Goal: Transaction & Acquisition: Purchase product/service

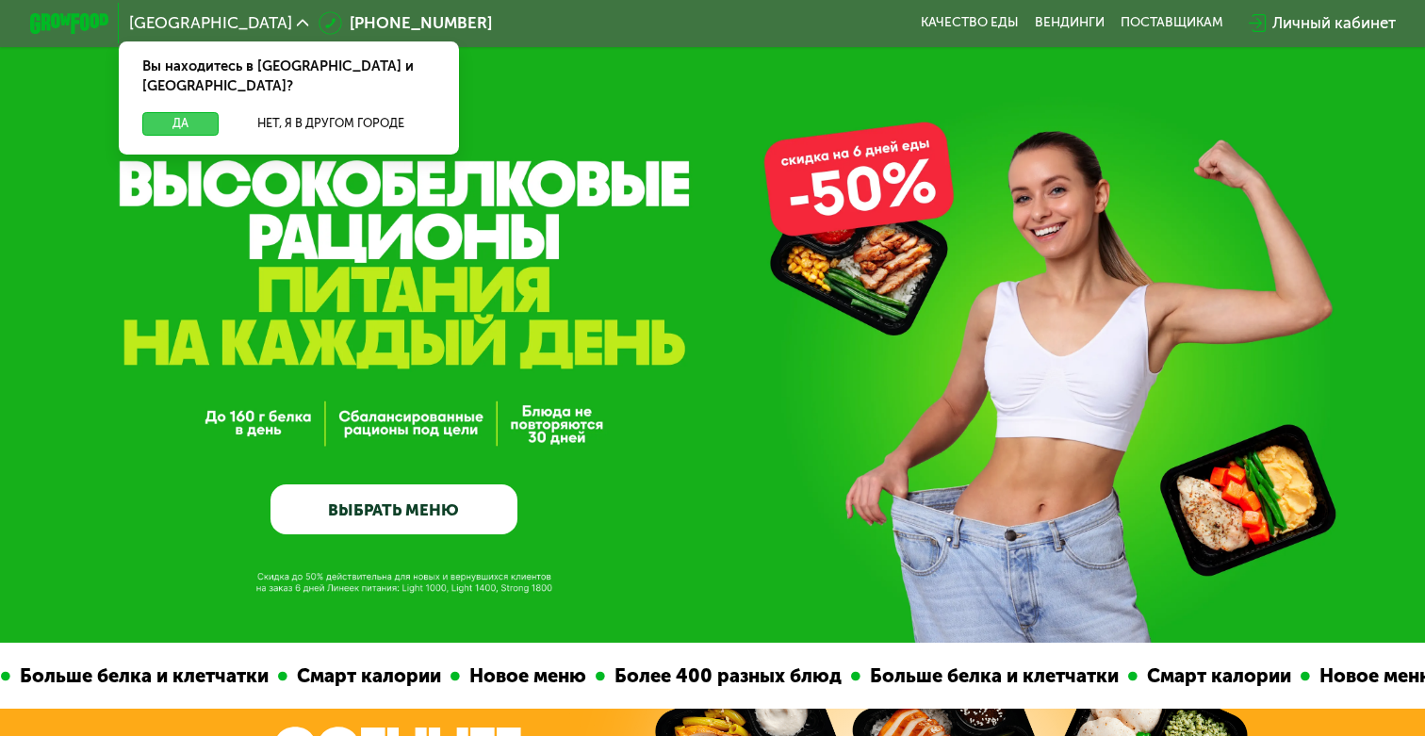
click at [164, 112] on button "Да" at bounding box center [180, 124] width 76 height 24
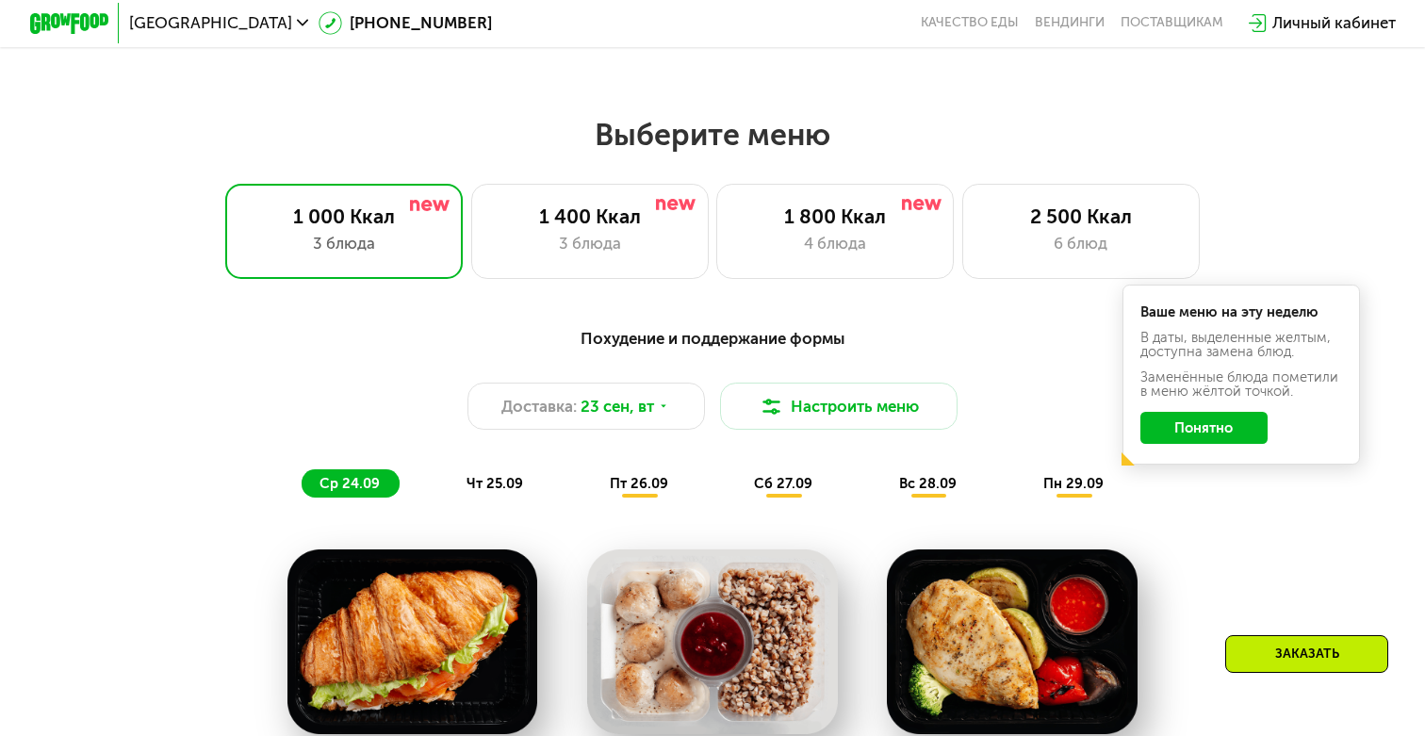
scroll to position [1184, 0]
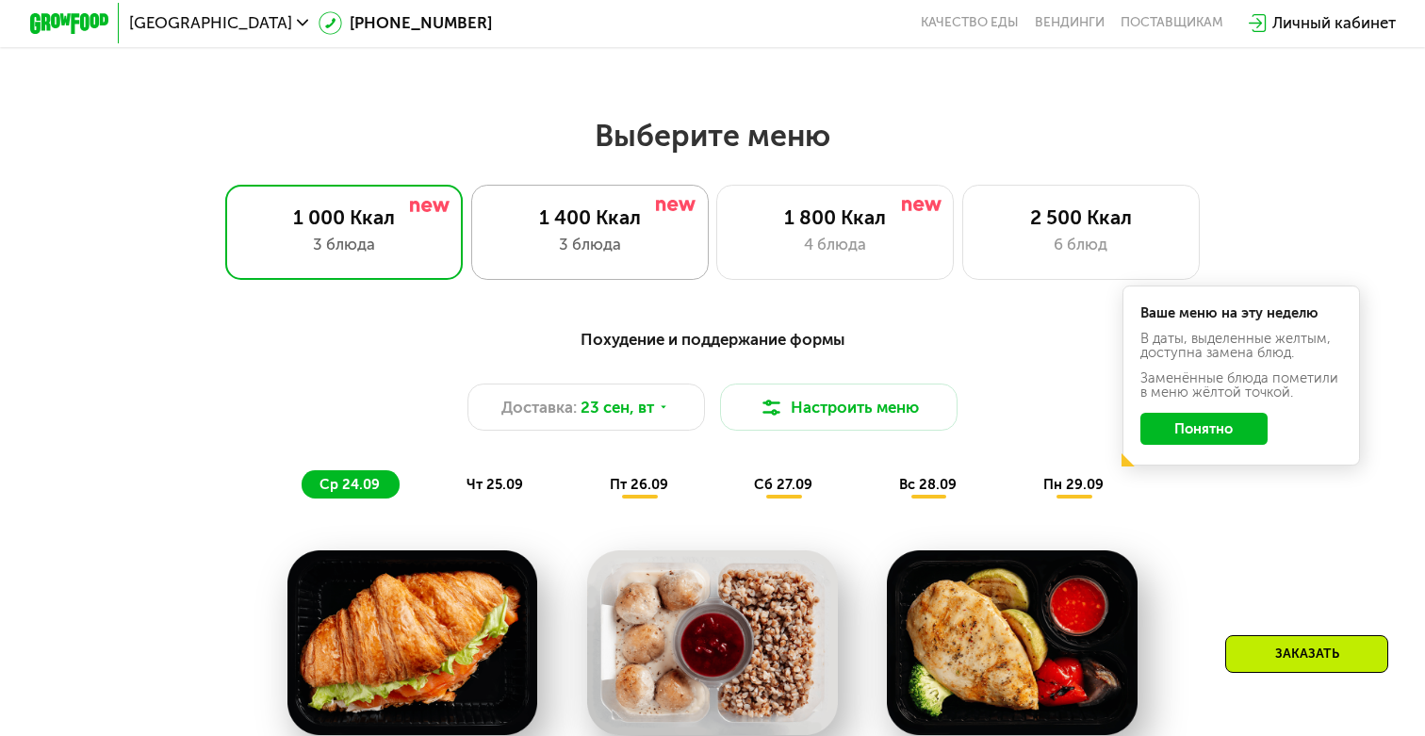
click at [544, 267] on div "1 400 Ккал 3 блюда" at bounding box center [590, 232] width 238 height 95
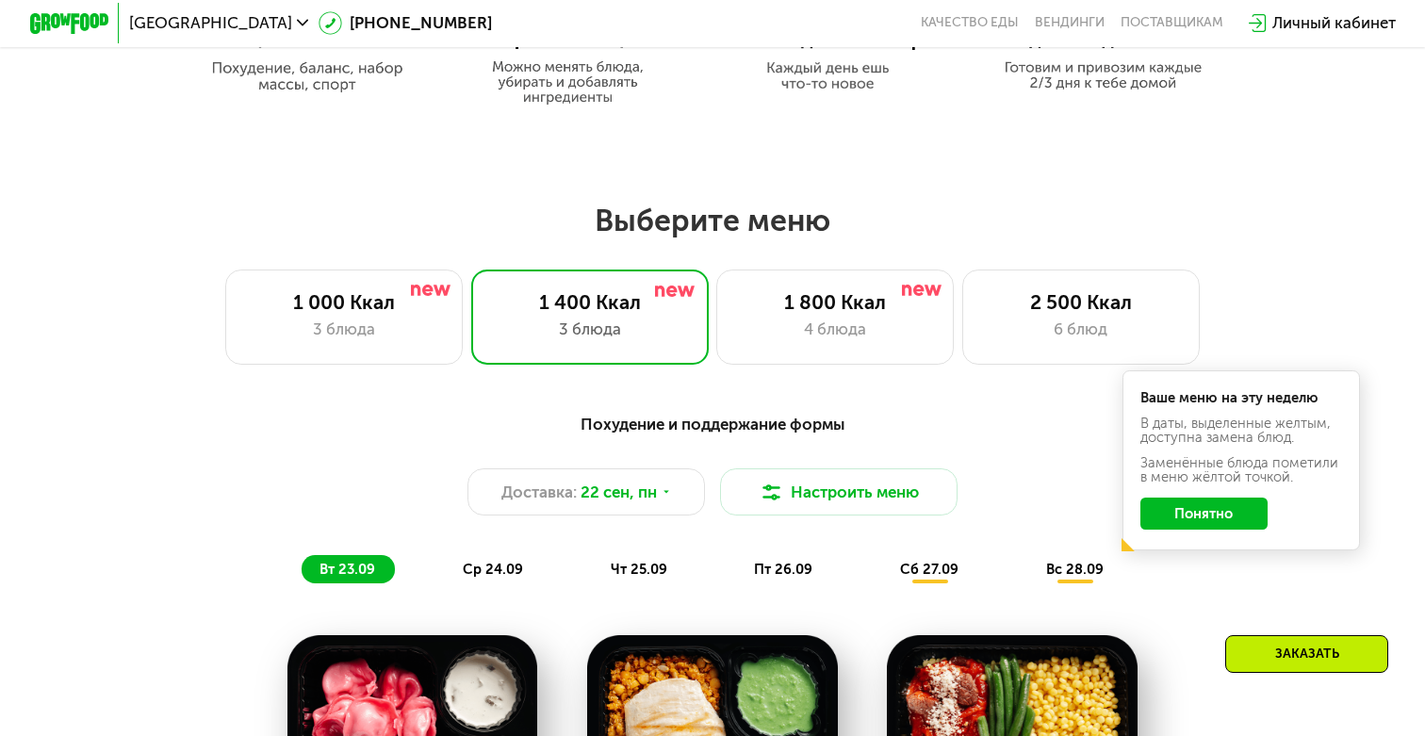
scroll to position [1089, 0]
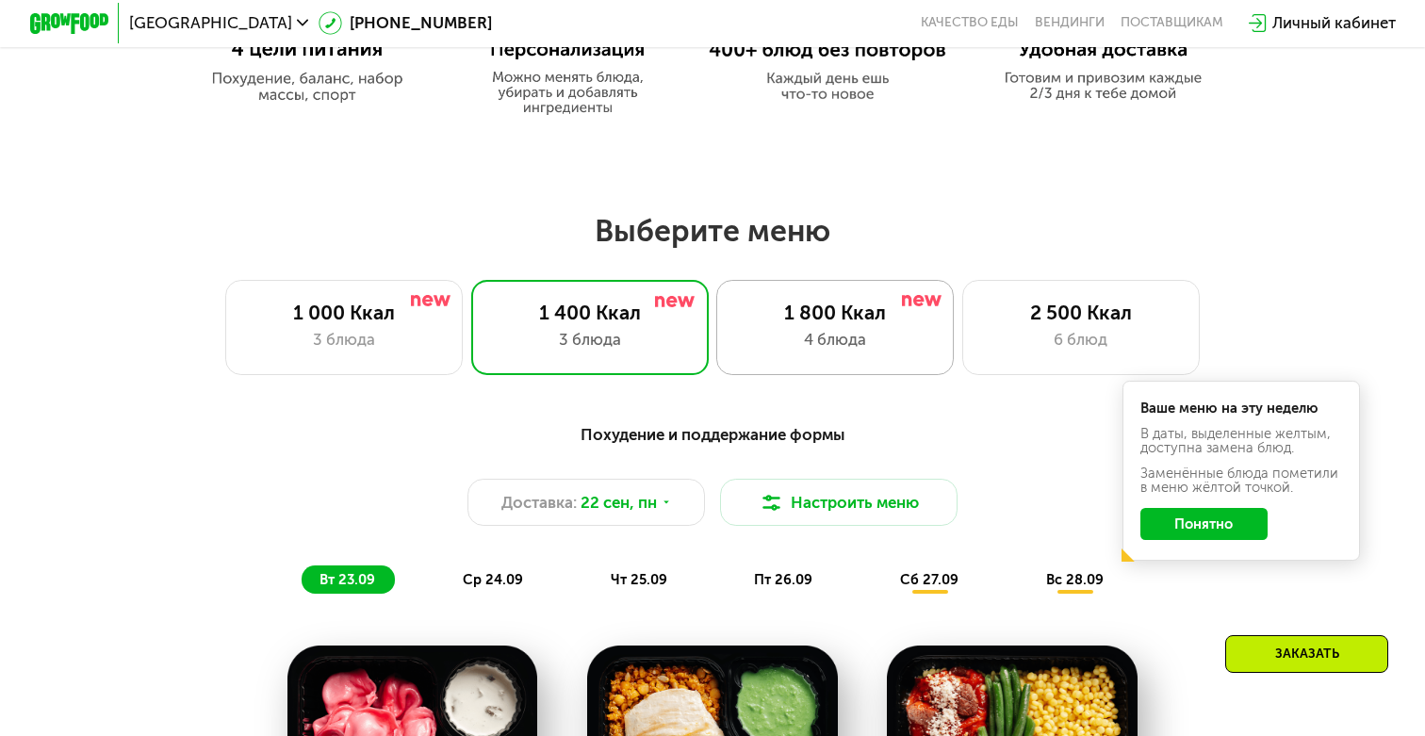
click at [733, 316] on div "1 800 Ккал 4 блюда" at bounding box center [836, 327] width 238 height 95
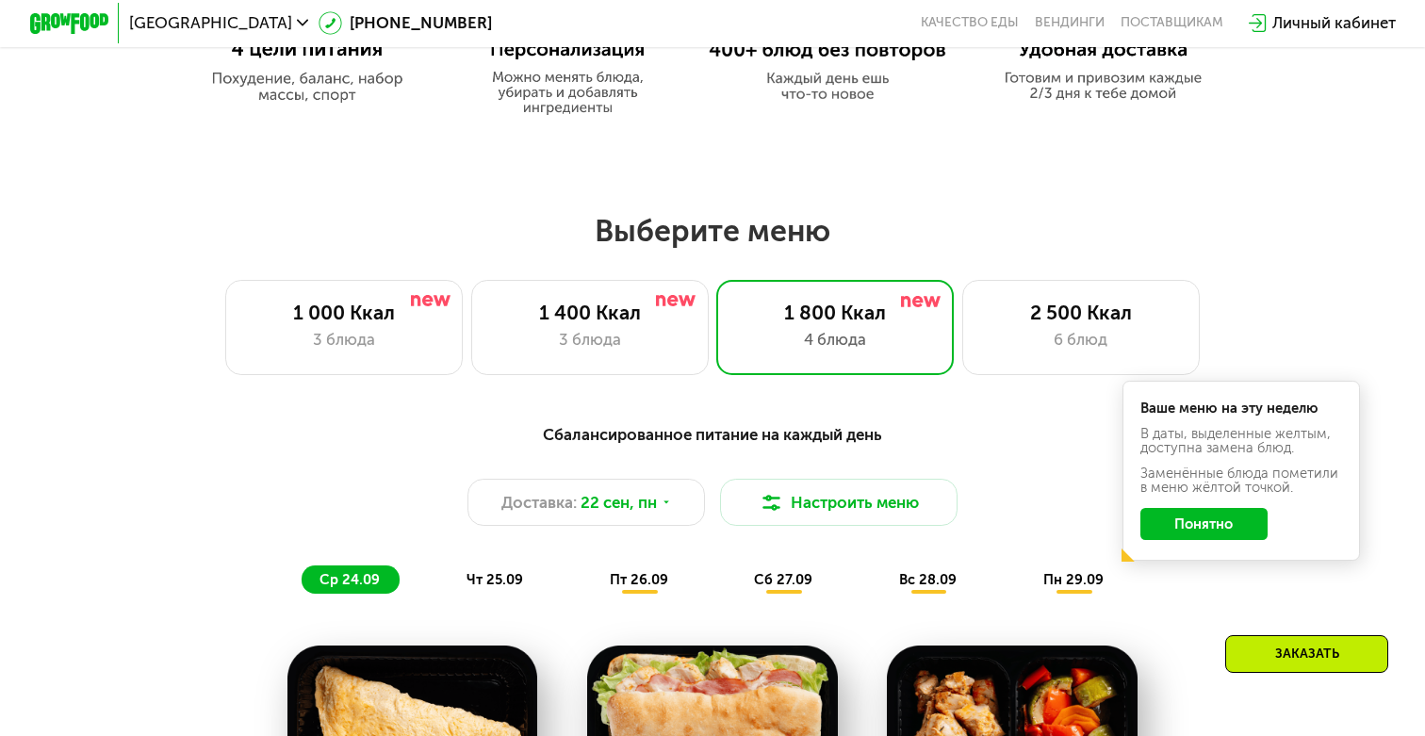
click at [1177, 533] on button "Понятно" at bounding box center [1205, 524] width 128 height 32
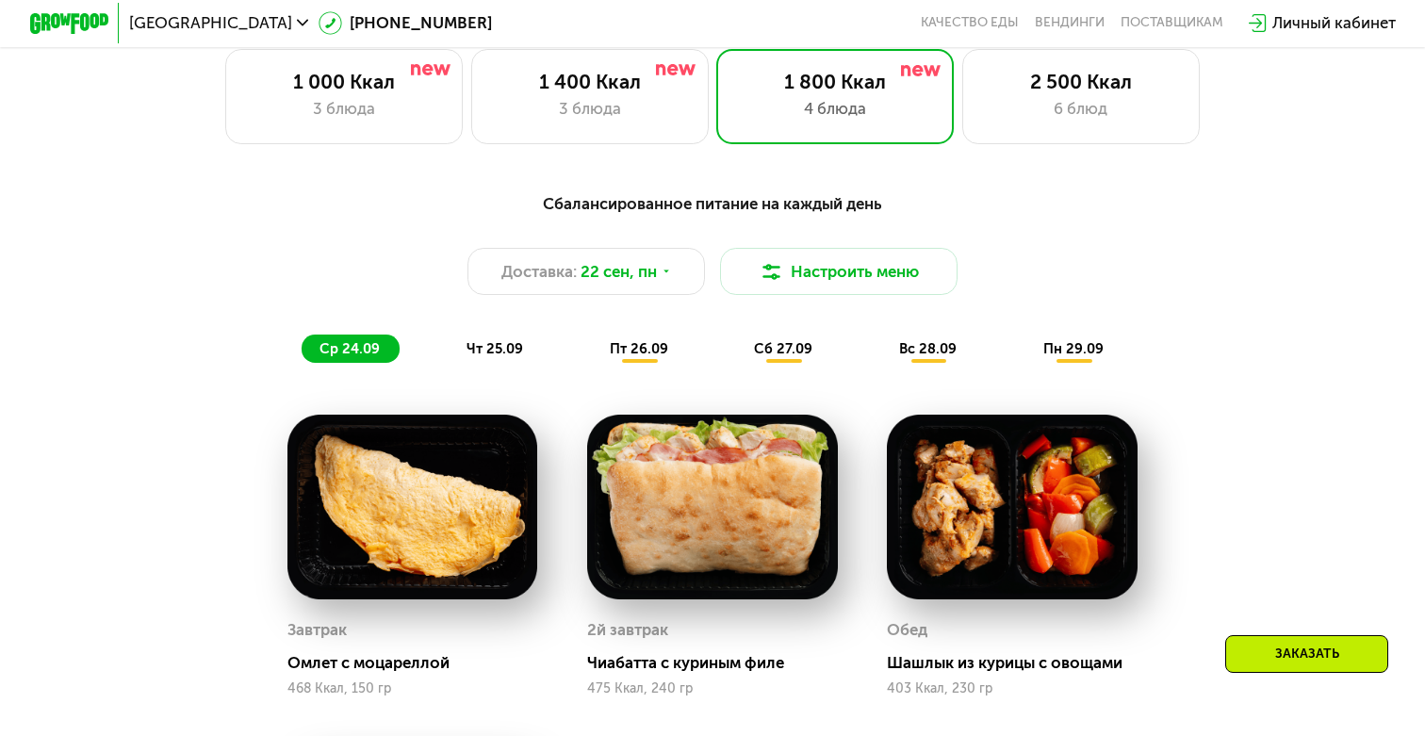
scroll to position [1311, 0]
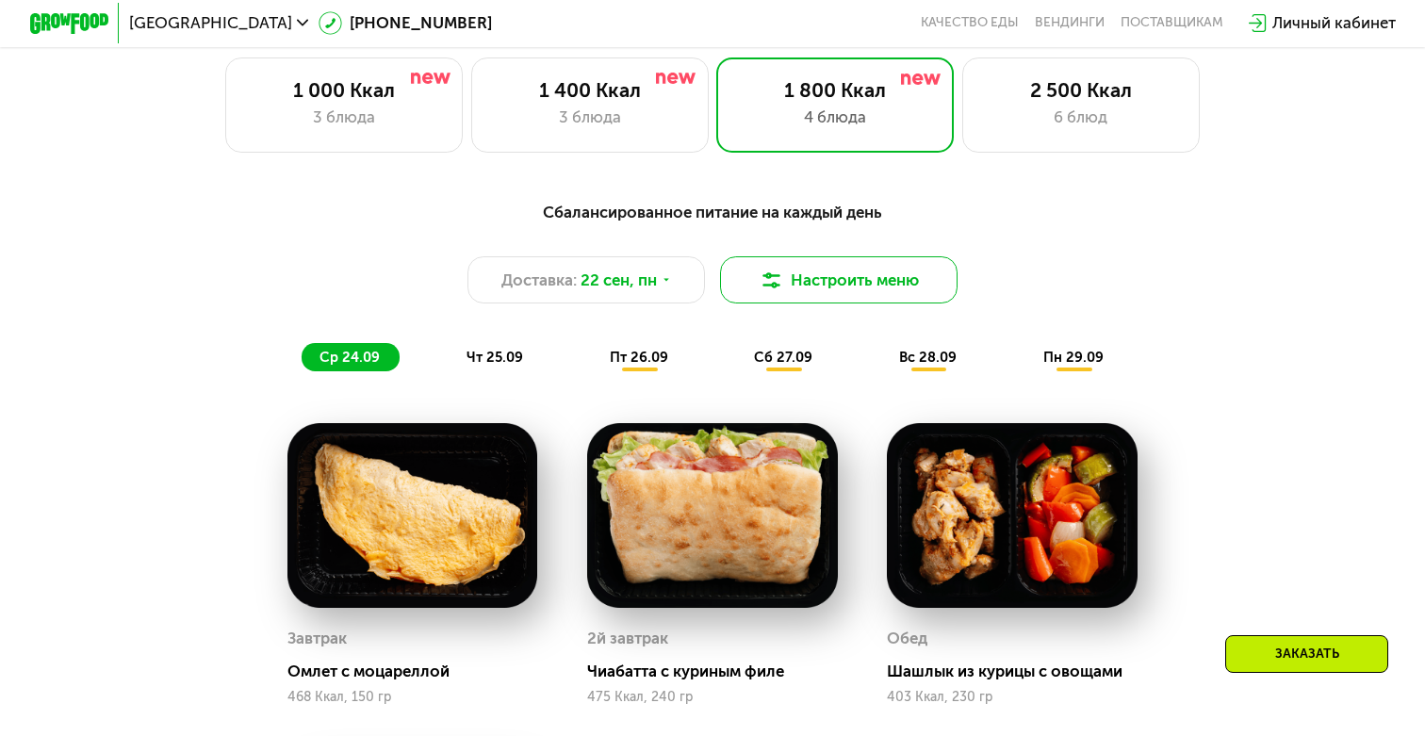
click at [768, 272] on img at bounding box center [772, 281] width 24 height 24
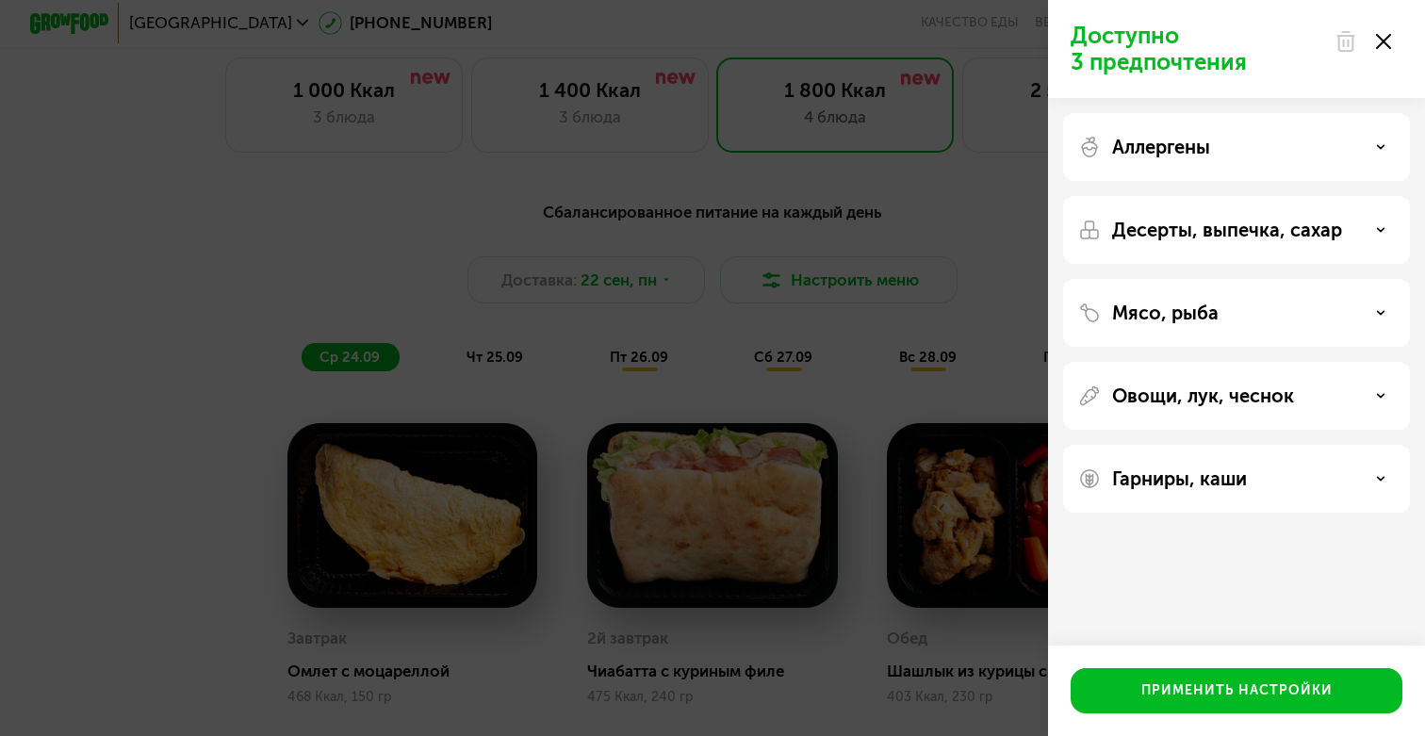
click at [1154, 163] on div "Аллергены" at bounding box center [1236, 147] width 347 height 68
click at [1291, 133] on div "Аллергены" at bounding box center [1236, 147] width 347 height 68
click at [1361, 148] on div "Аллергены" at bounding box center [1237, 147] width 317 height 23
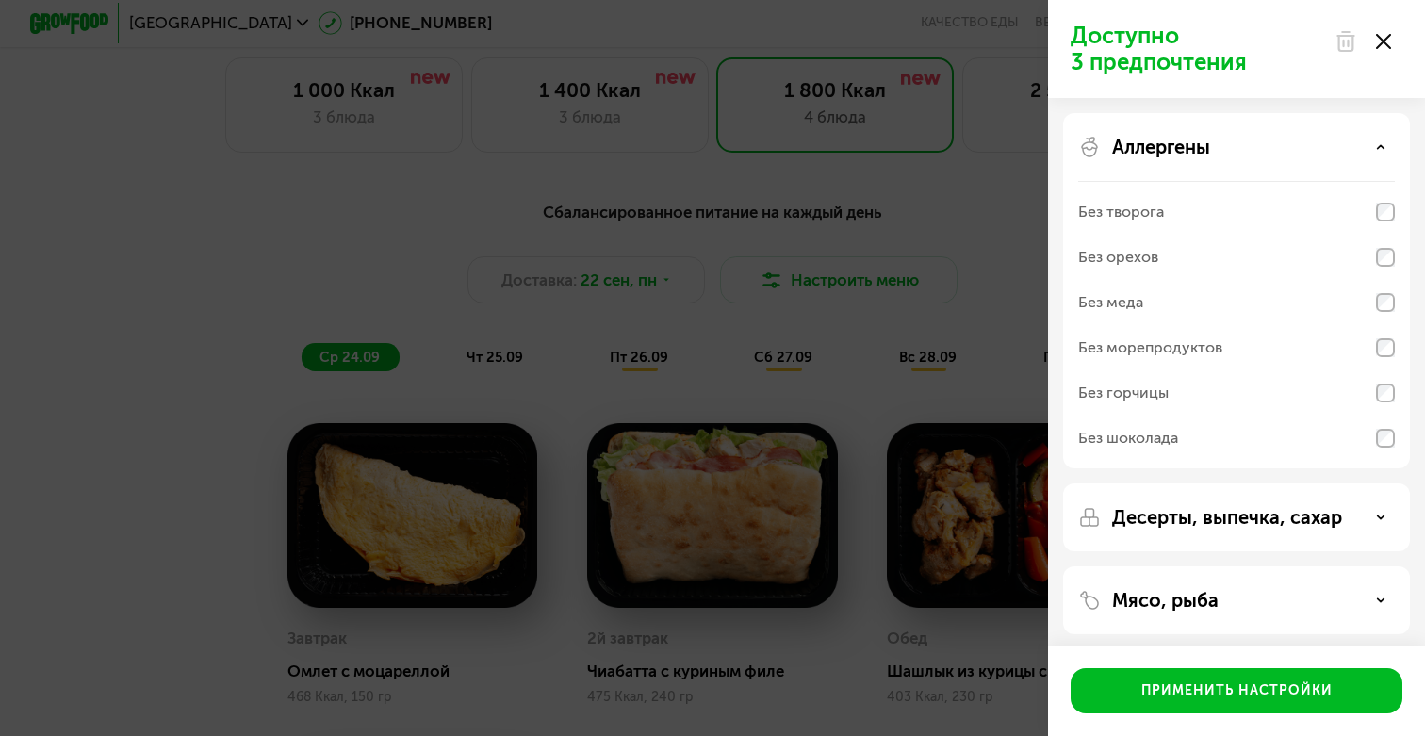
click at [1147, 261] on div "Без орехов" at bounding box center [1119, 257] width 80 height 23
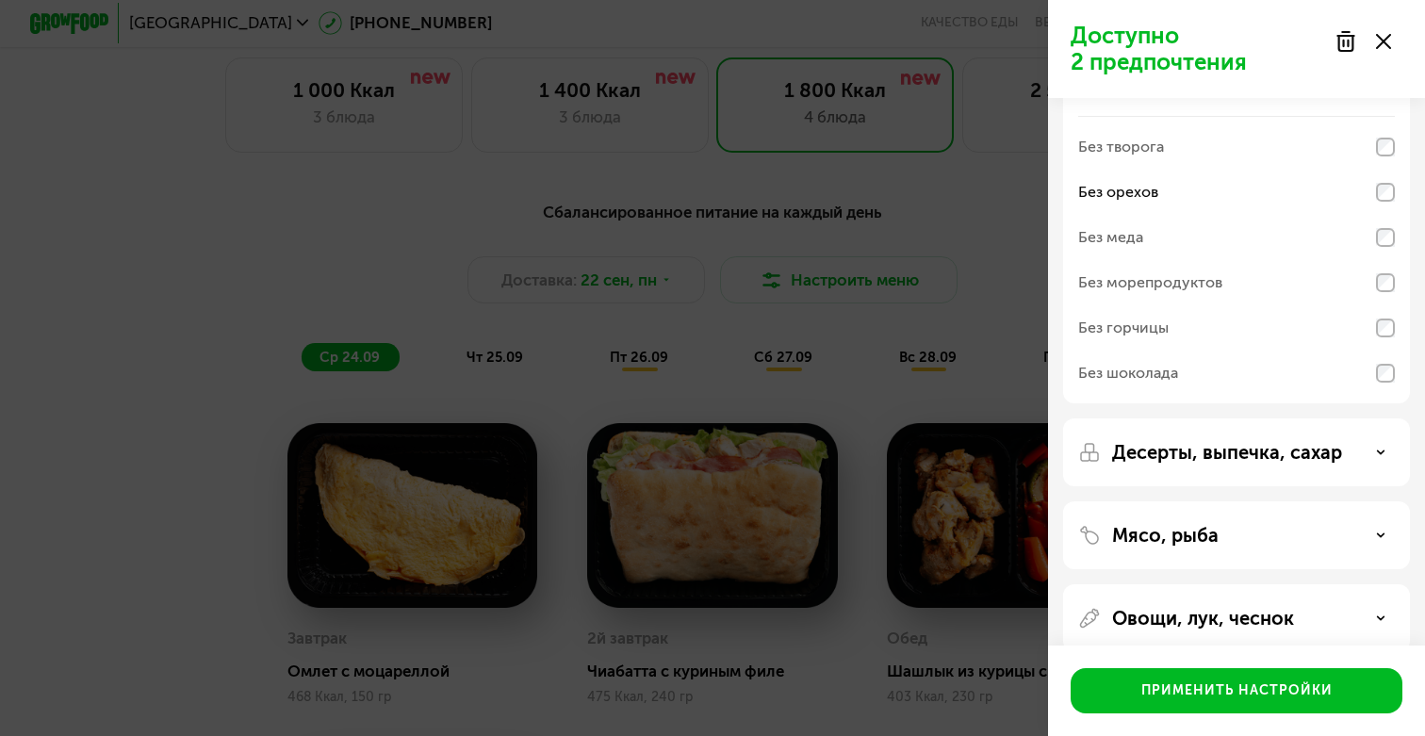
scroll to position [50, 0]
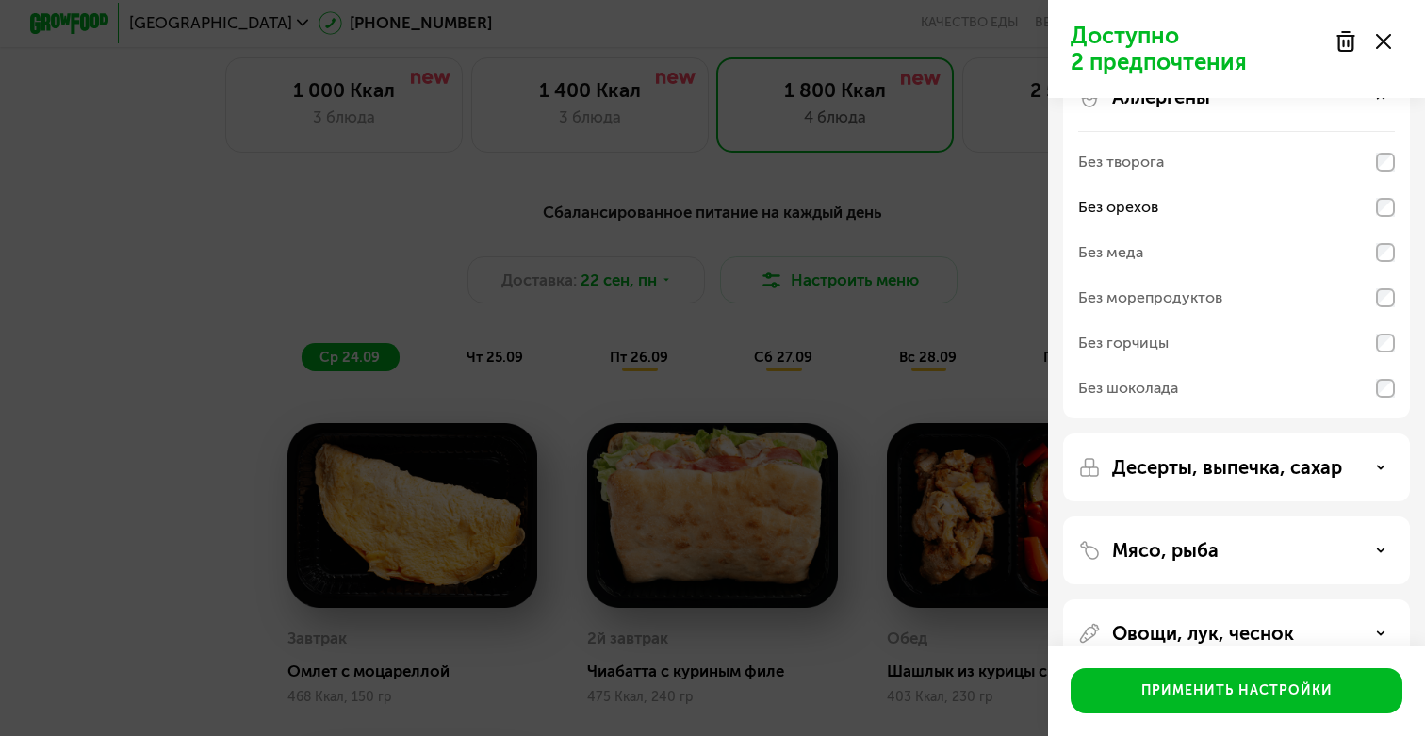
click at [1170, 469] on p "Десерты, выпечка, сахар" at bounding box center [1227, 467] width 230 height 23
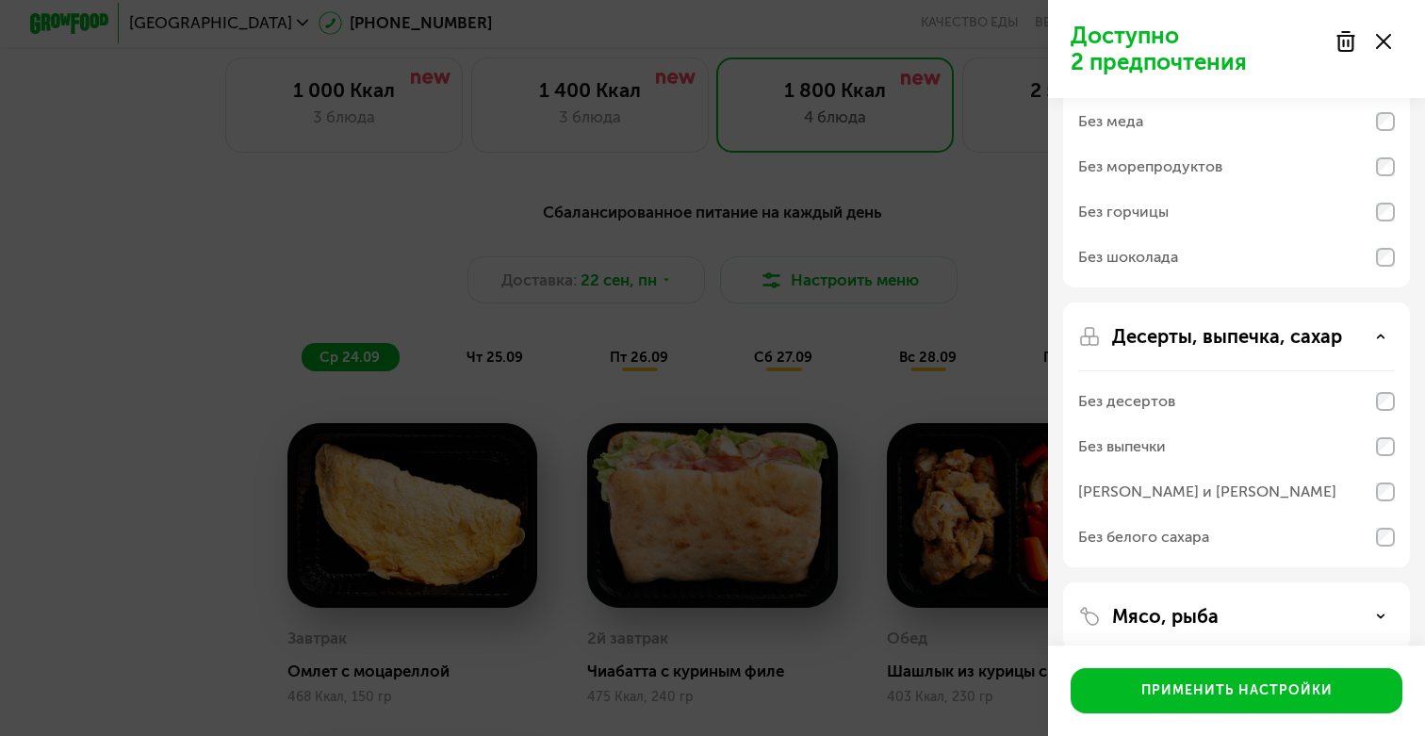
scroll to position [184, 0]
click at [1143, 333] on p "Десерты, выпечка, сахар" at bounding box center [1227, 333] width 230 height 23
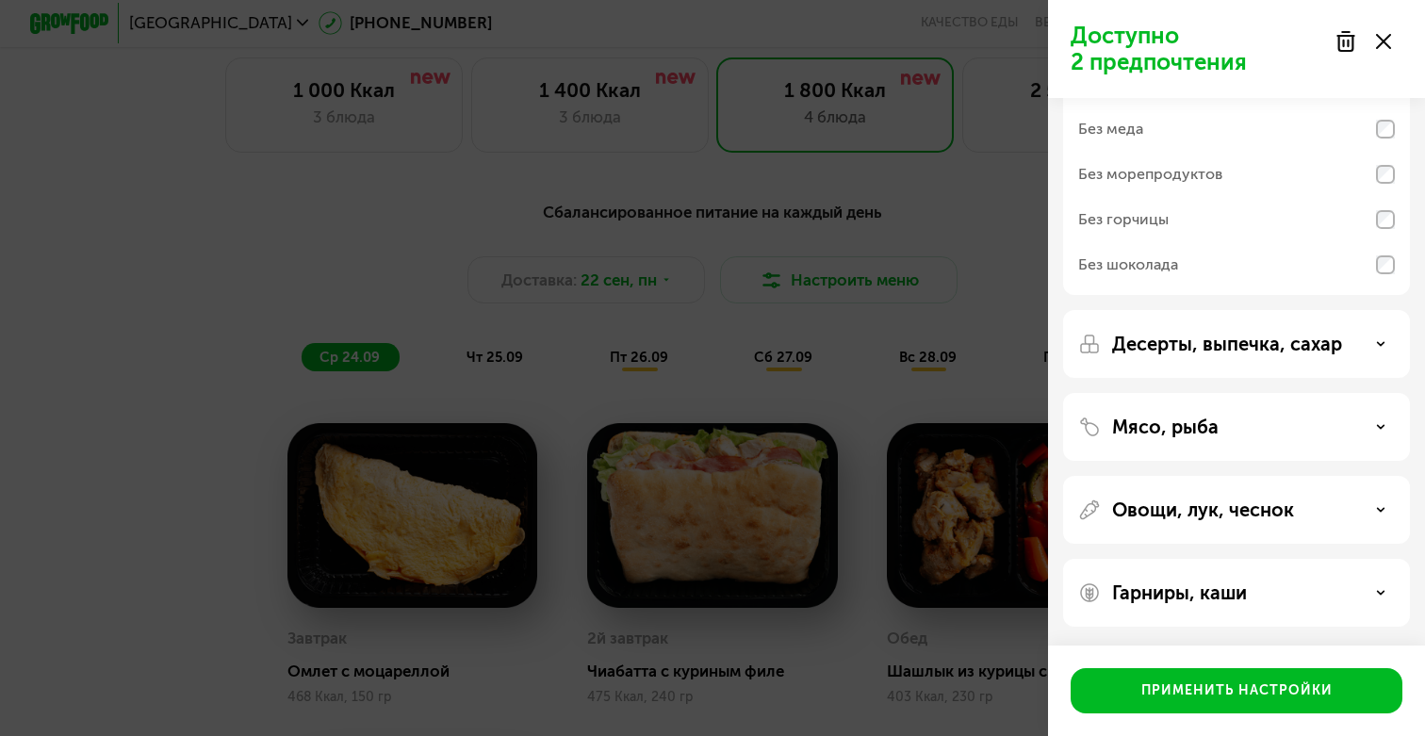
scroll to position [173, 0]
click at [1151, 433] on p "Мясо, рыба" at bounding box center [1165, 427] width 107 height 23
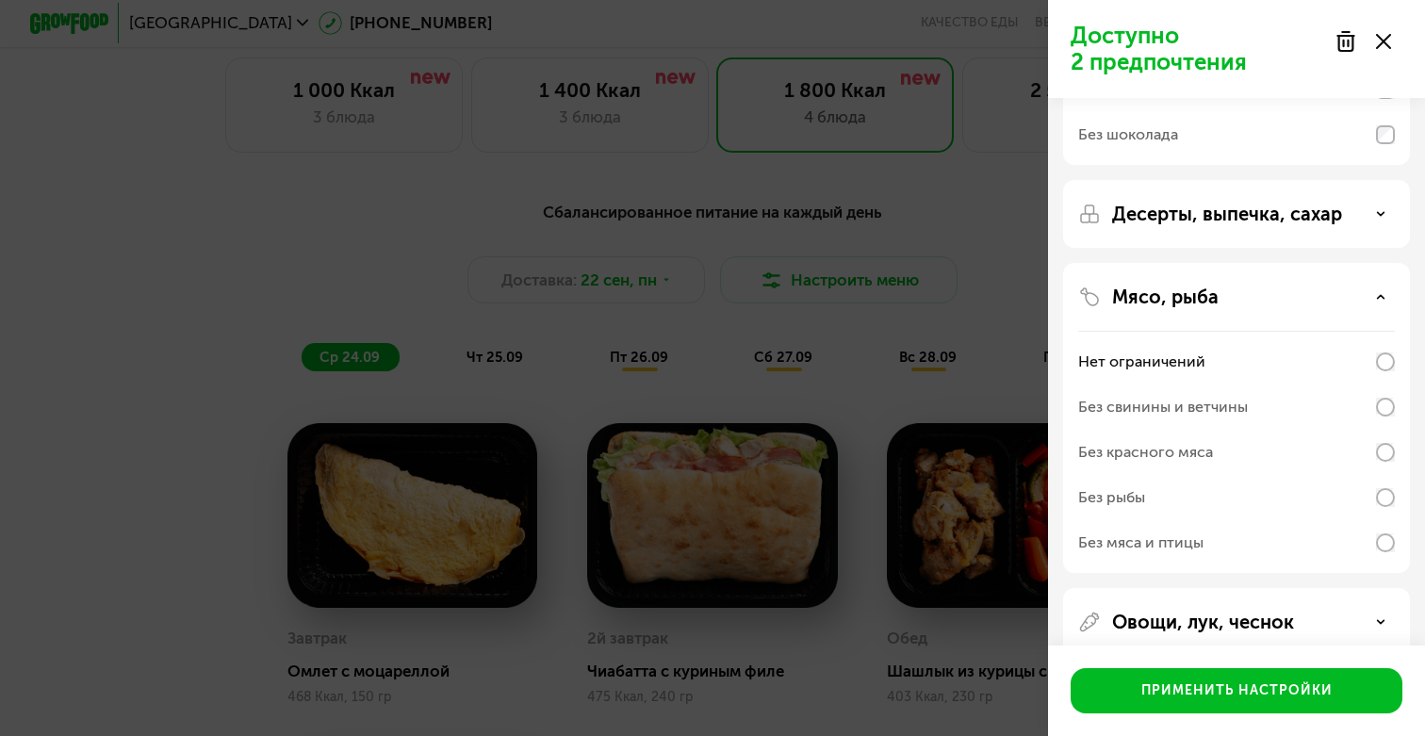
scroll to position [314, 0]
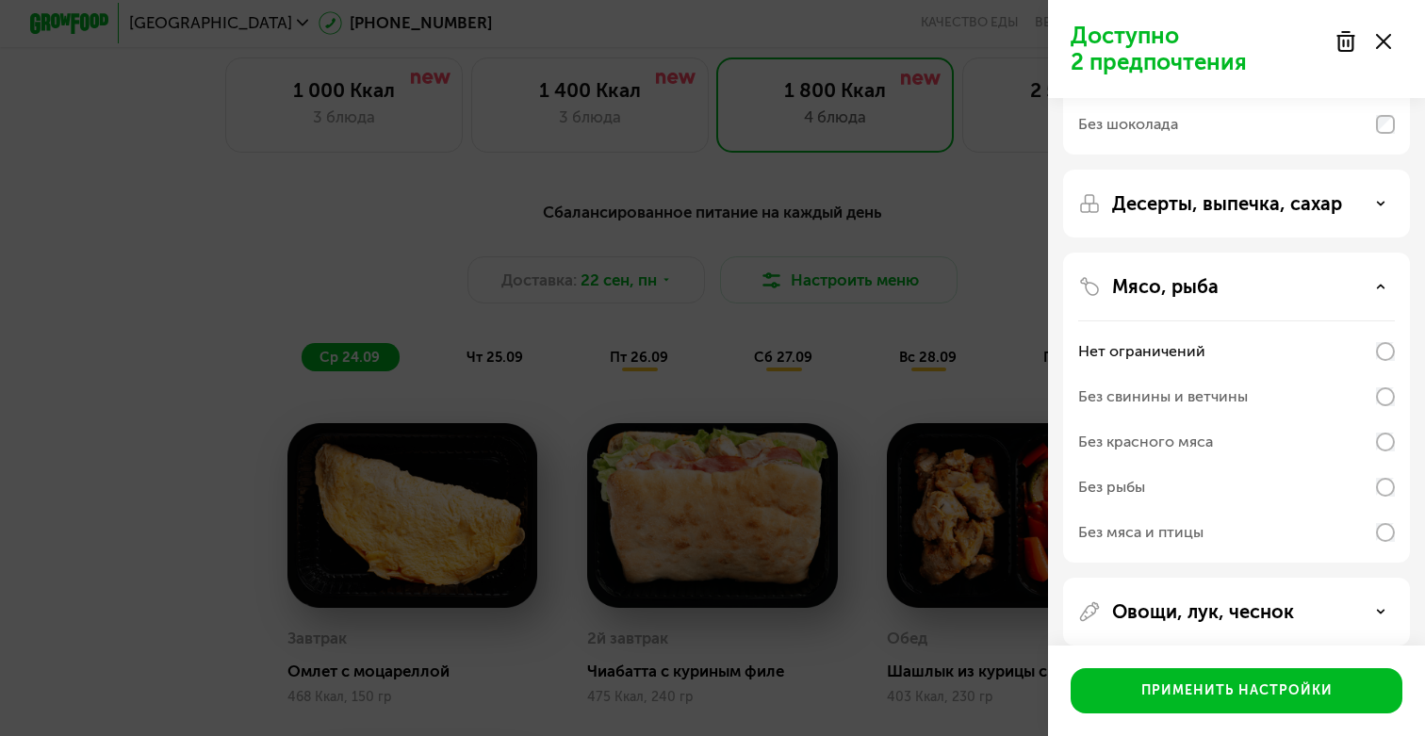
click at [1134, 489] on div "Без рыбы" at bounding box center [1112, 487] width 67 height 23
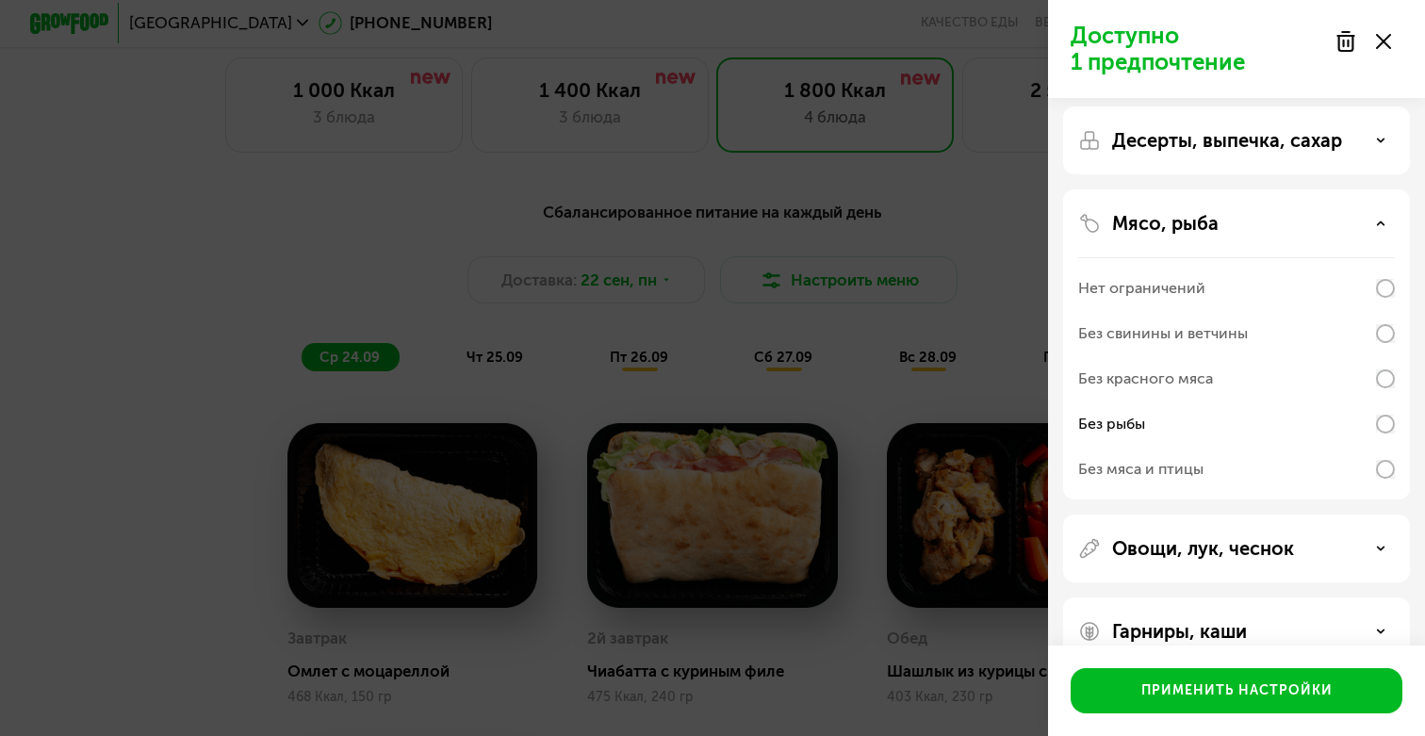
click at [1144, 222] on p "Мясо, рыба" at bounding box center [1165, 223] width 107 height 23
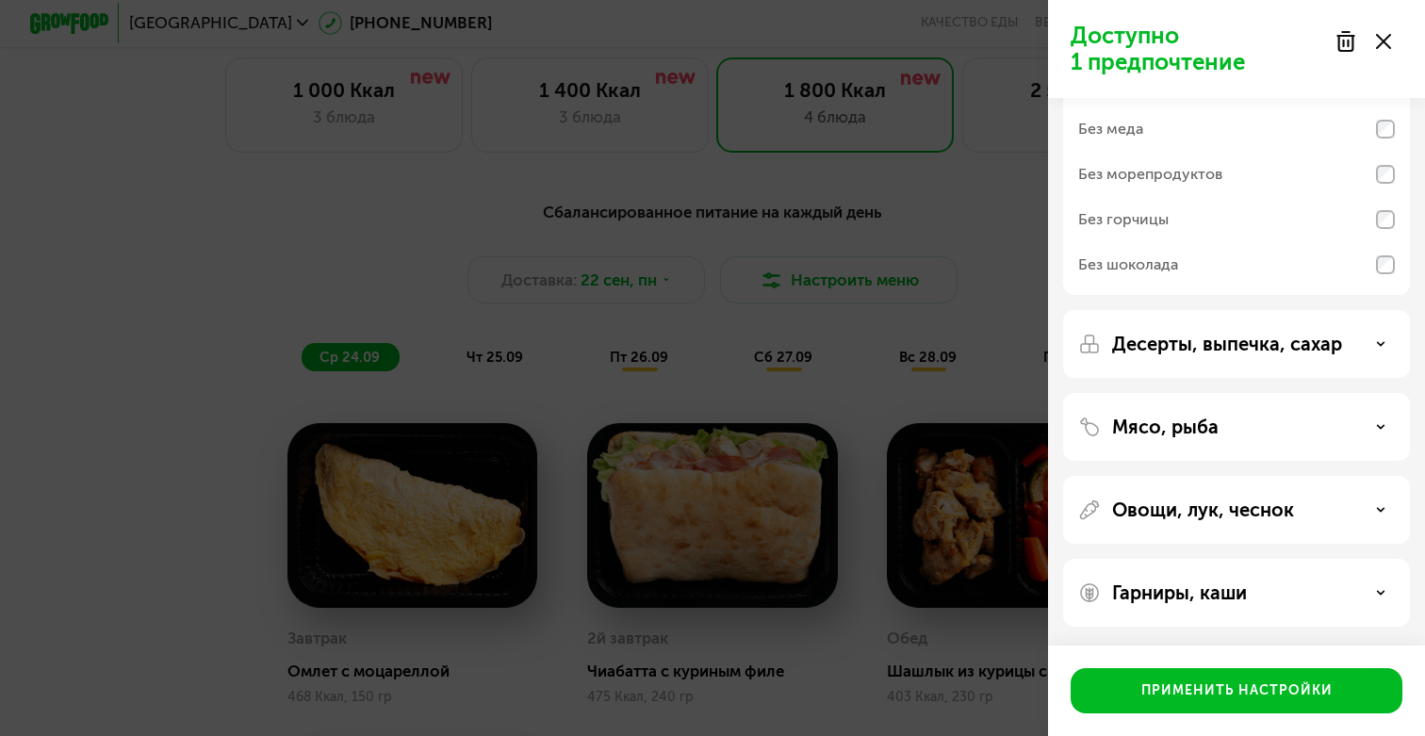
scroll to position [173, 0]
click at [1162, 514] on p "Овощи, лук, чеснок" at bounding box center [1203, 510] width 182 height 23
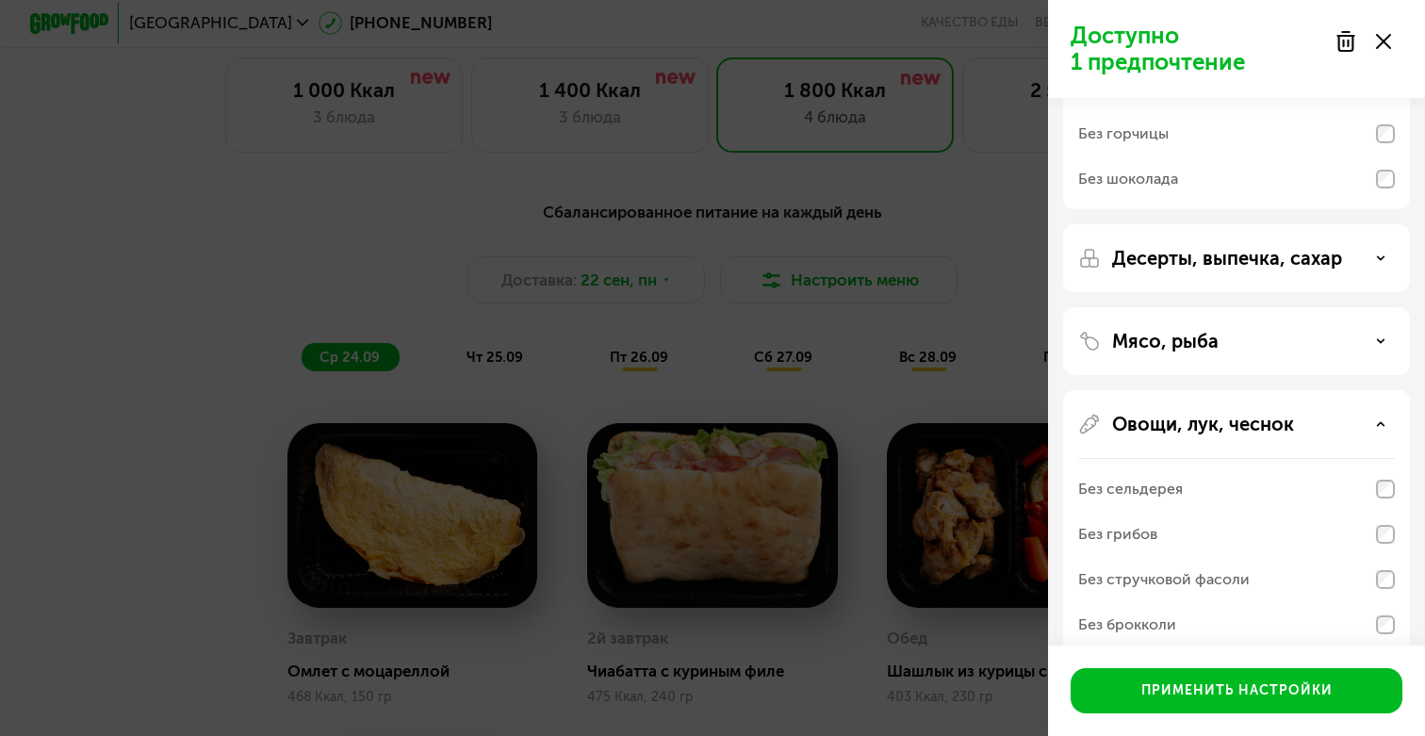
scroll to position [270, 0]
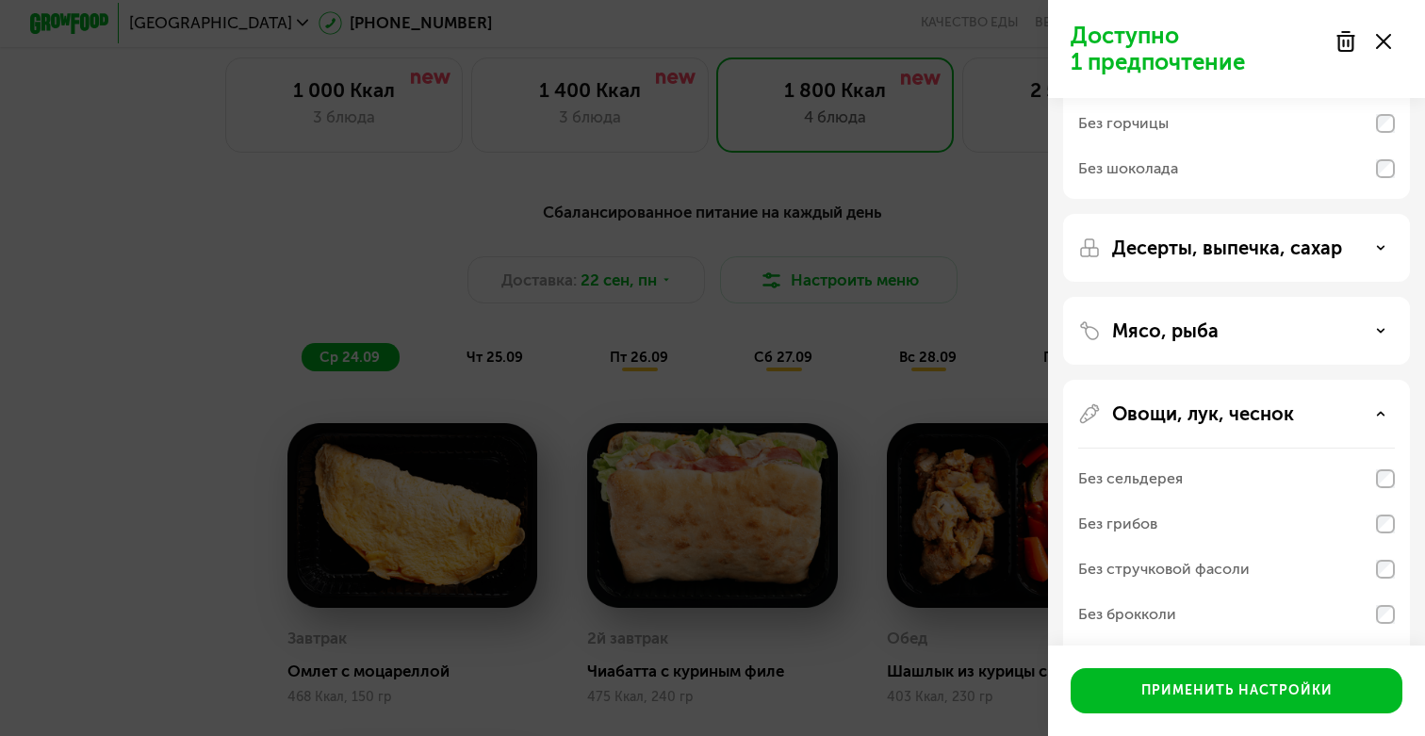
click at [1149, 473] on div "Без сельдерея" at bounding box center [1131, 479] width 105 height 23
click at [1156, 568] on div "Без стручковой фасоли" at bounding box center [1165, 569] width 172 height 23
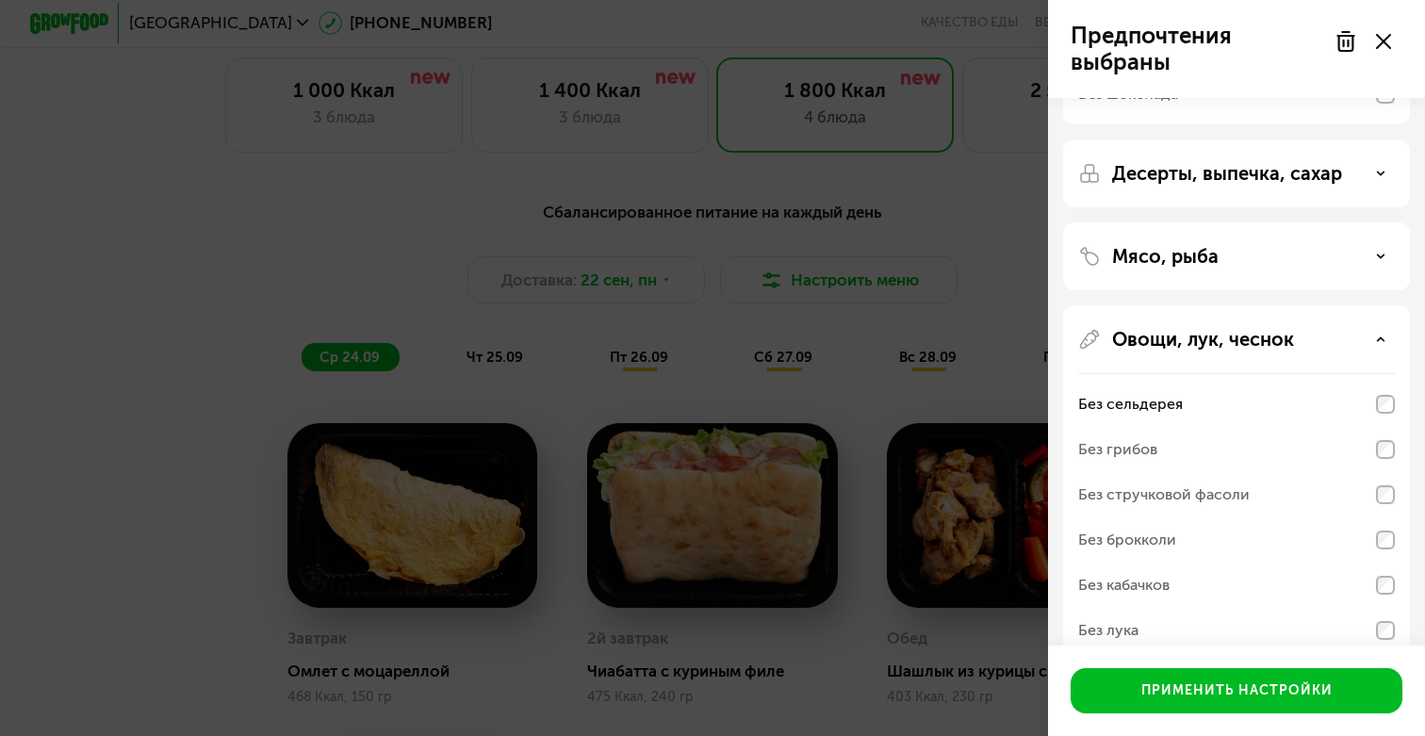
scroll to position [343, 0]
click at [1153, 547] on div "Без брокколи" at bounding box center [1128, 541] width 98 height 23
click at [1146, 593] on div "Без кабачков" at bounding box center [1124, 586] width 91 height 23
click at [1166, 537] on div "Без брокколи" at bounding box center [1128, 541] width 98 height 23
click at [1359, 563] on div "Без брокколи" at bounding box center [1237, 541] width 317 height 45
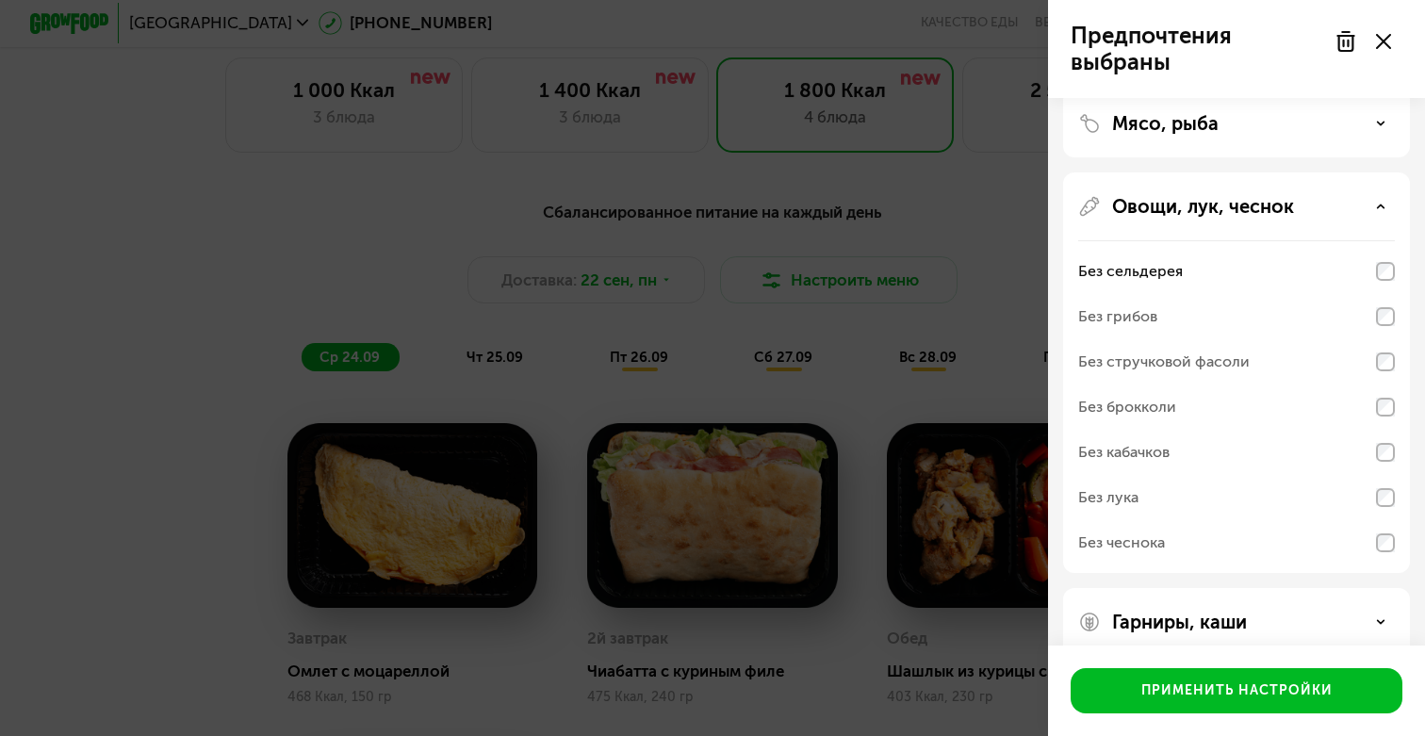
scroll to position [481, 0]
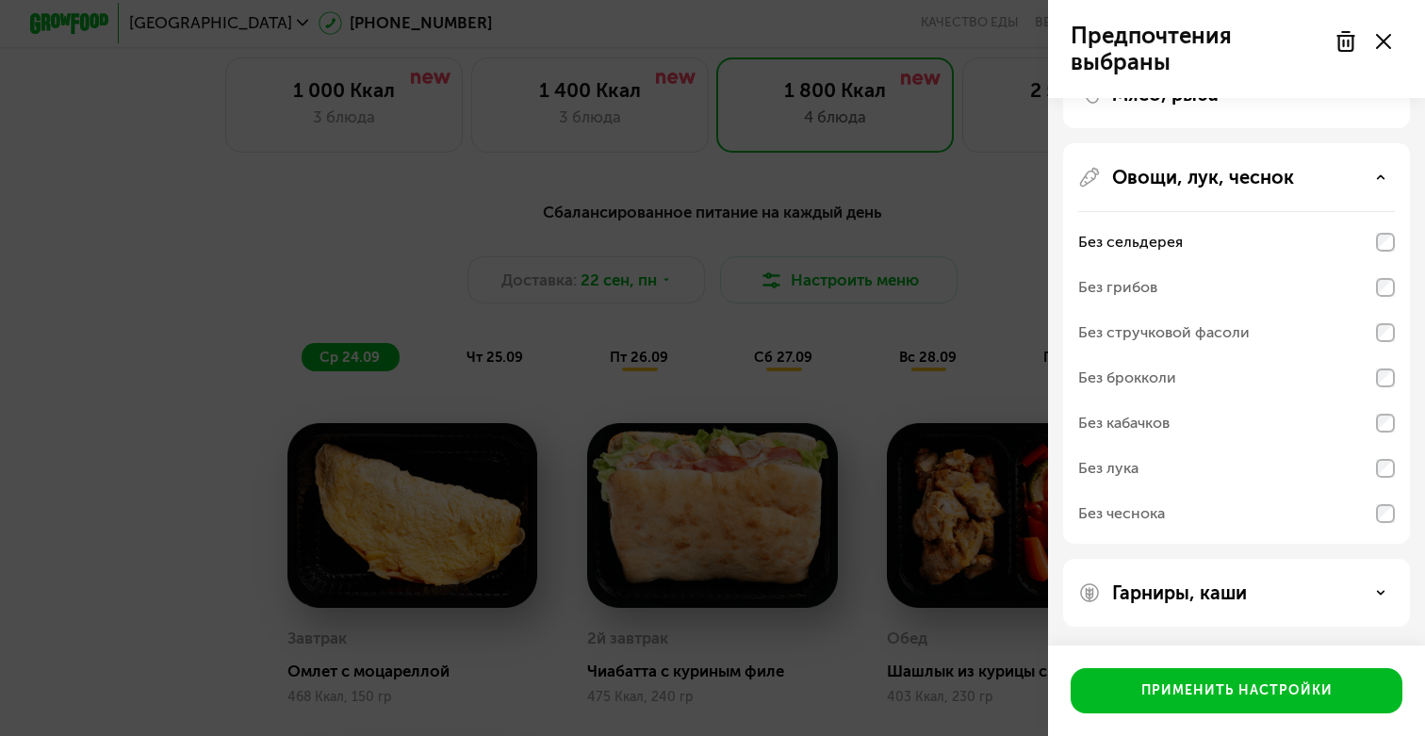
click at [1196, 600] on p "Гарниры, каши" at bounding box center [1179, 593] width 135 height 23
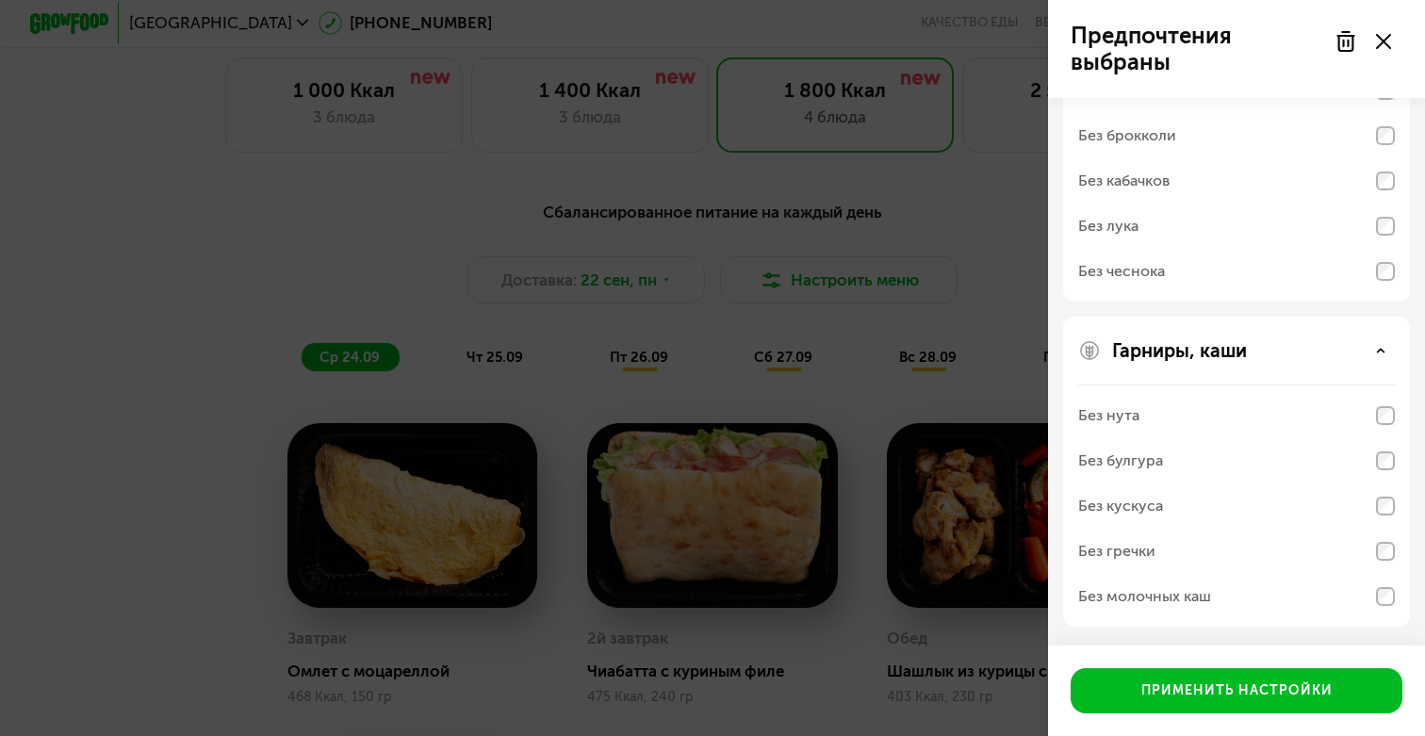
scroll to position [749, 0]
click at [1114, 411] on div "Без нута" at bounding box center [1109, 415] width 61 height 23
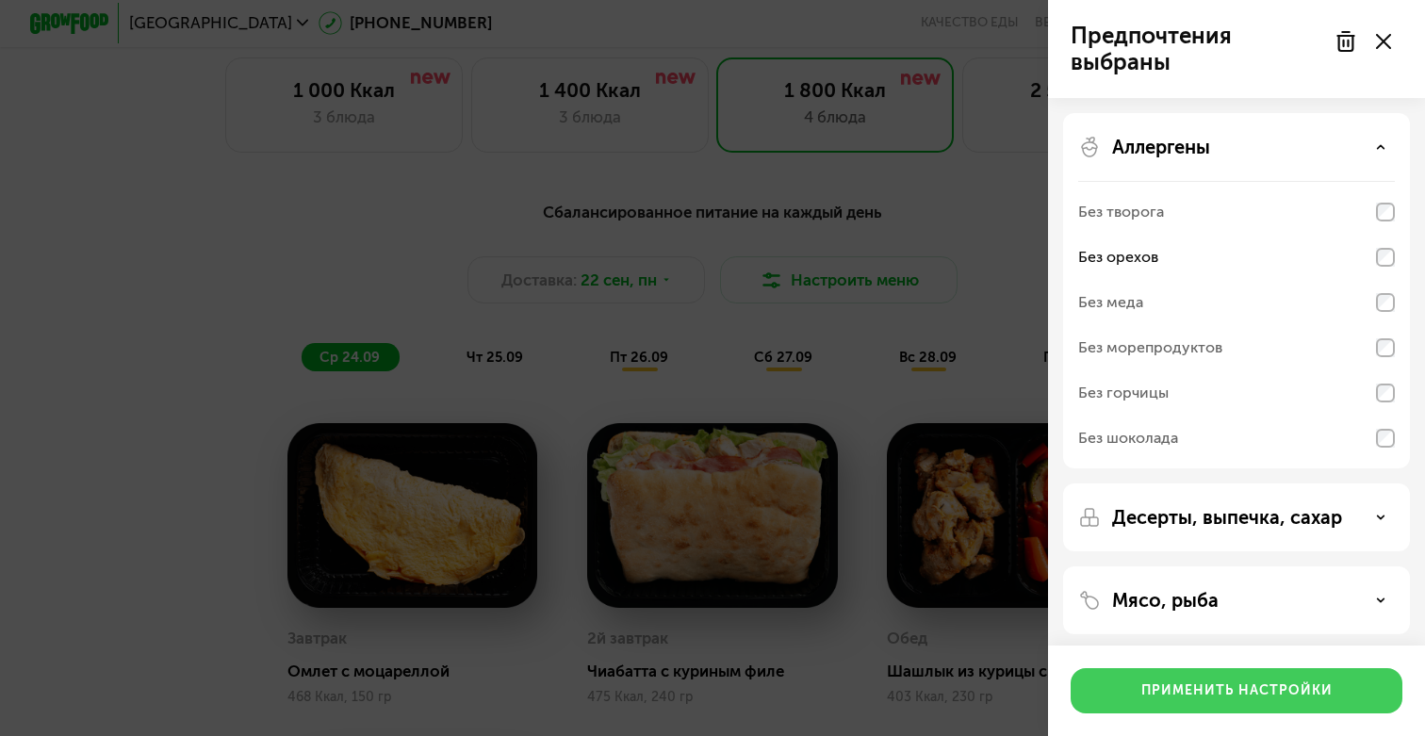
scroll to position [0, 0]
click at [1247, 680] on button "Применить настройки" at bounding box center [1237, 690] width 332 height 45
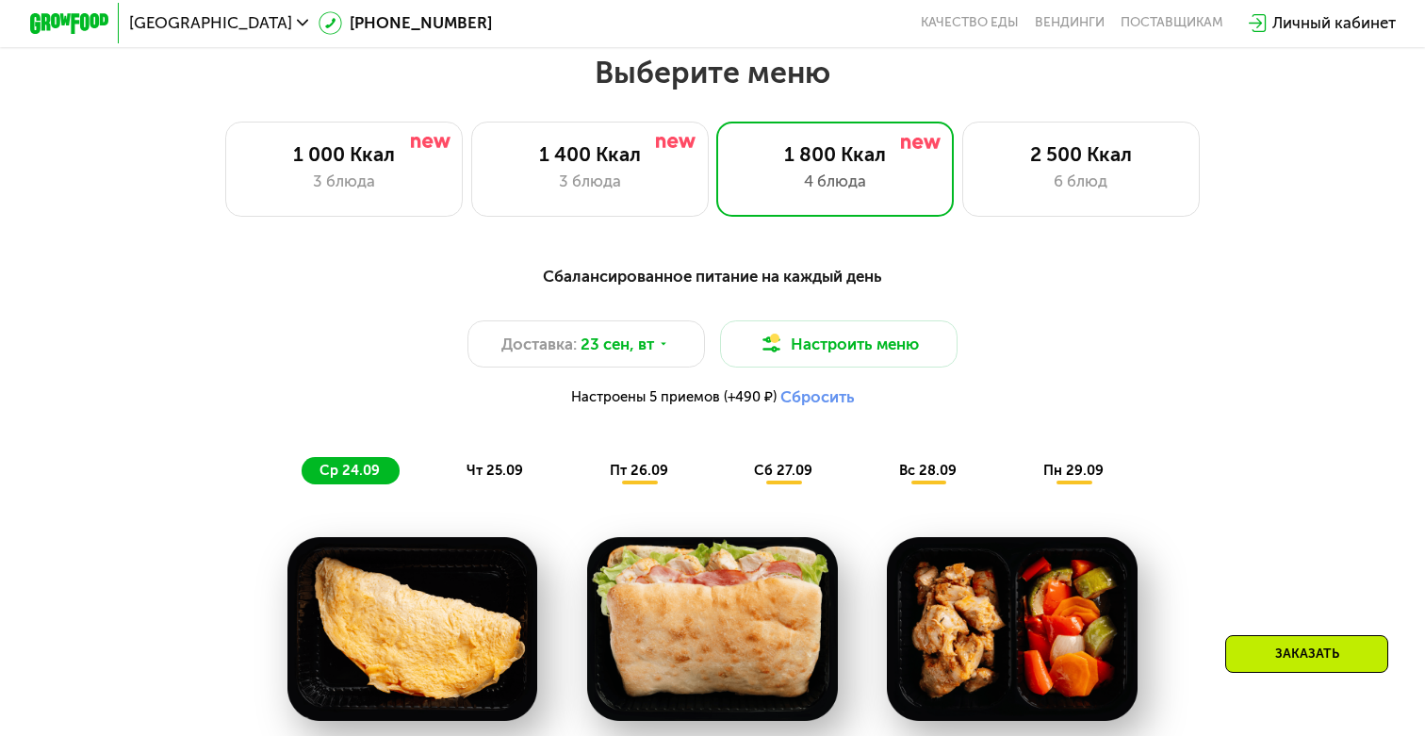
scroll to position [1295, 0]
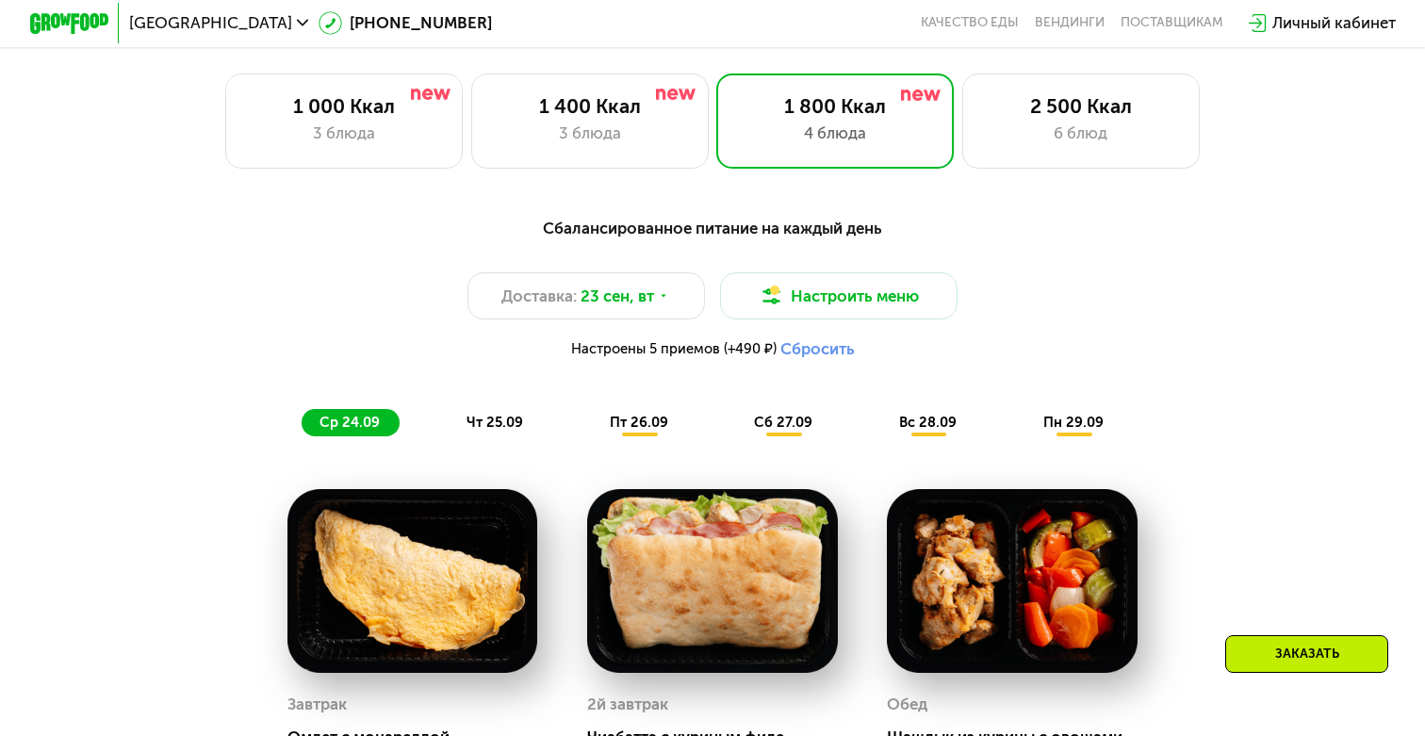
click at [486, 429] on span "чт 25.09" at bounding box center [495, 422] width 57 height 17
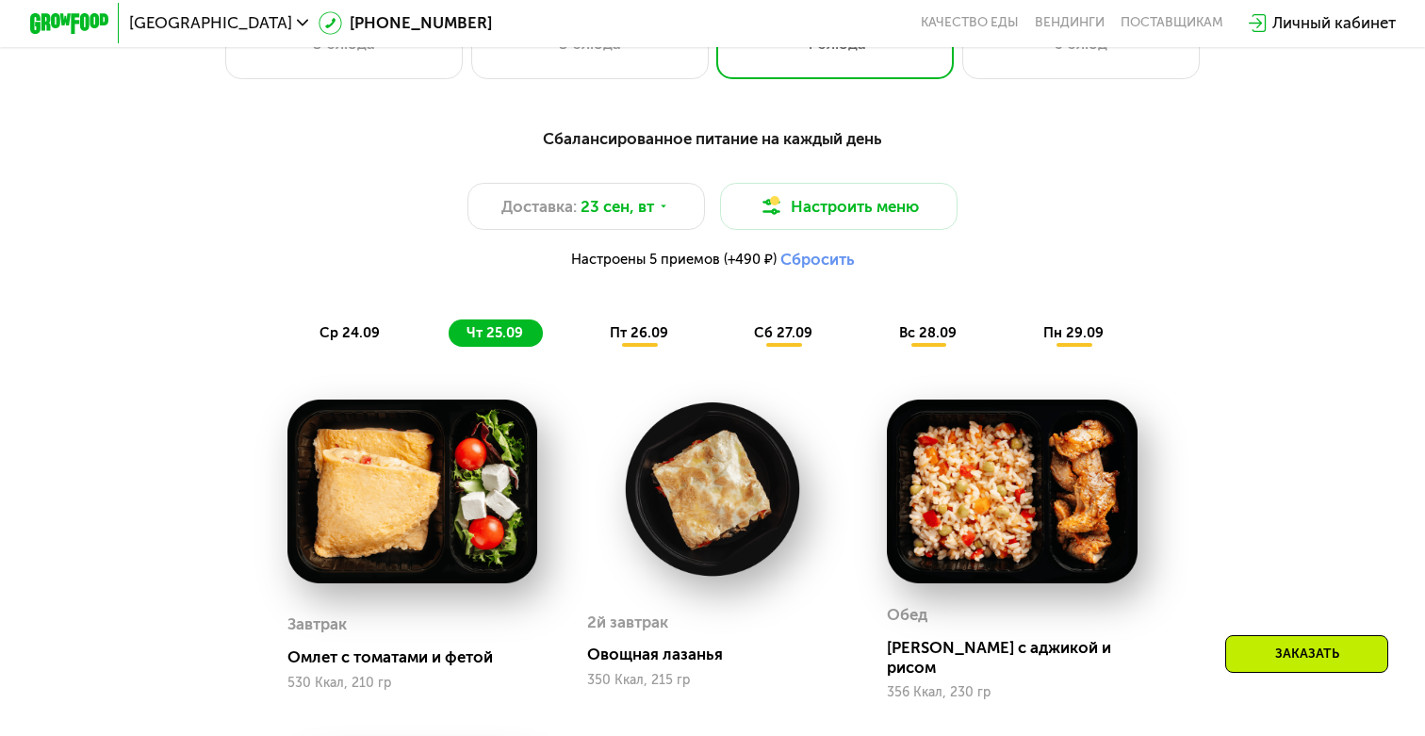
scroll to position [1335, 0]
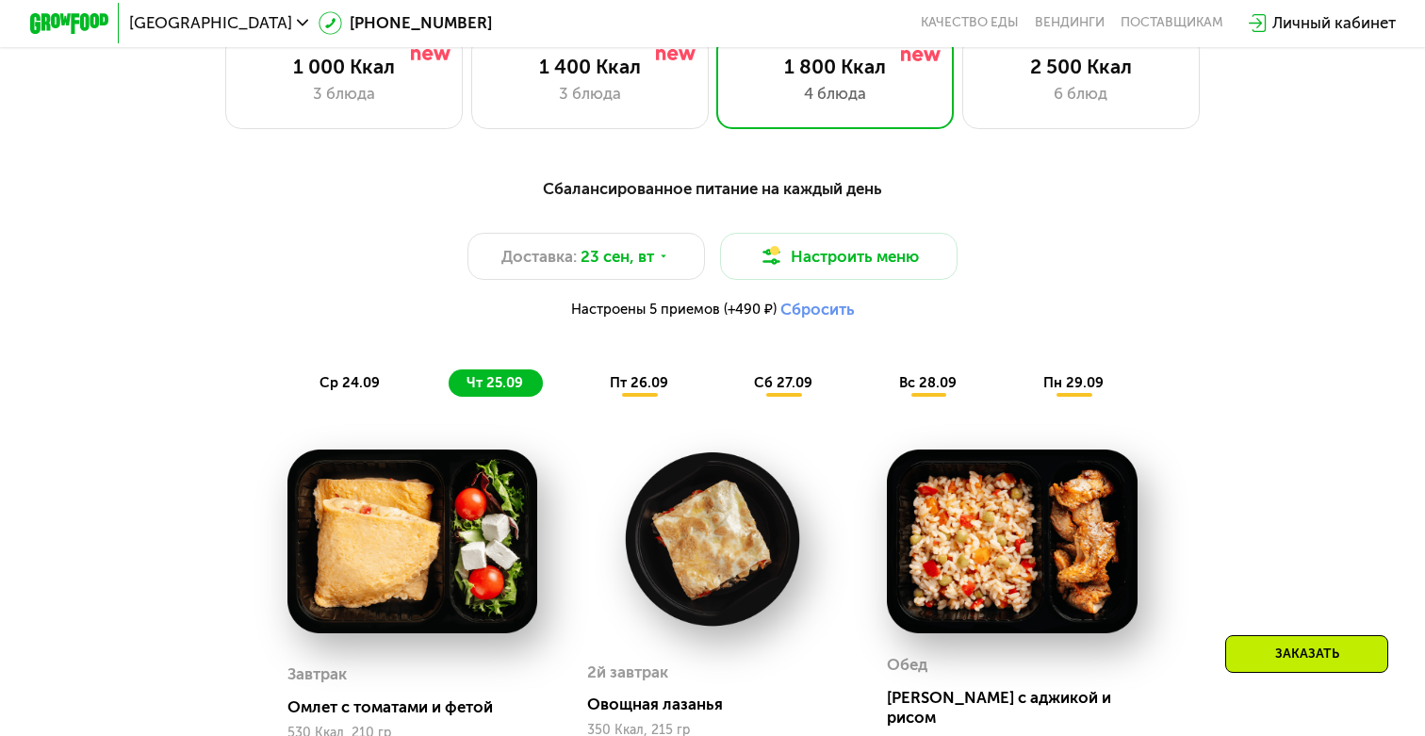
click at [628, 369] on div "Сбалансированное питание на каждый день Доставка: [DATE] Настроить меню Настрое…" at bounding box center [712, 286] width 1172 height 221
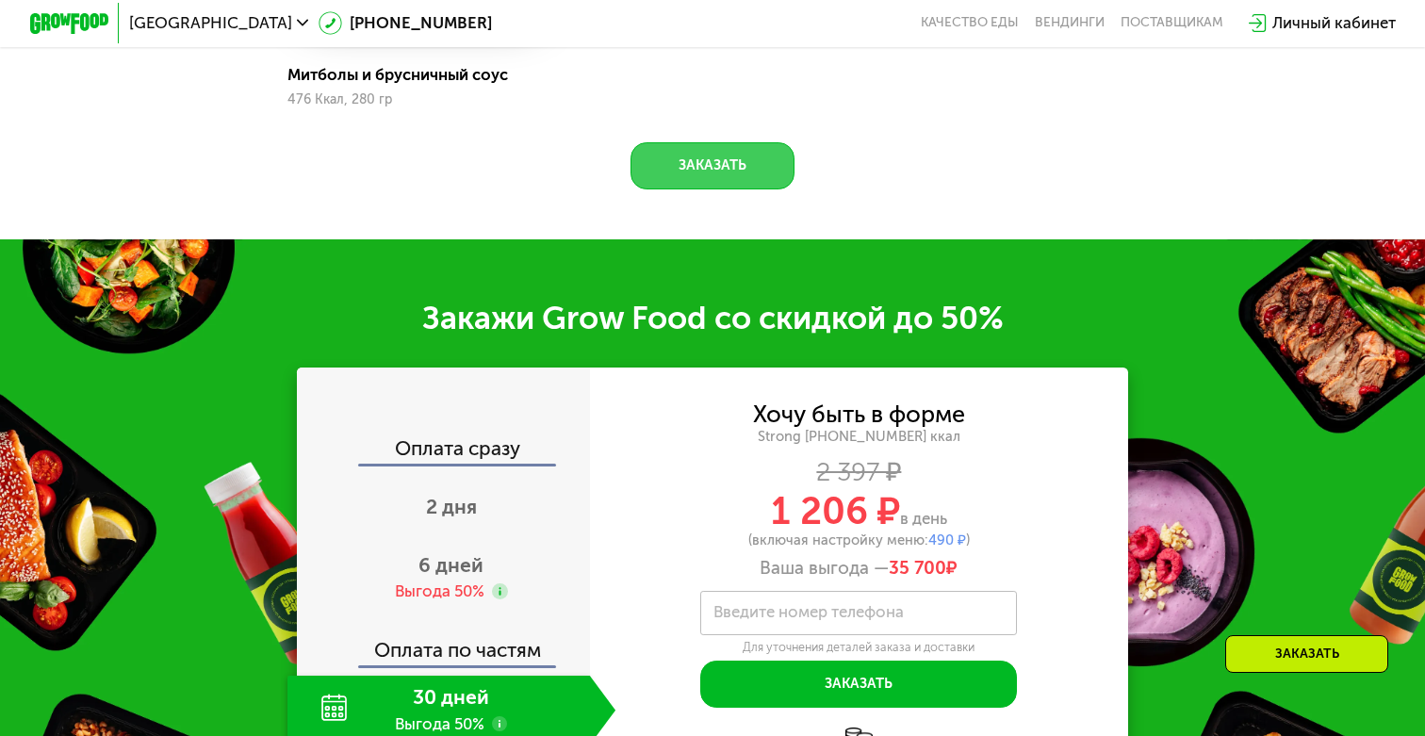
scroll to position [2390, 0]
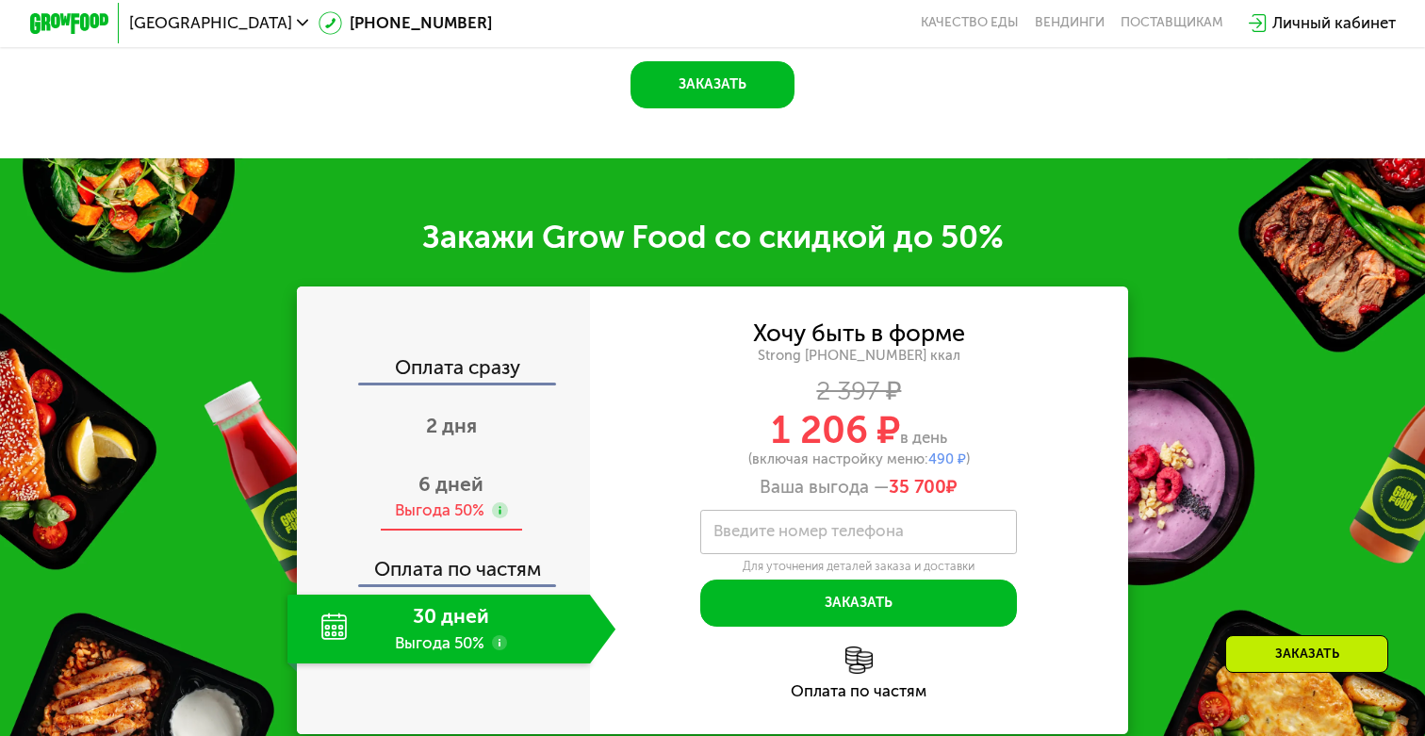
click at [450, 472] on div "6 дней Выгода 50%" at bounding box center [452, 497] width 329 height 70
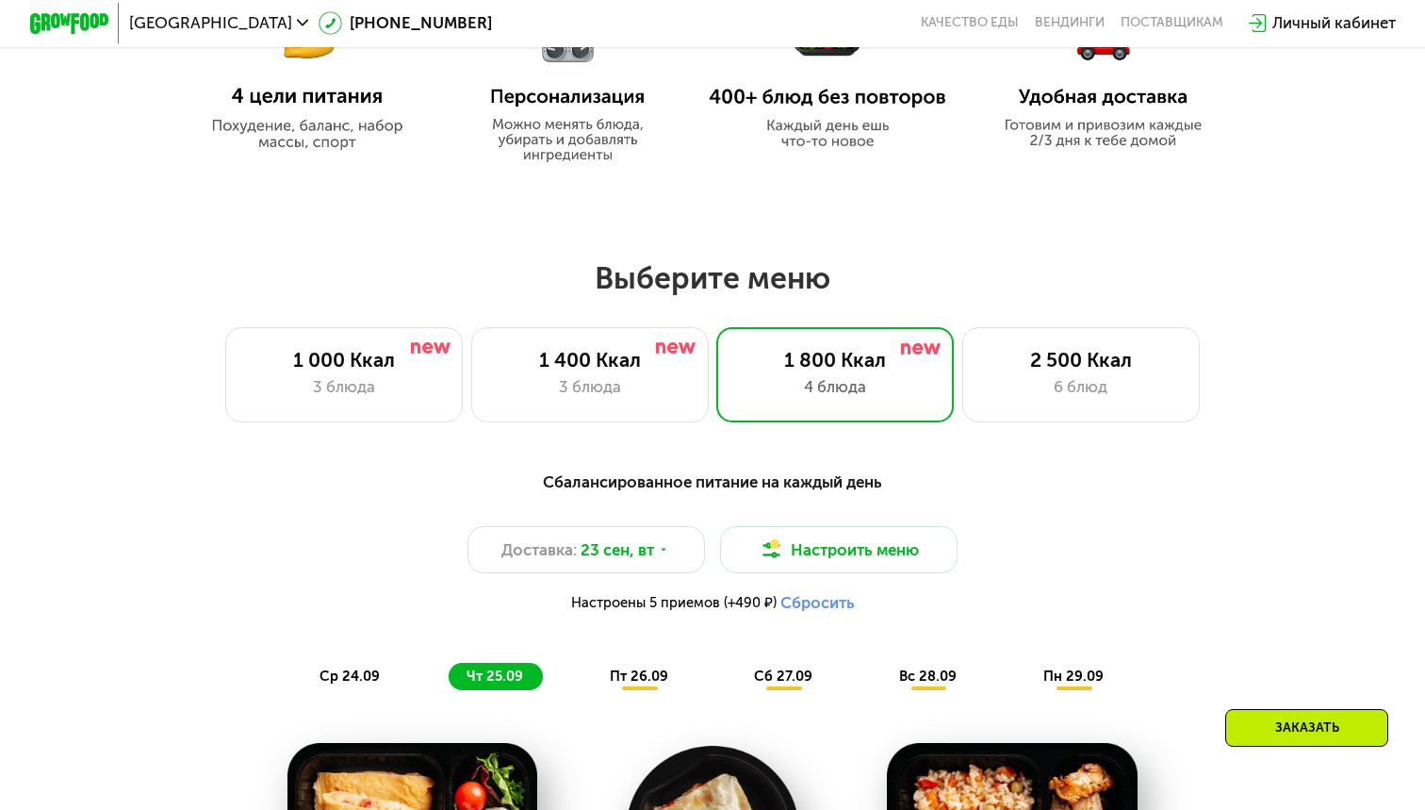
scroll to position [1028, 0]
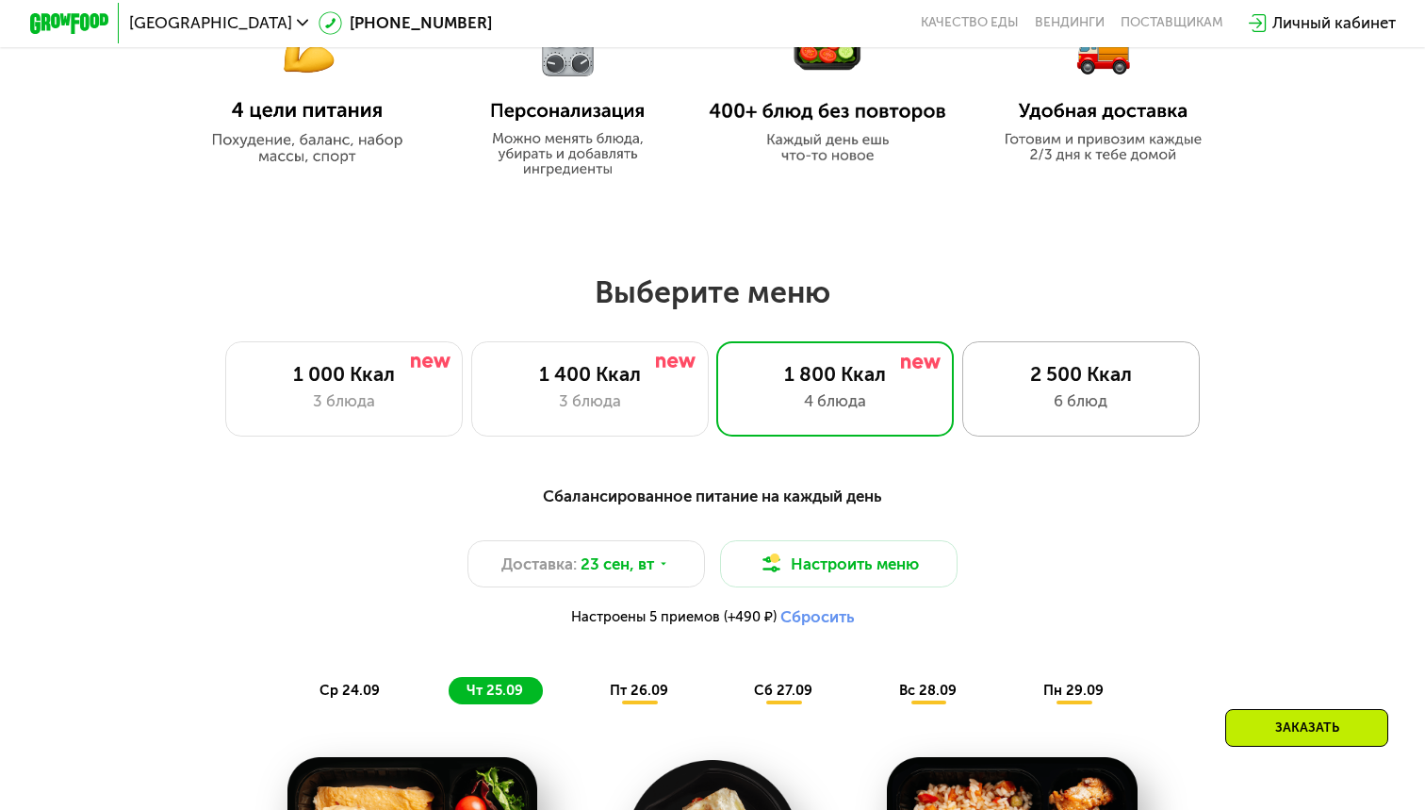
click at [1042, 410] on div "6 блюд" at bounding box center [1081, 401] width 196 height 24
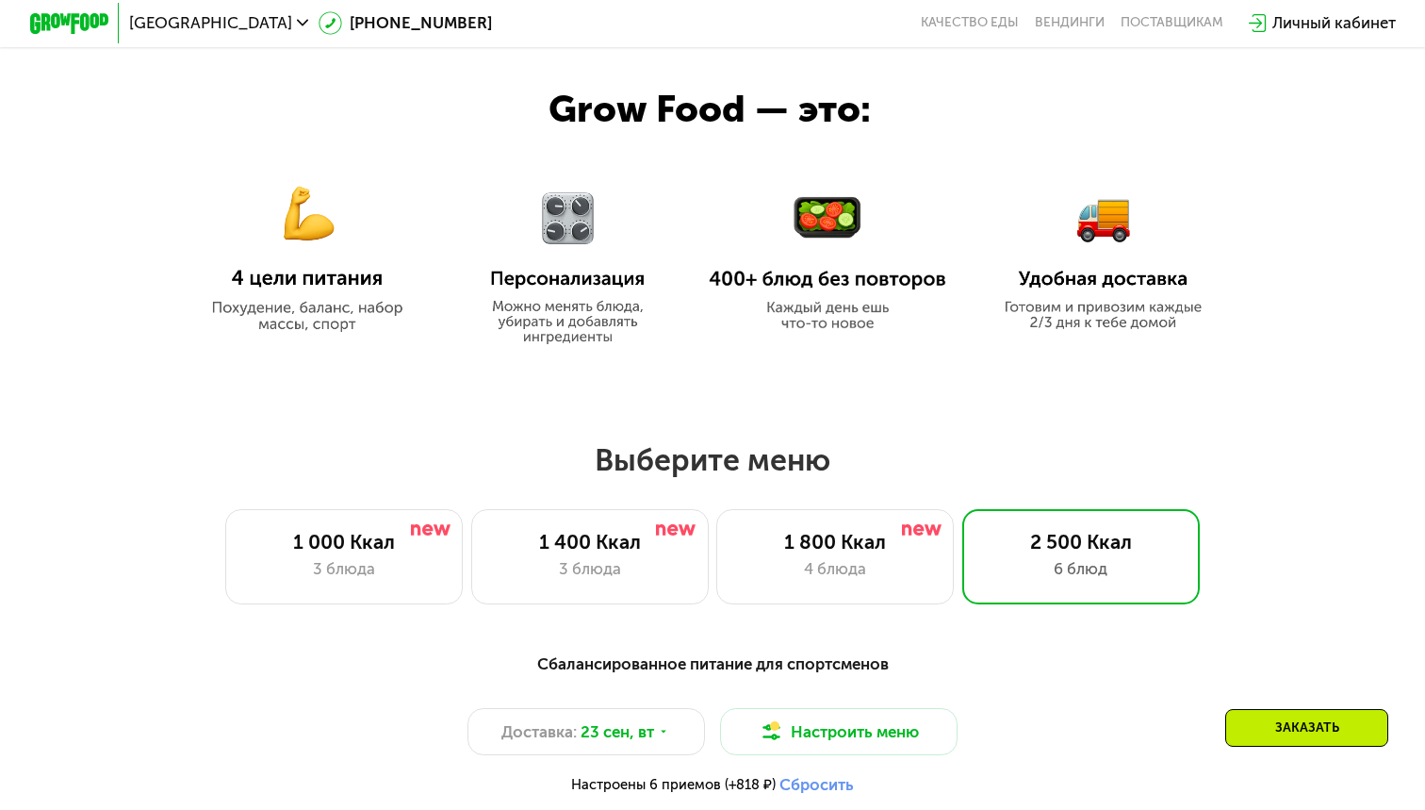
scroll to position [866, 0]
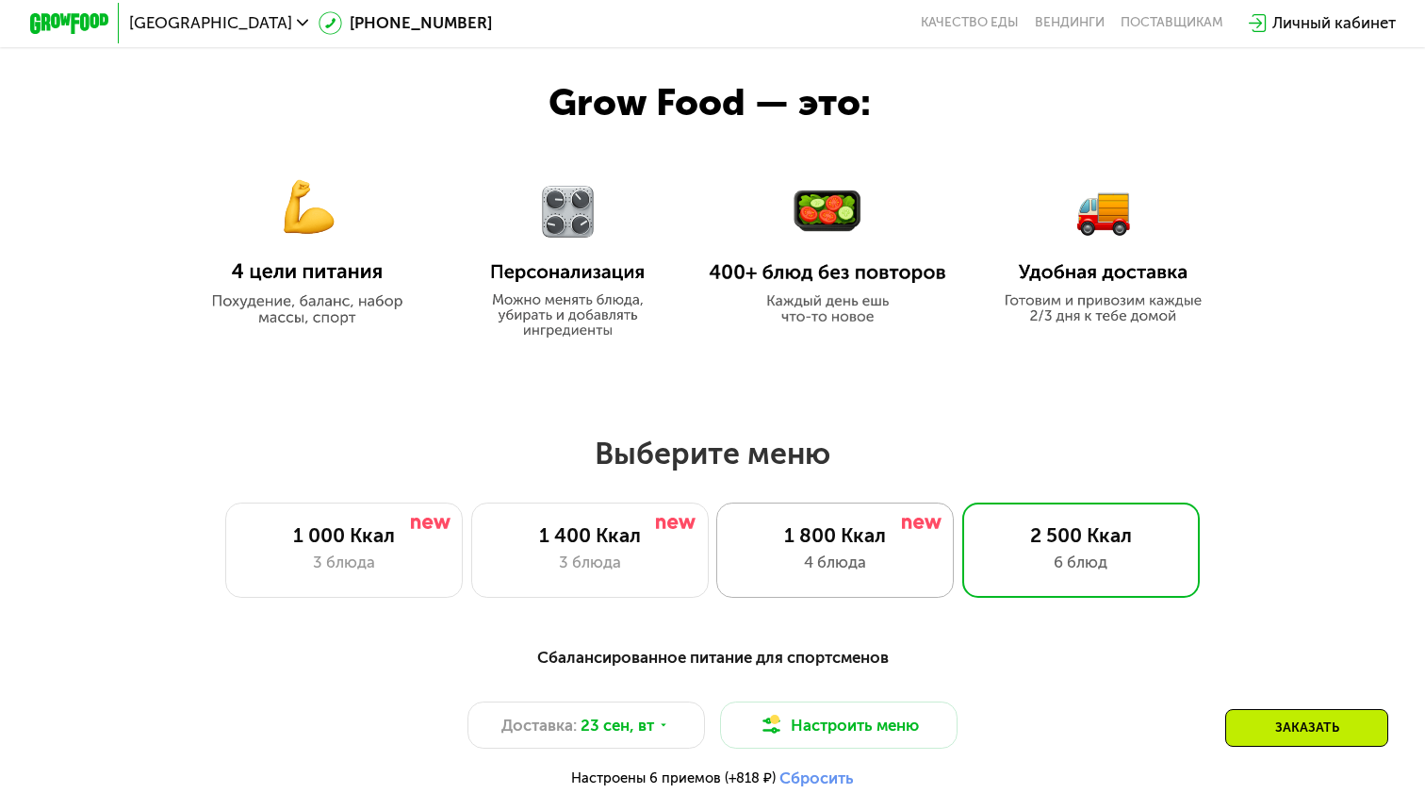
click at [805, 551] on div "4 блюда" at bounding box center [835, 563] width 196 height 24
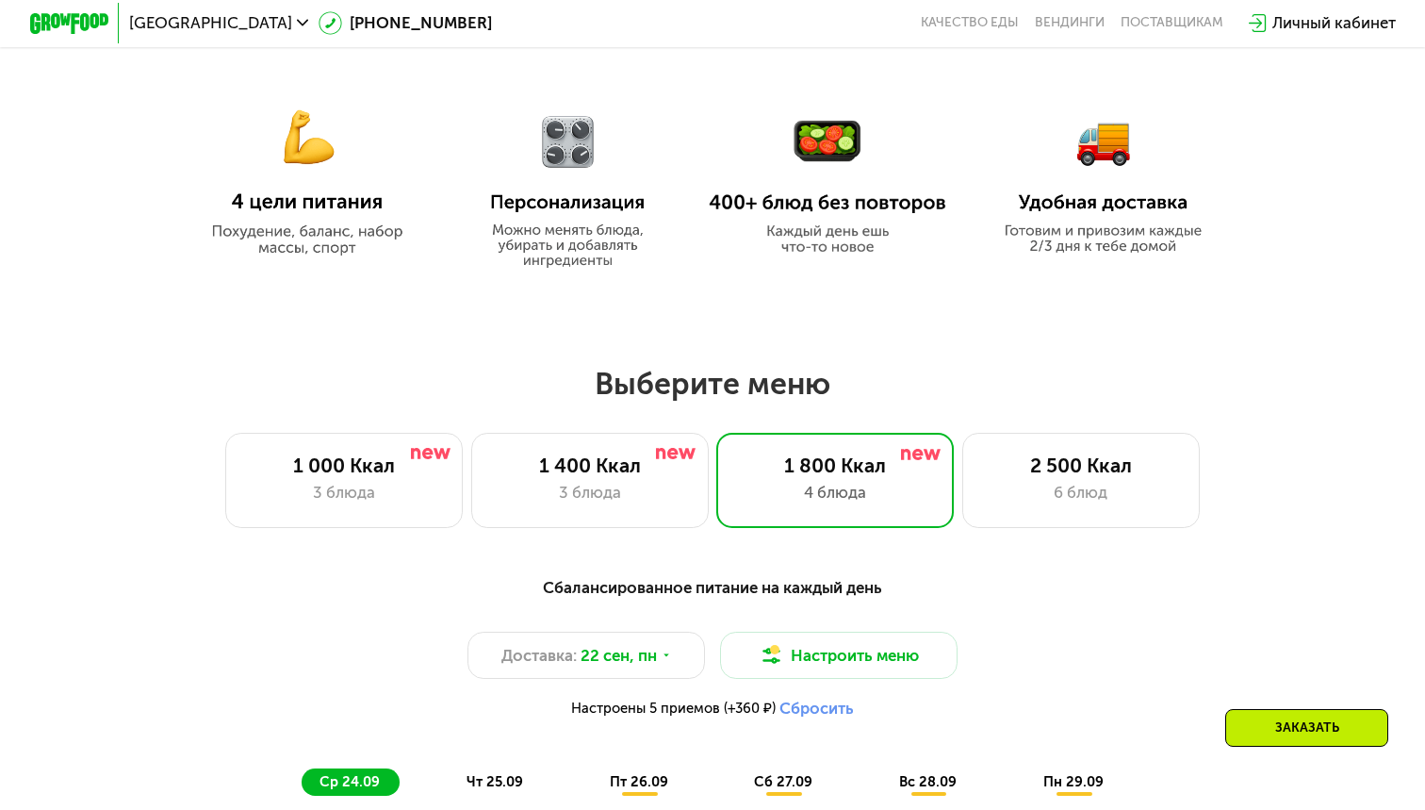
scroll to position [938, 0]
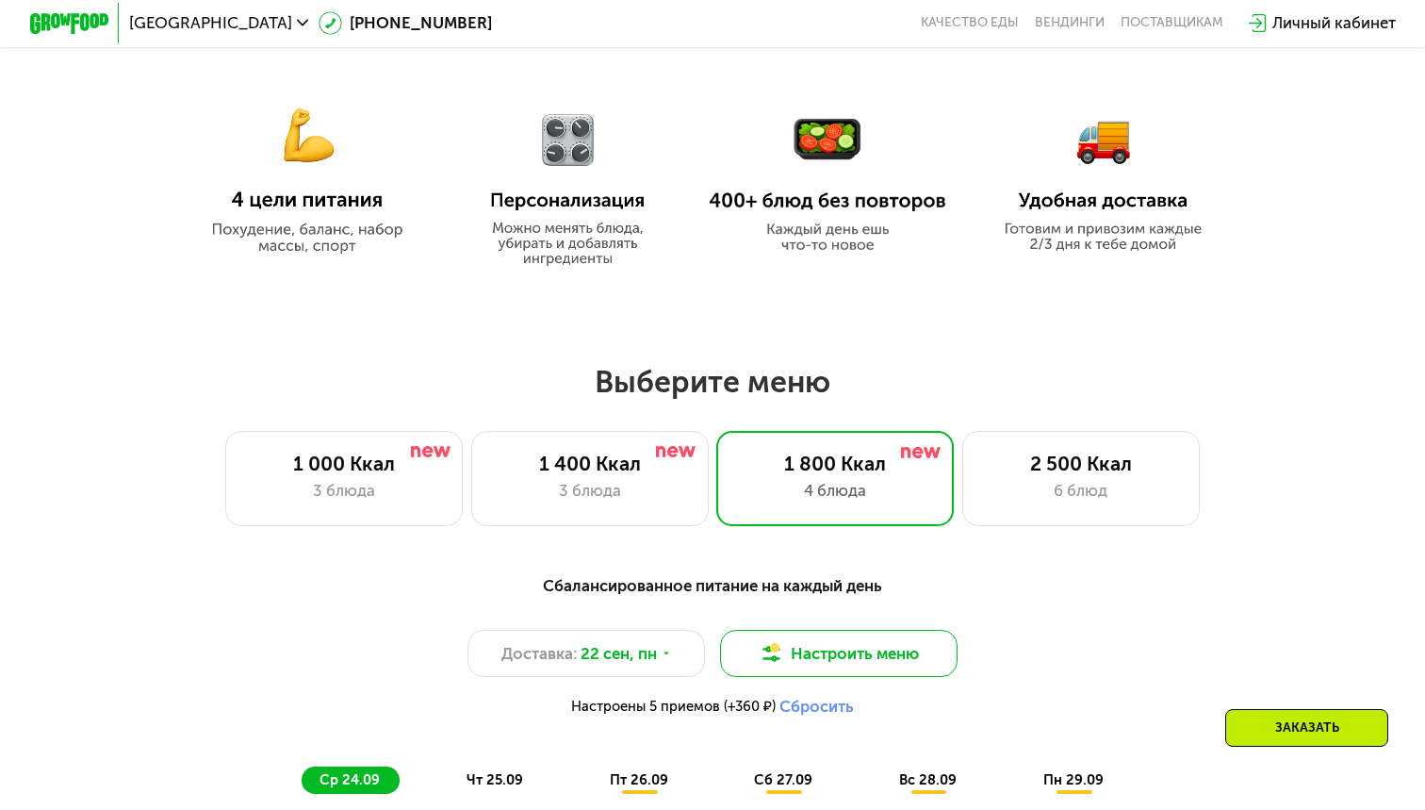
click at [760, 662] on img at bounding box center [772, 654] width 24 height 24
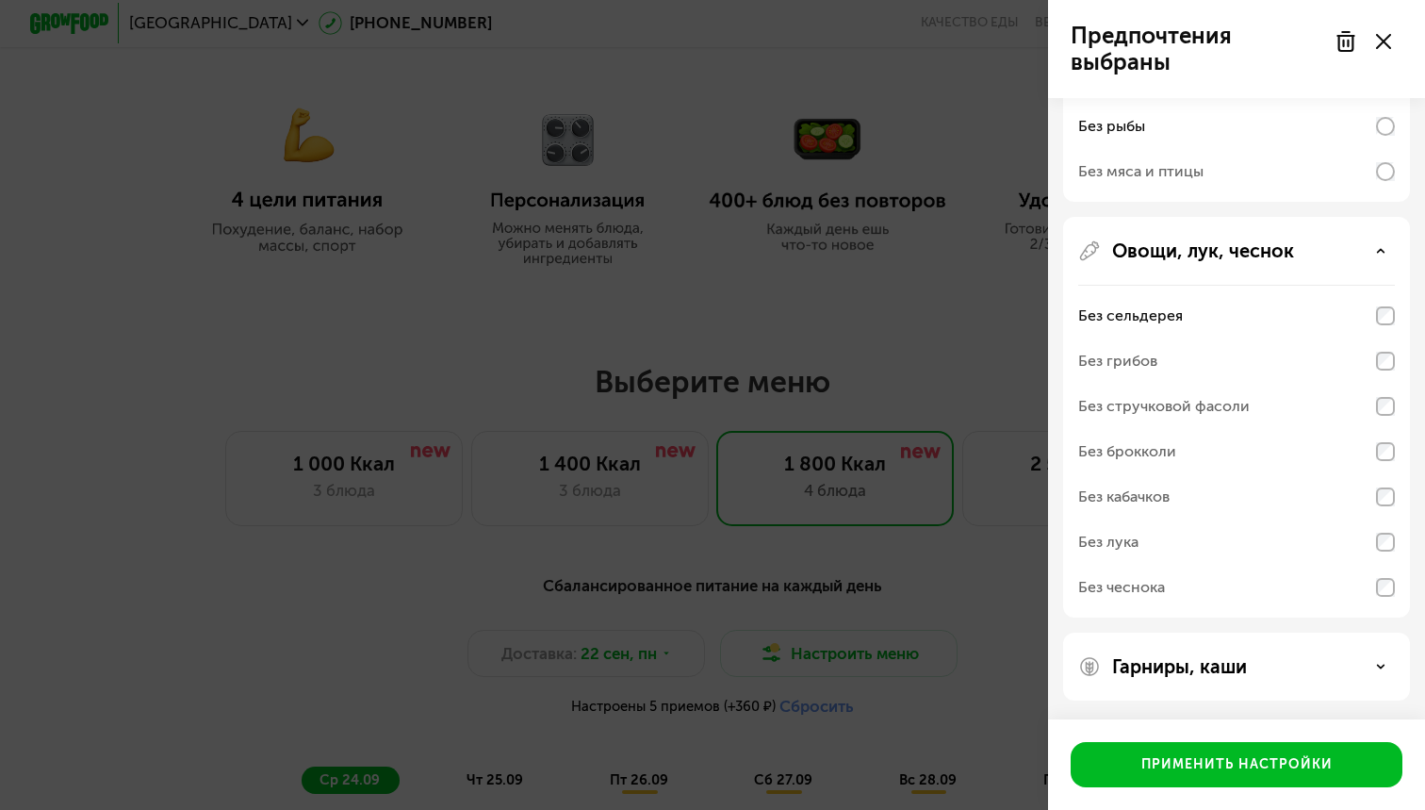
scroll to position [675, 0]
click at [1192, 673] on p "Гарниры, каши" at bounding box center [1179, 666] width 135 height 23
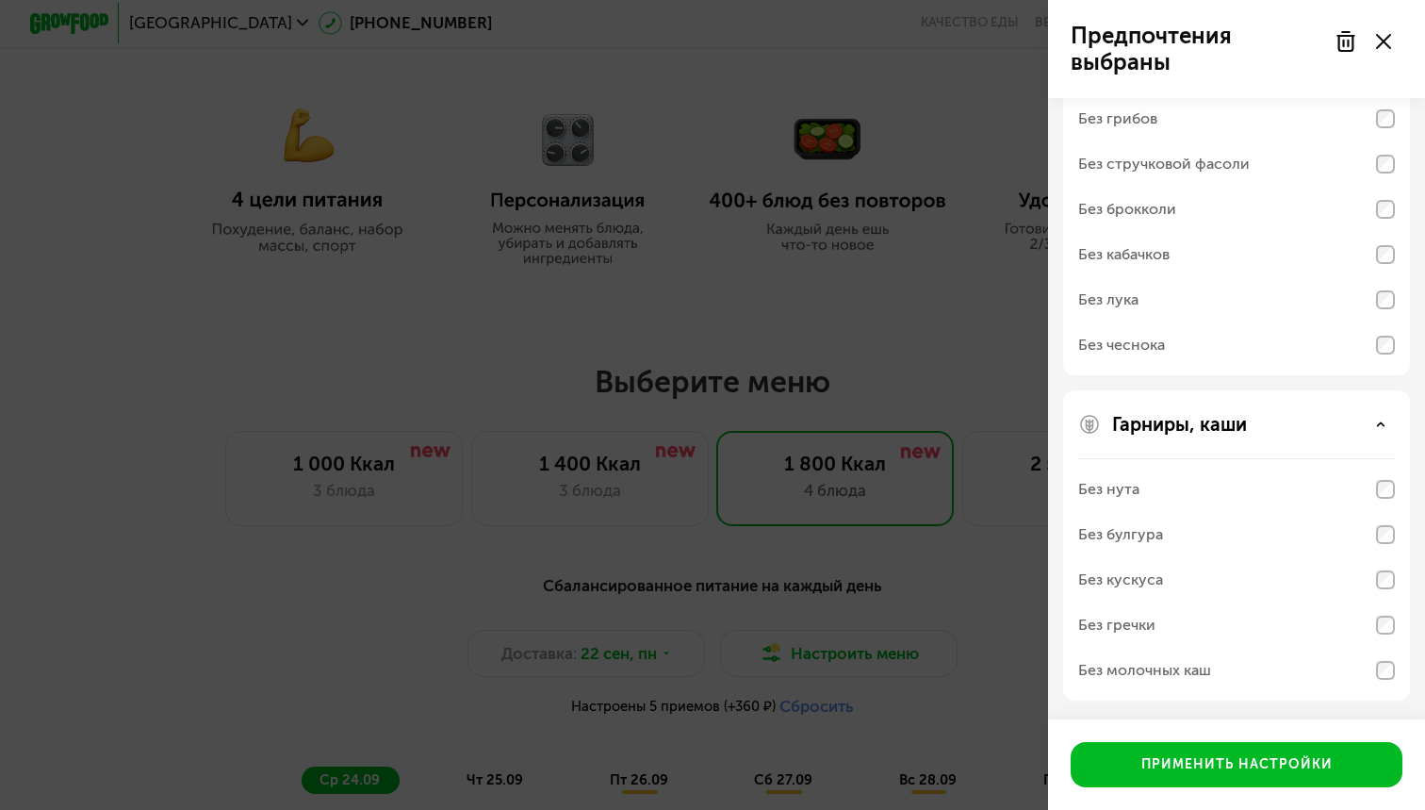
click at [1192, 673] on div "Без молочных каш" at bounding box center [1145, 670] width 133 height 23
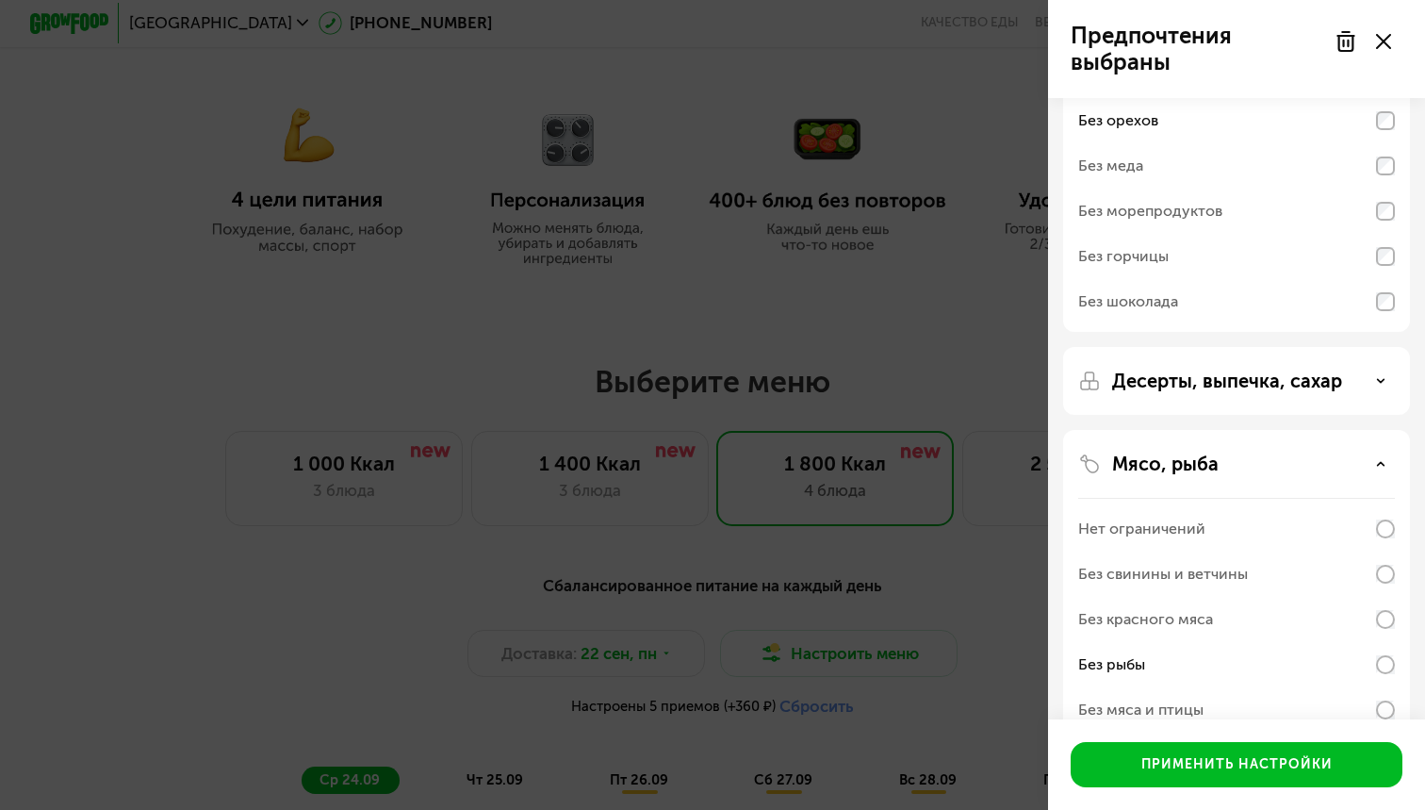
scroll to position [139, 0]
click at [1112, 664] on div "Без рыбы" at bounding box center [1112, 662] width 67 height 23
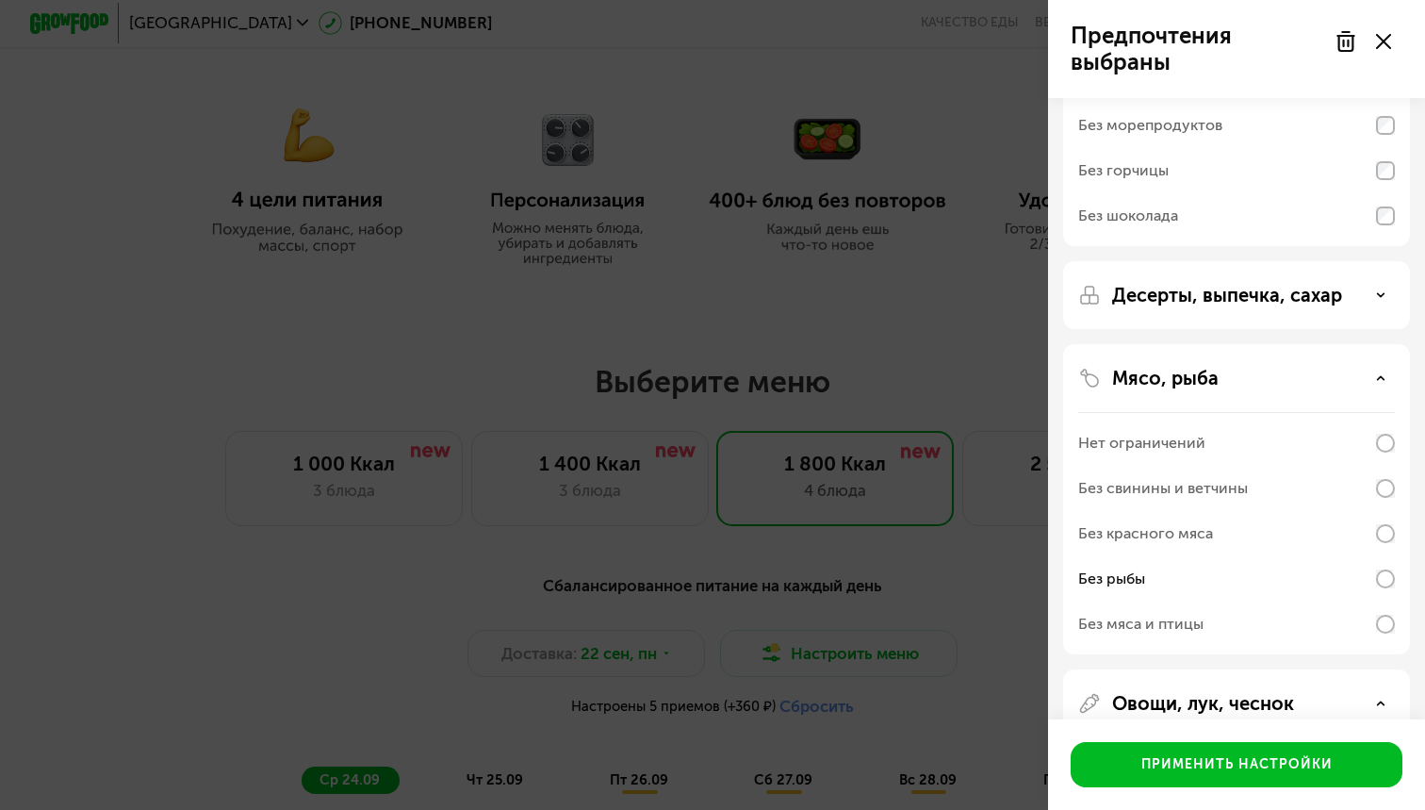
click at [1365, 580] on div "Без рыбы" at bounding box center [1237, 578] width 317 height 45
click at [1161, 581] on div "Без рыбы" at bounding box center [1237, 578] width 317 height 45
click at [1101, 580] on div "Без рыбы" at bounding box center [1112, 579] width 67 height 23
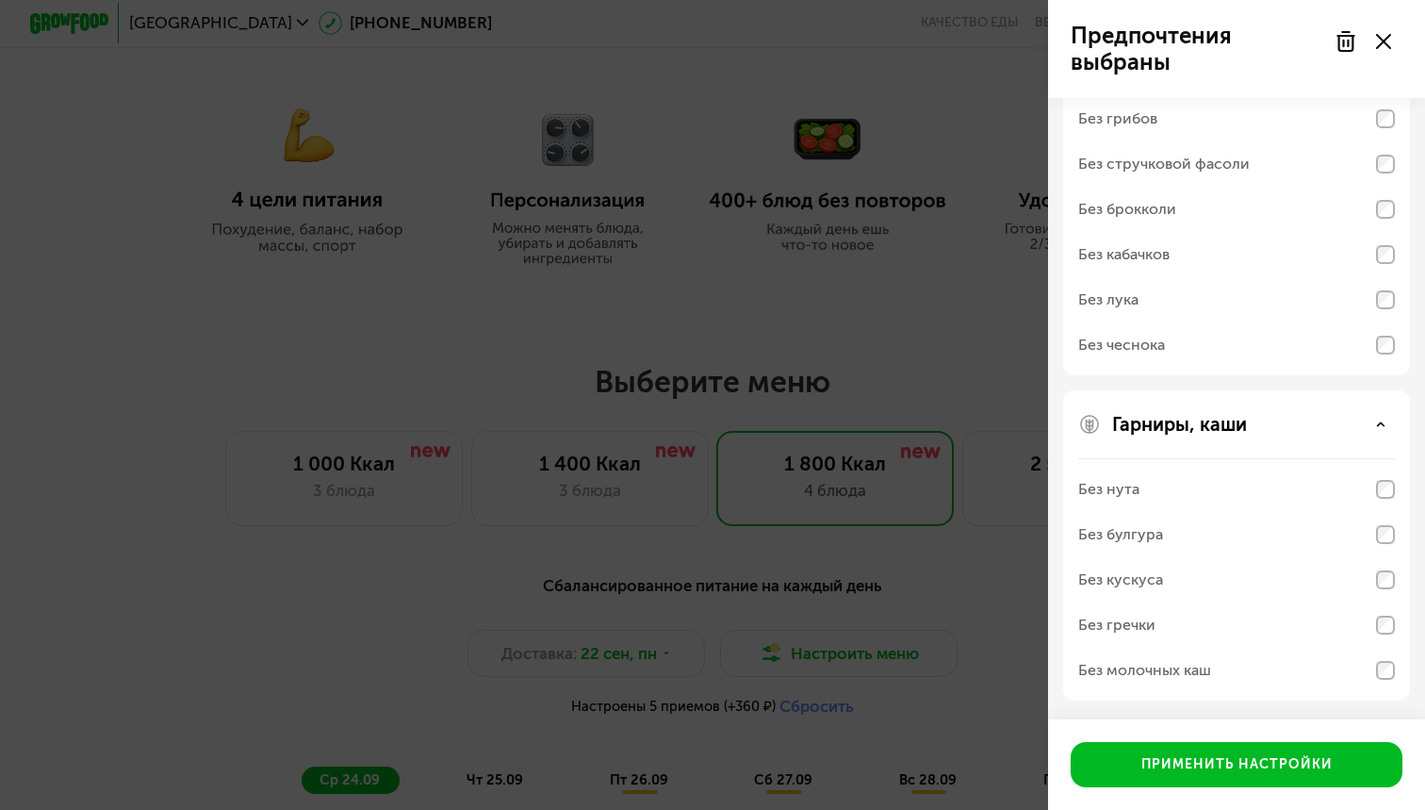
scroll to position [917, 0]
click at [1100, 580] on div "Без кускуса" at bounding box center [1121, 579] width 85 height 23
click at [1145, 674] on div "Без молочных каш" at bounding box center [1145, 670] width 133 height 23
click at [1209, 679] on div "Без молочных каш" at bounding box center [1145, 670] width 133 height 23
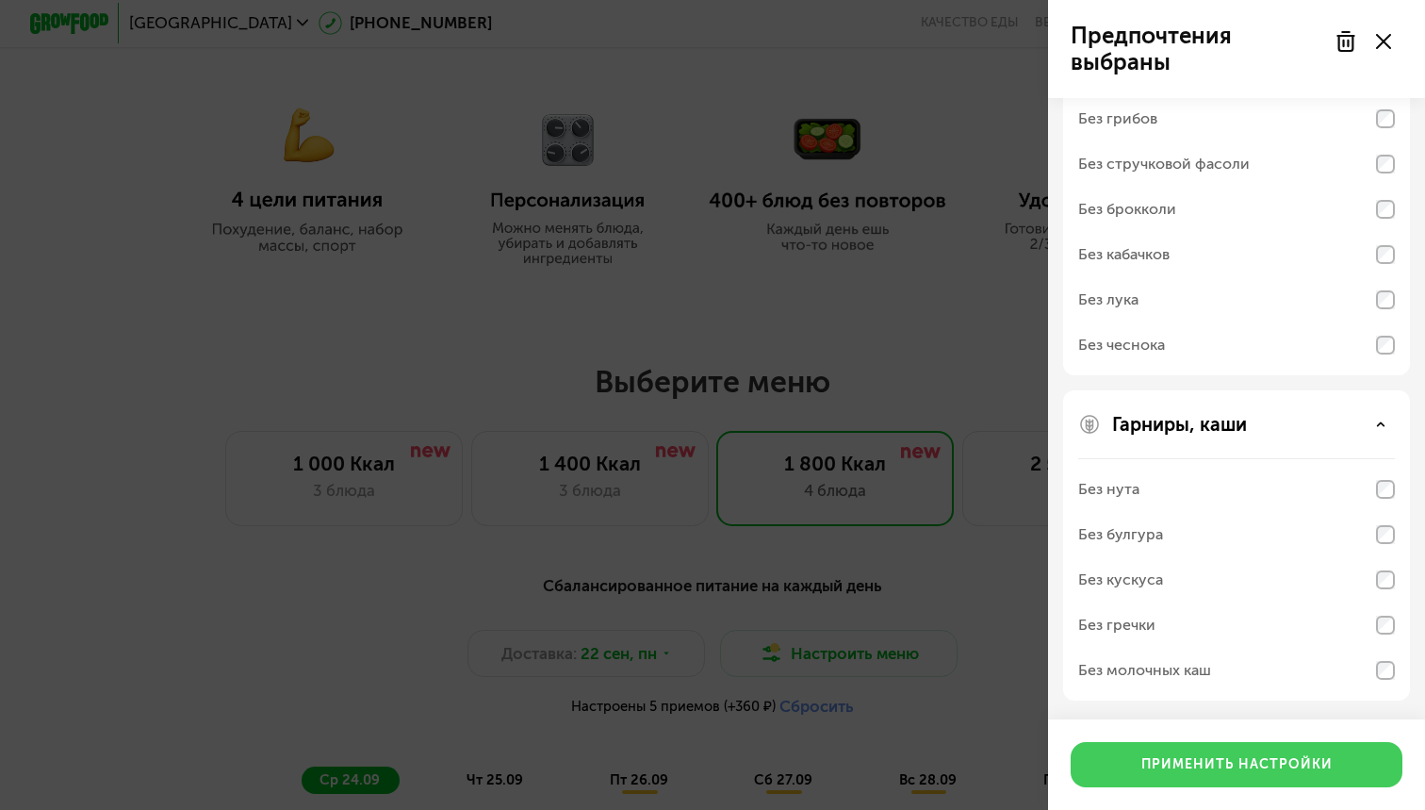
click at [1203, 735] on div "Применить настройки" at bounding box center [1237, 764] width 191 height 19
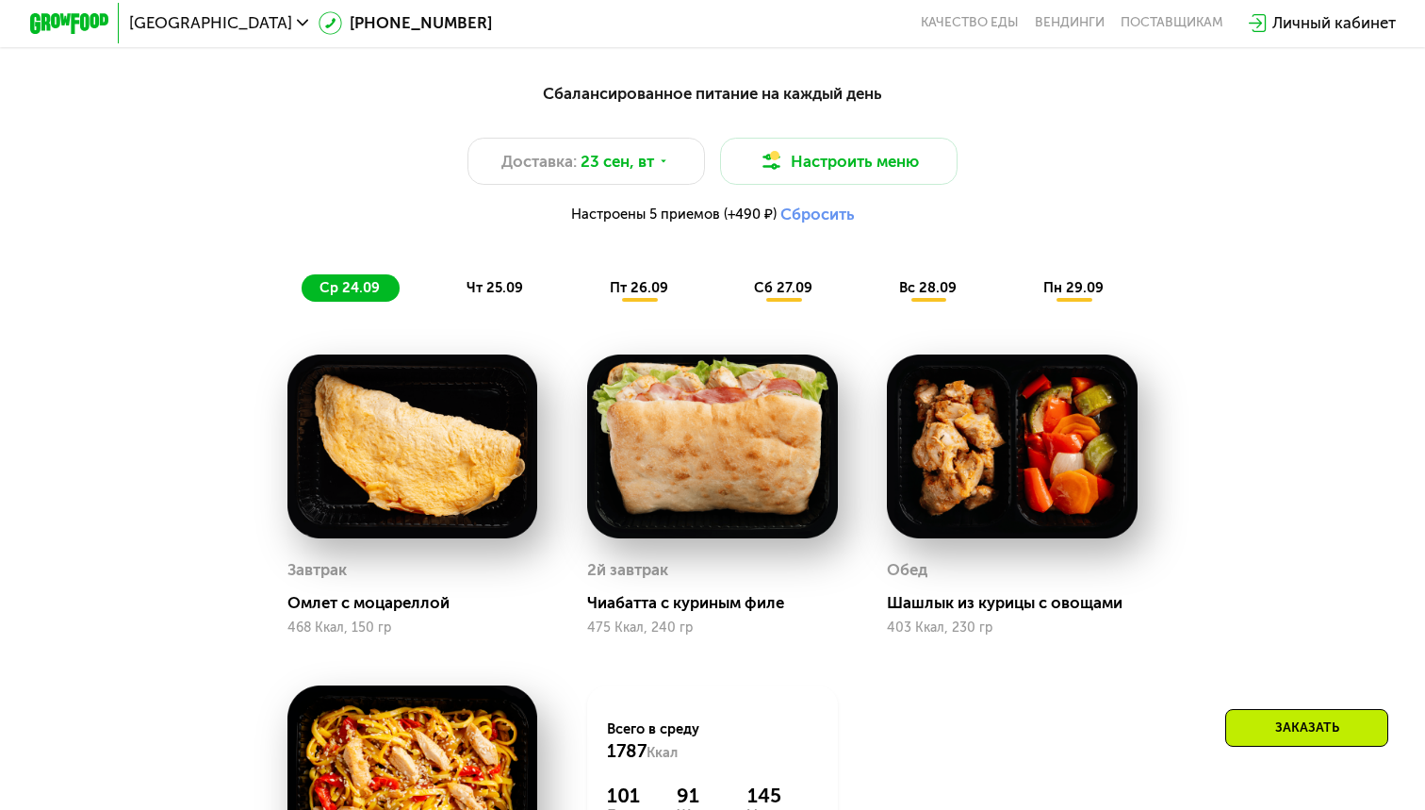
scroll to position [1452, 0]
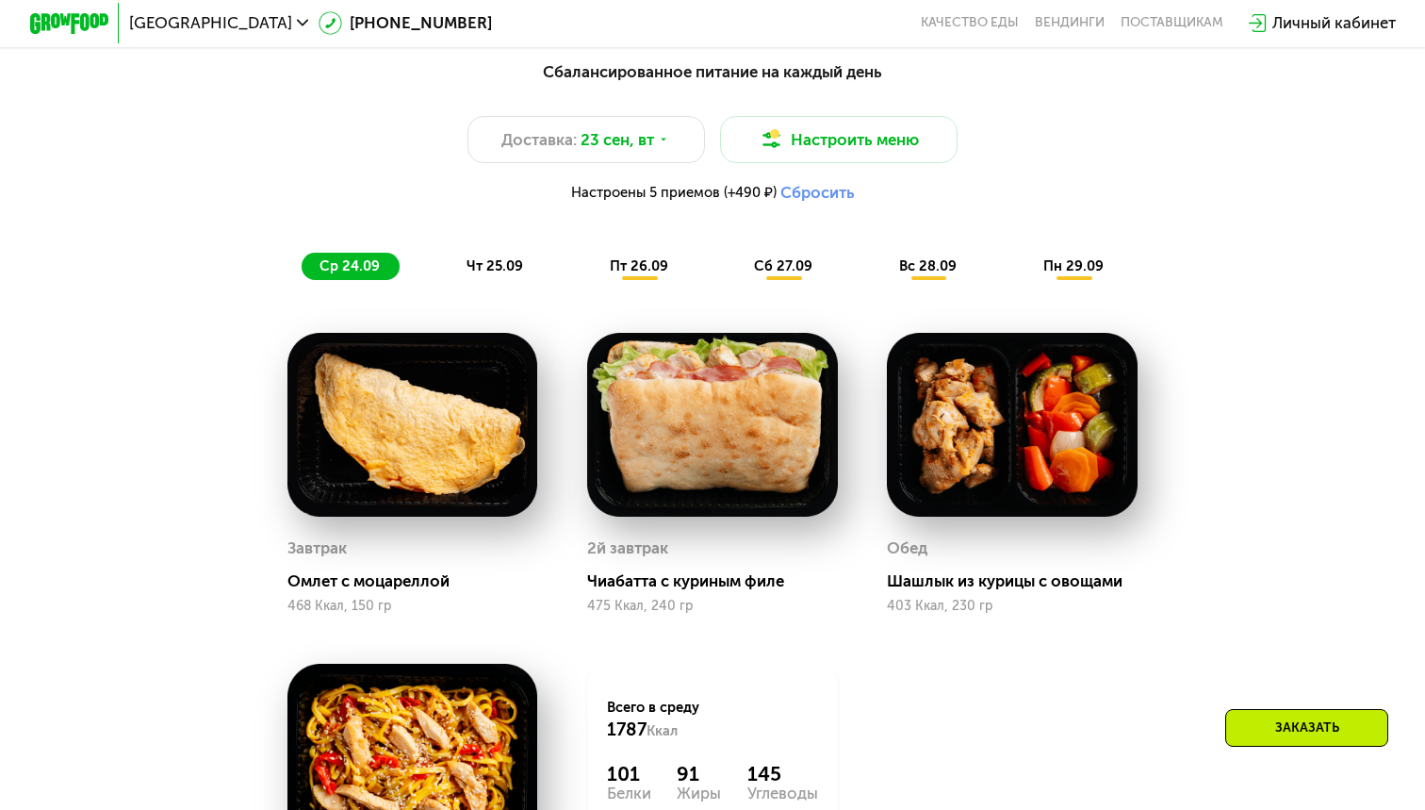
click at [366, 485] on img at bounding box center [413, 425] width 251 height 185
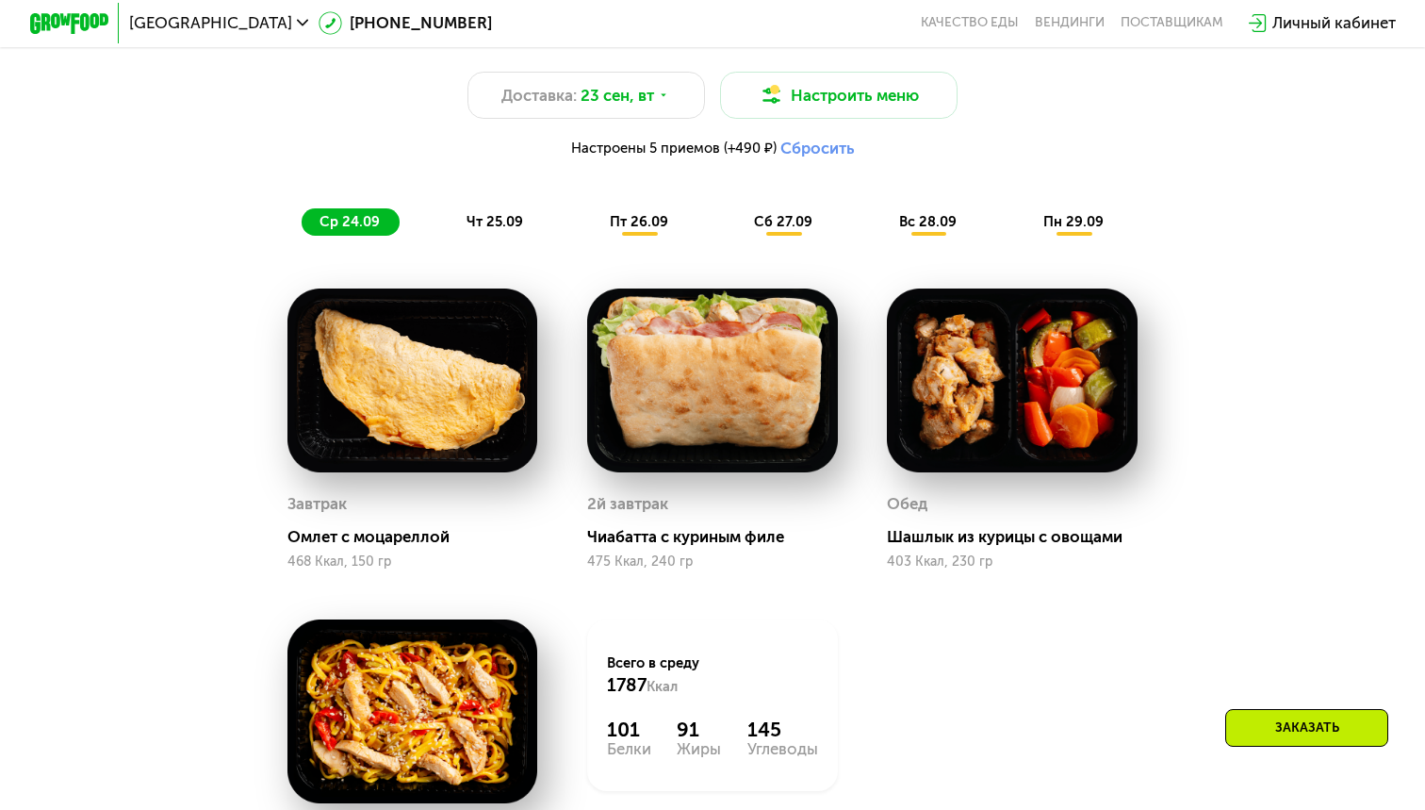
click at [487, 227] on span "чт 25.09" at bounding box center [495, 221] width 57 height 17
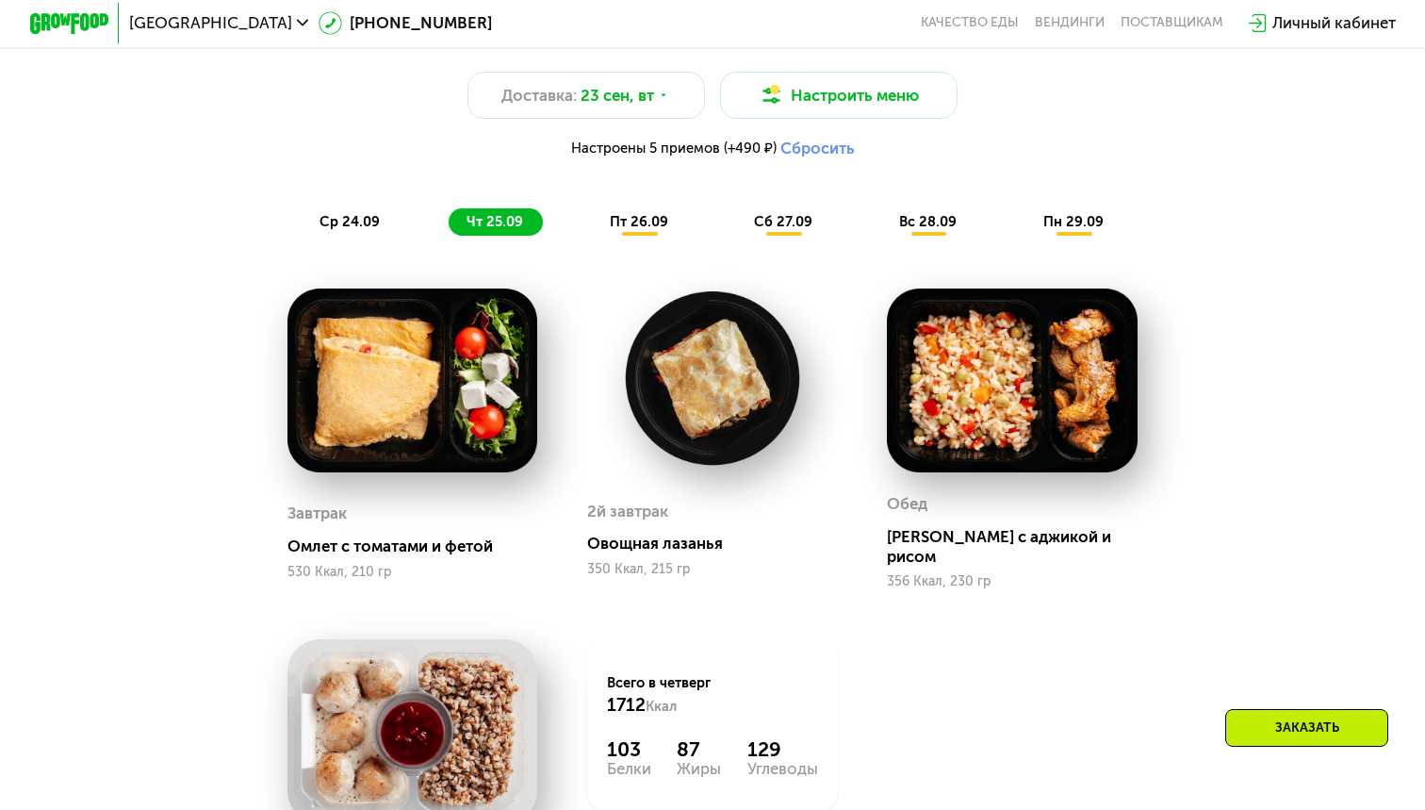
click at [624, 226] on span "пт 26.09" at bounding box center [639, 221] width 58 height 17
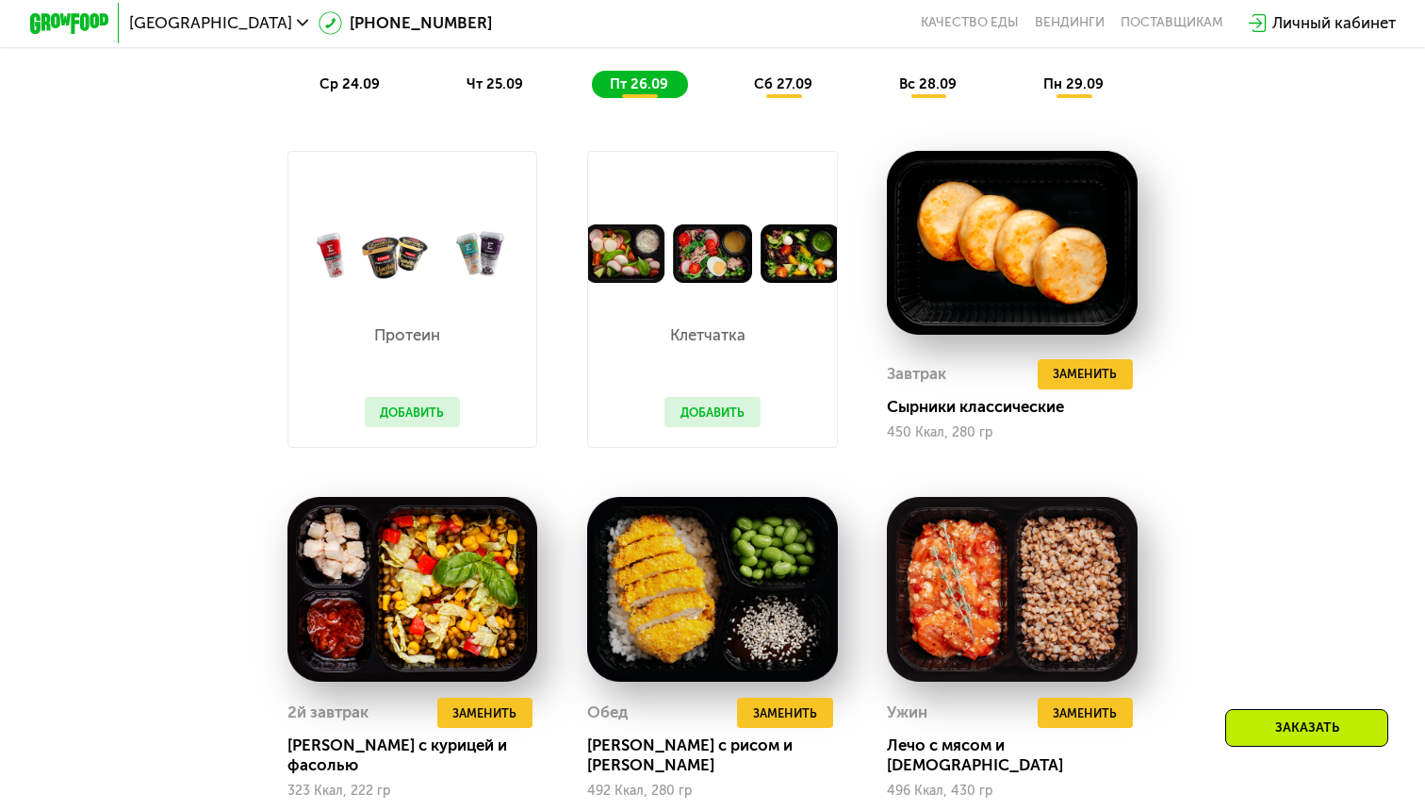
scroll to position [1634, 0]
click at [484, 717] on span "Заменить" at bounding box center [485, 713] width 64 height 20
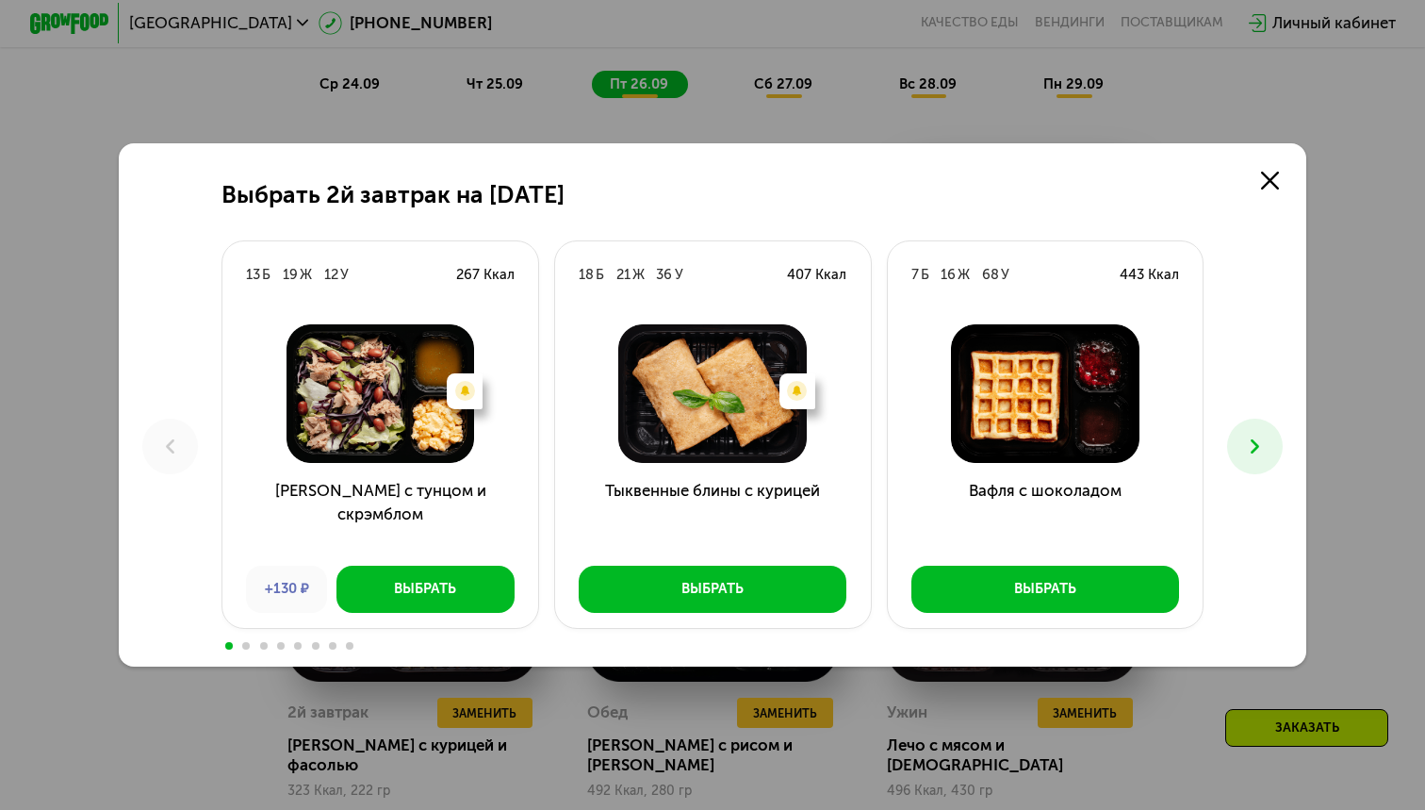
click at [1255, 445] on icon at bounding box center [1256, 447] width 24 height 24
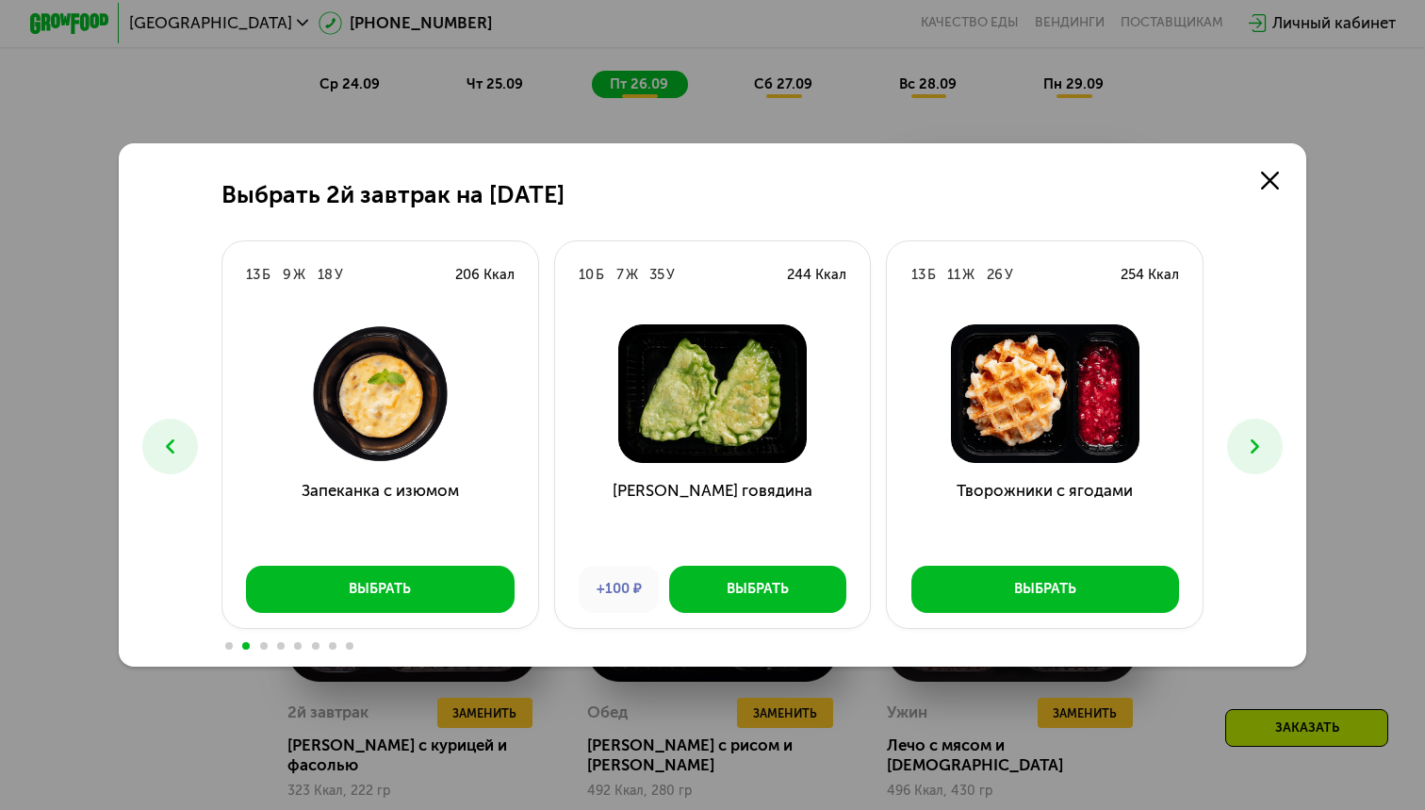
click at [1260, 442] on icon at bounding box center [1256, 447] width 24 height 24
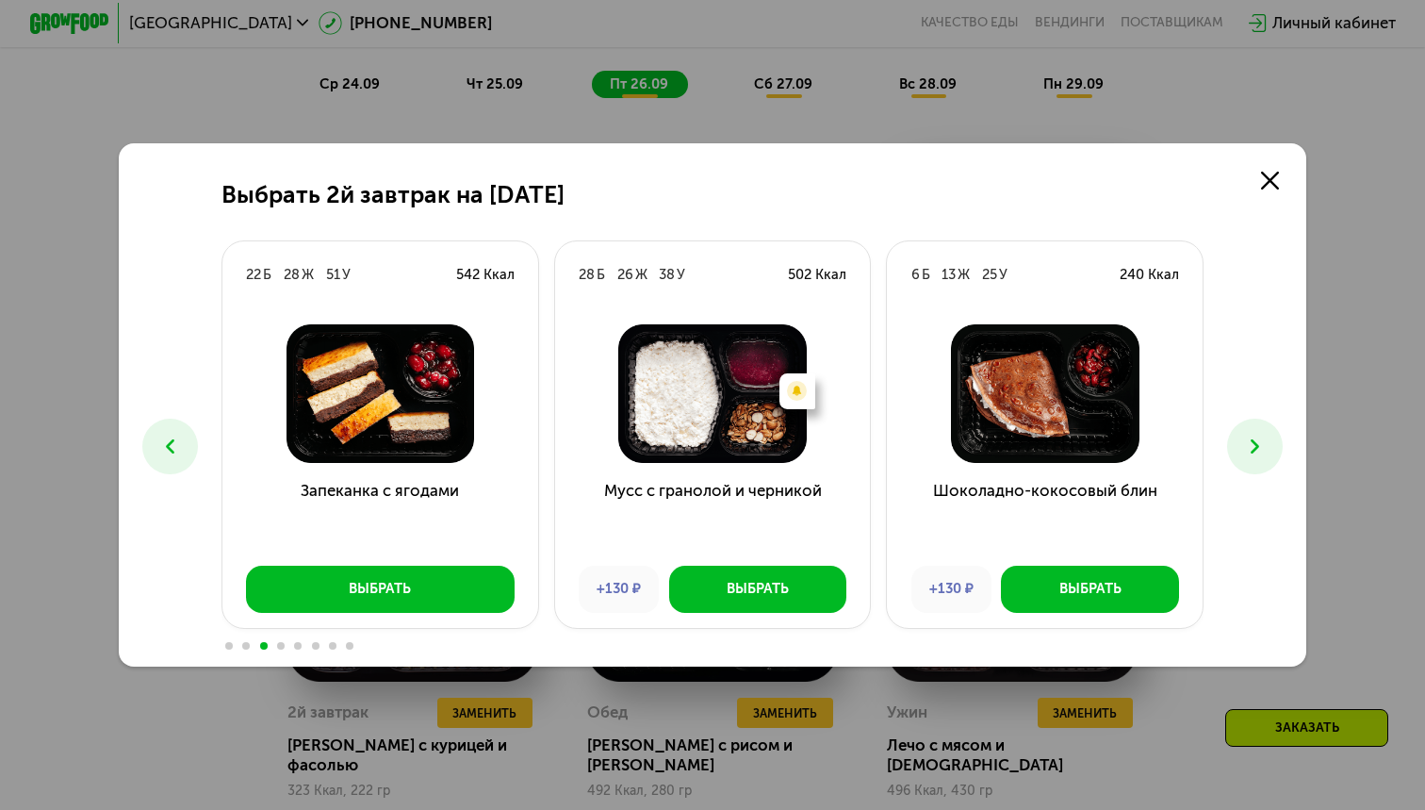
click at [160, 448] on icon at bounding box center [170, 447] width 24 height 24
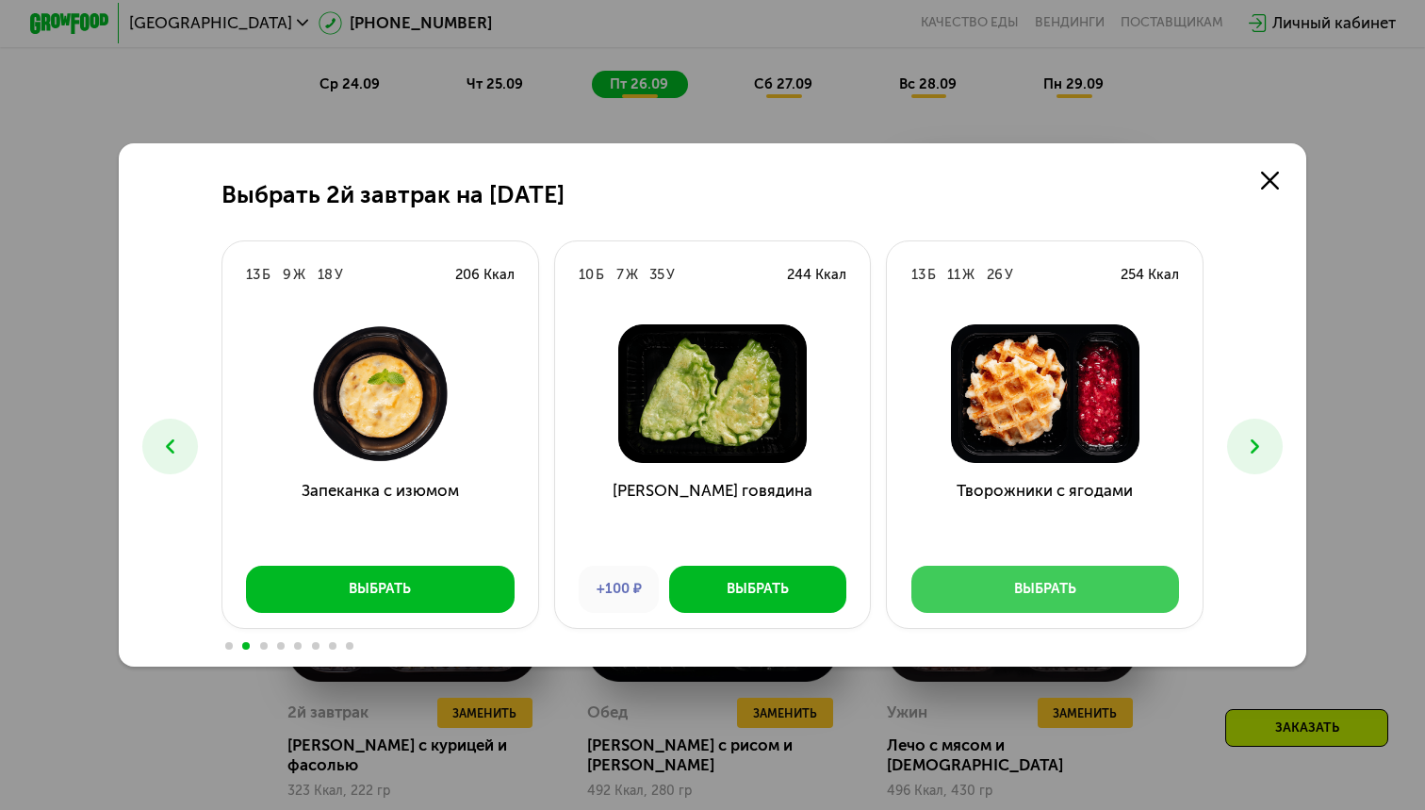
click at [969, 591] on button "Выбрать" at bounding box center [1046, 589] width 268 height 47
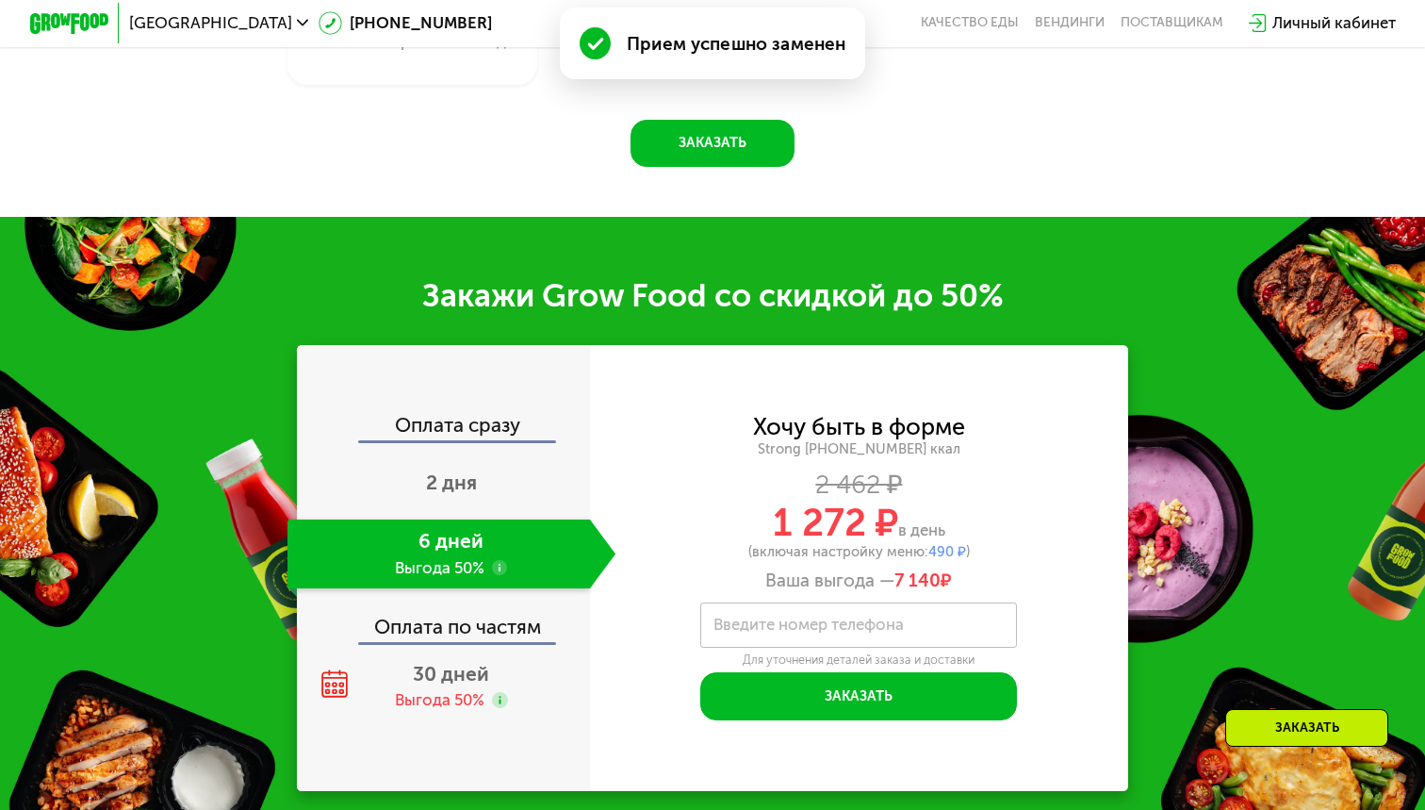
scroll to position [2569, 0]
click at [410, 654] on div "30 дней Выгода 50%" at bounding box center [452, 687] width 329 height 70
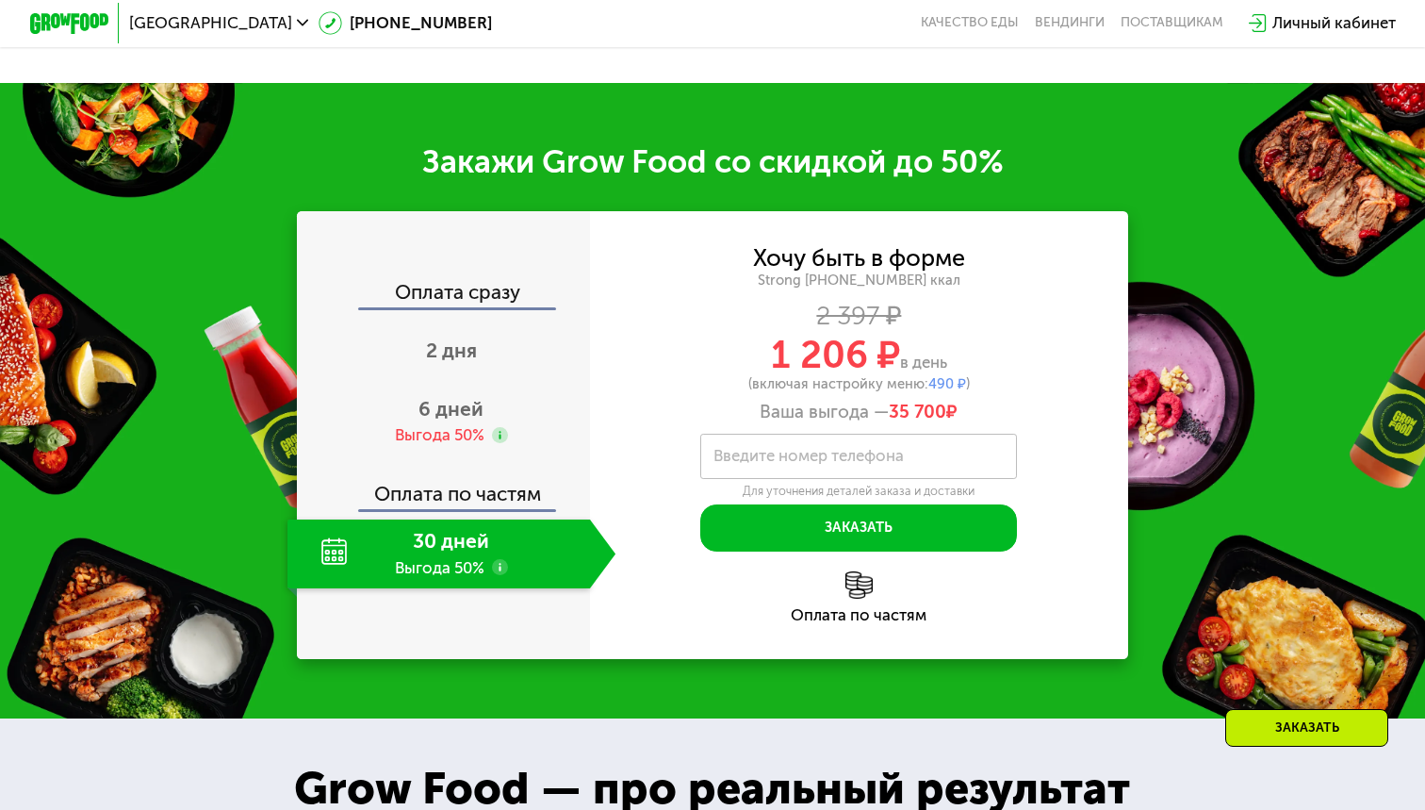
scroll to position [2703, 0]
click at [438, 397] on span "6 дней" at bounding box center [451, 409] width 65 height 24
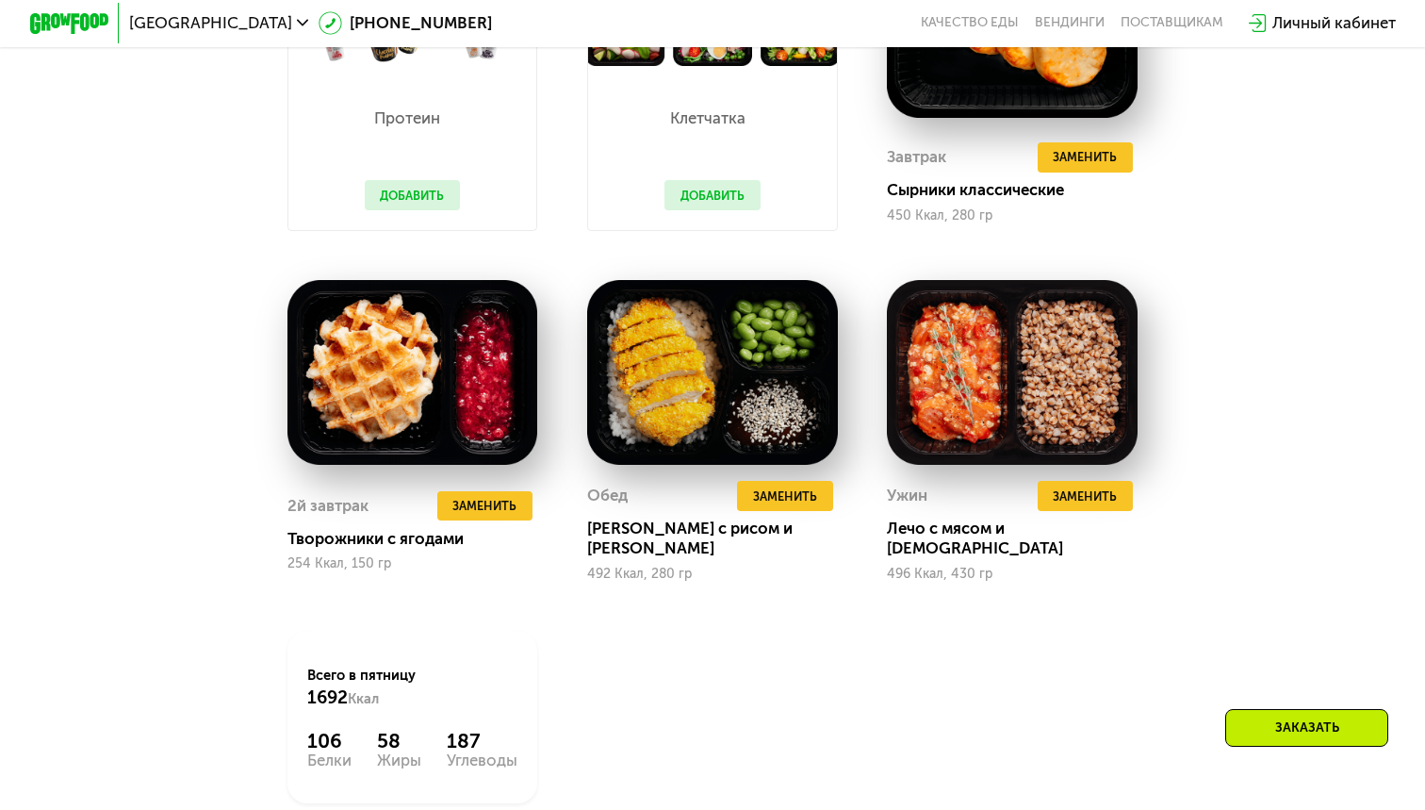
scroll to position [1859, 0]
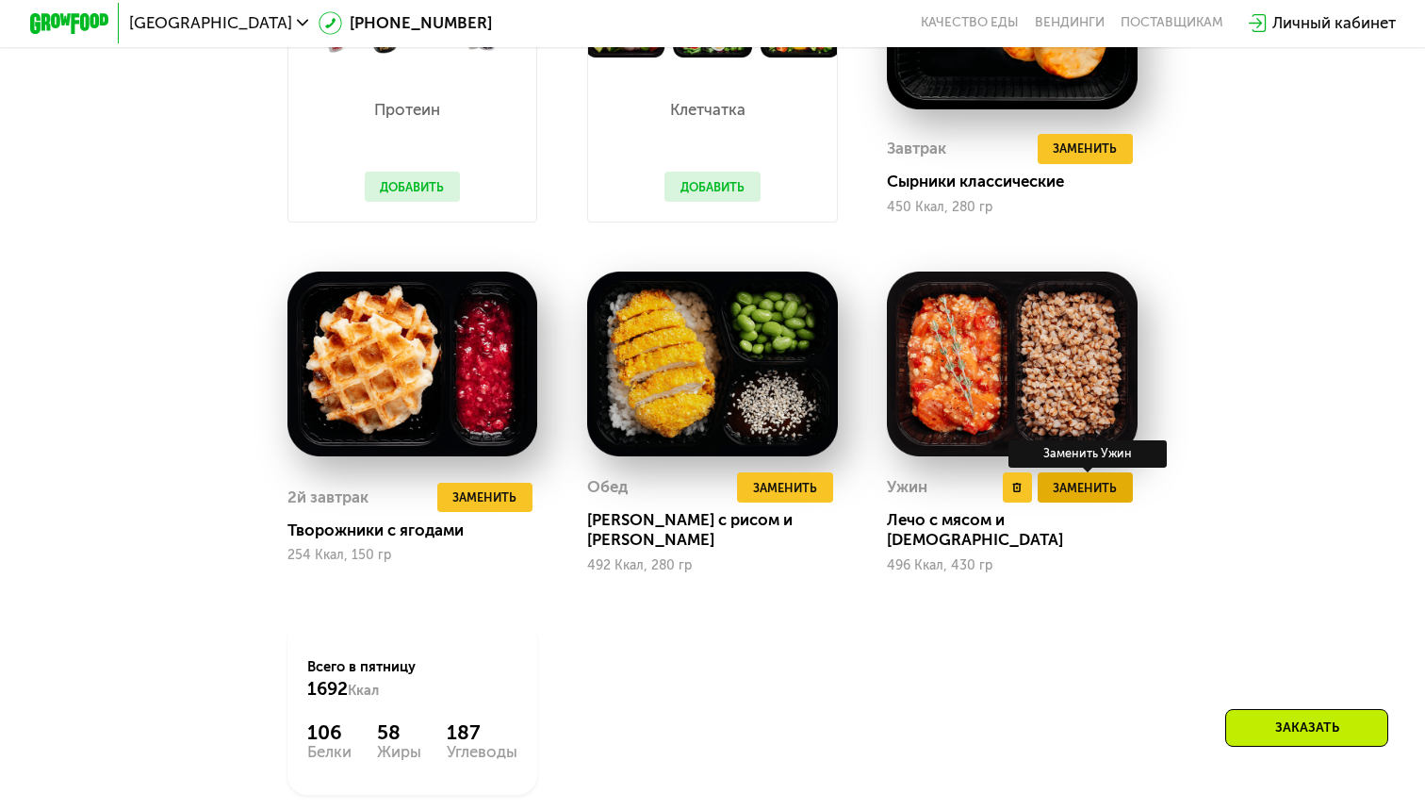
click at [1088, 486] on span "Заменить" at bounding box center [1085, 488] width 64 height 20
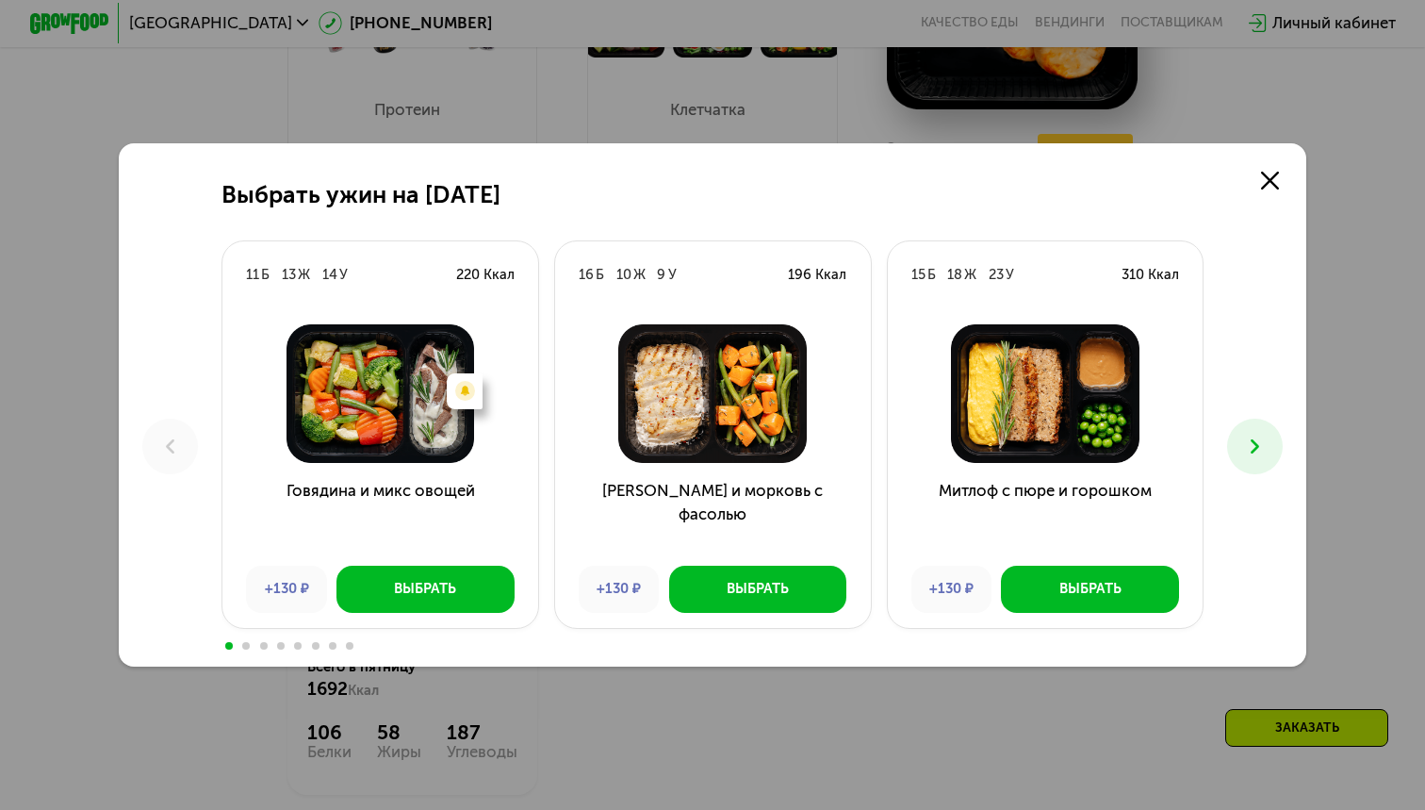
click at [1265, 442] on icon at bounding box center [1256, 447] width 24 height 24
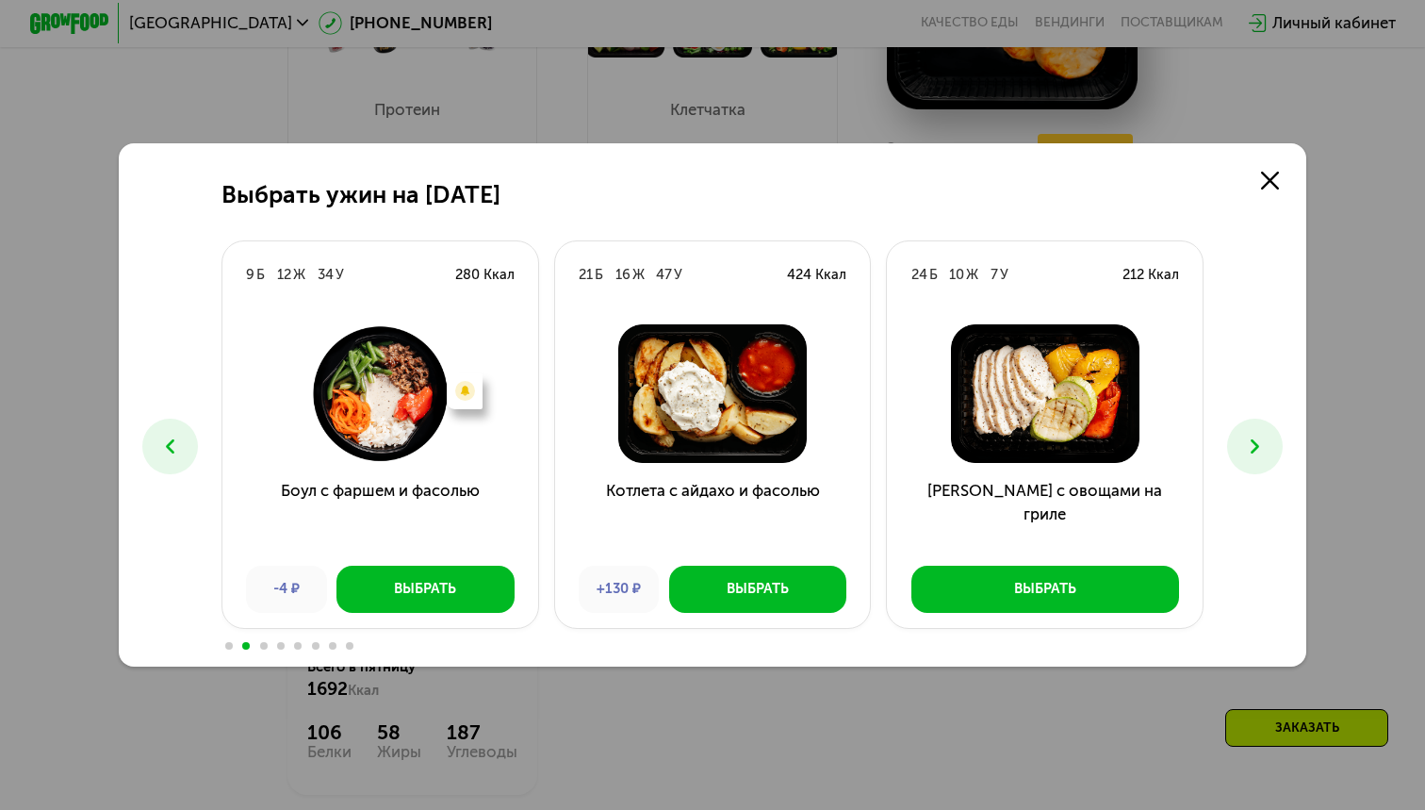
click at [1262, 446] on icon at bounding box center [1256, 447] width 24 height 24
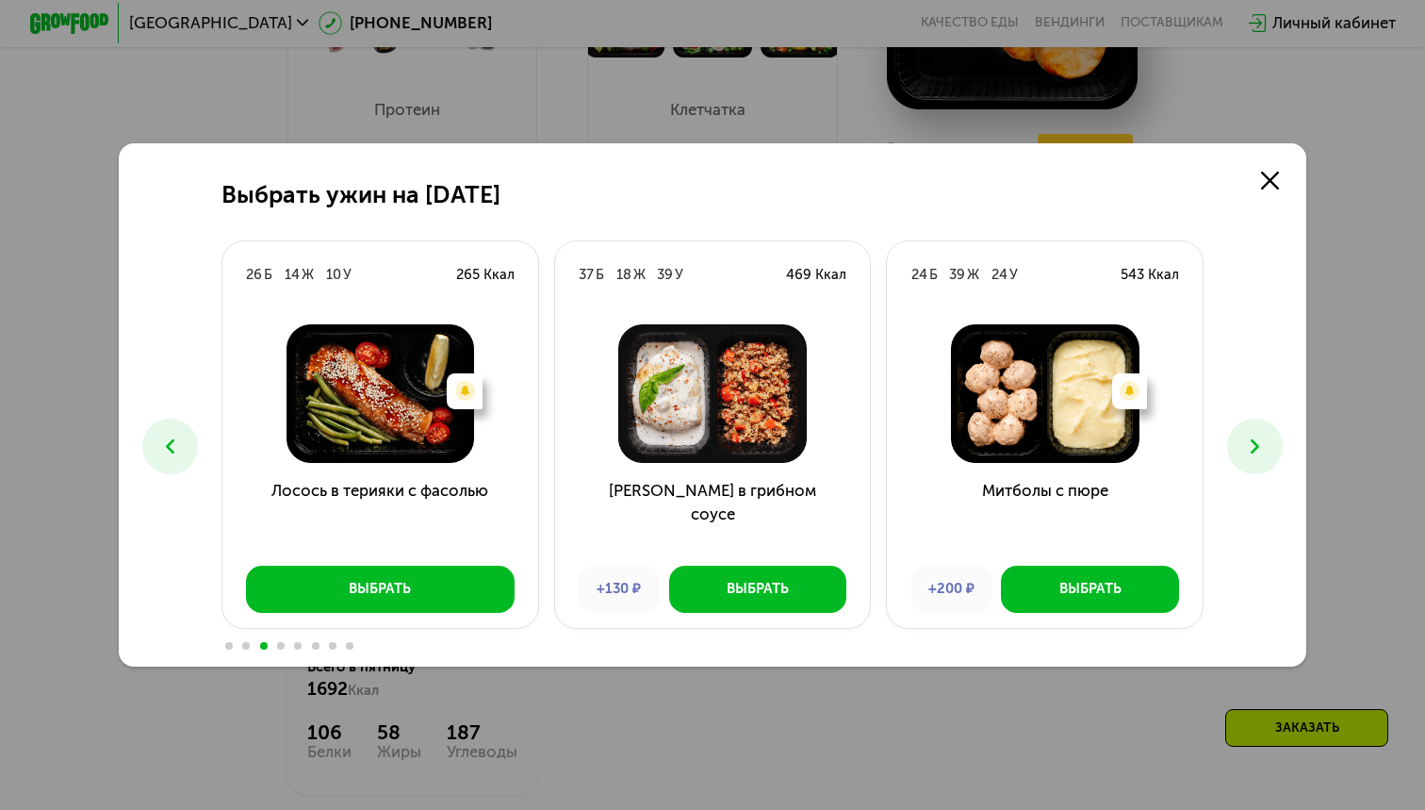
click at [1244, 436] on icon at bounding box center [1256, 447] width 24 height 24
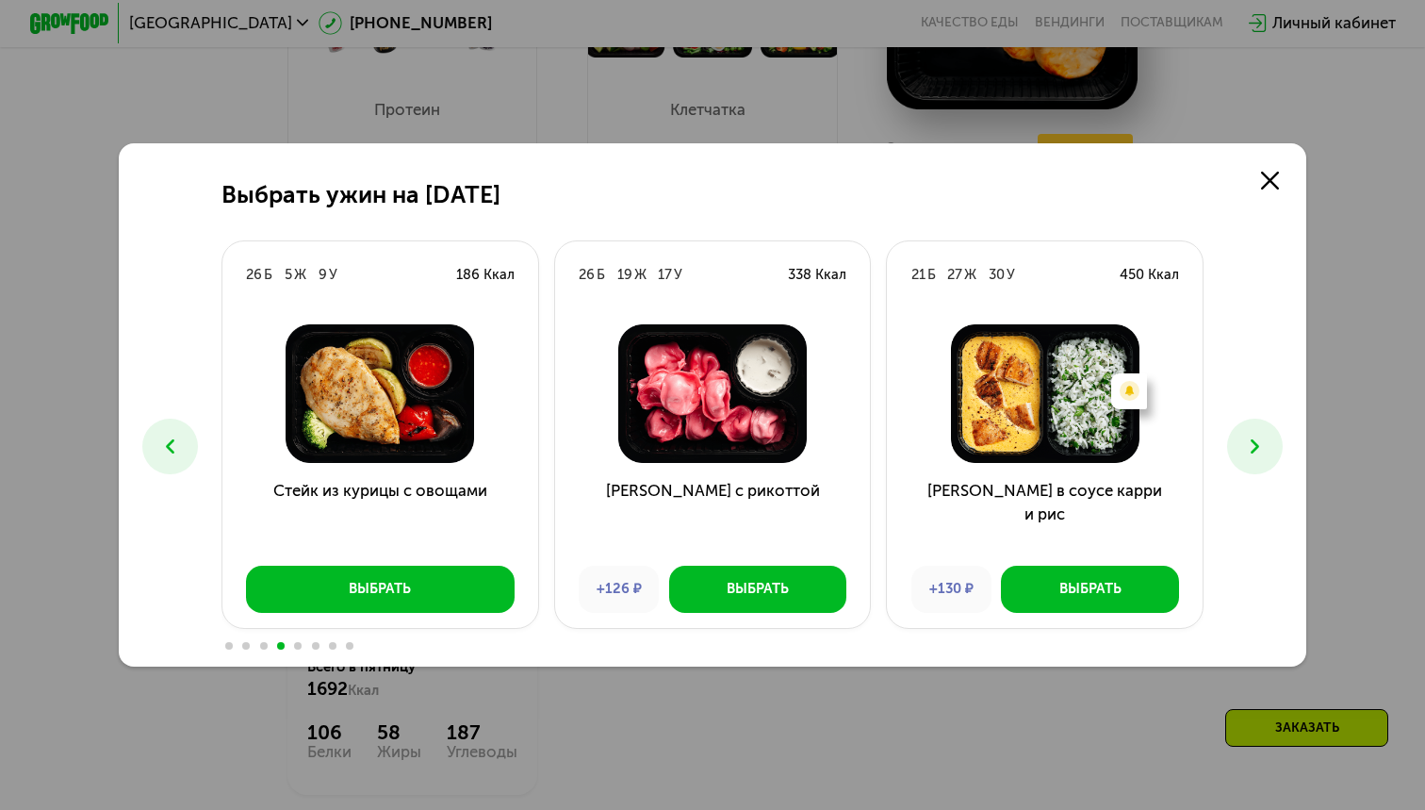
click at [1244, 437] on icon at bounding box center [1256, 447] width 24 height 24
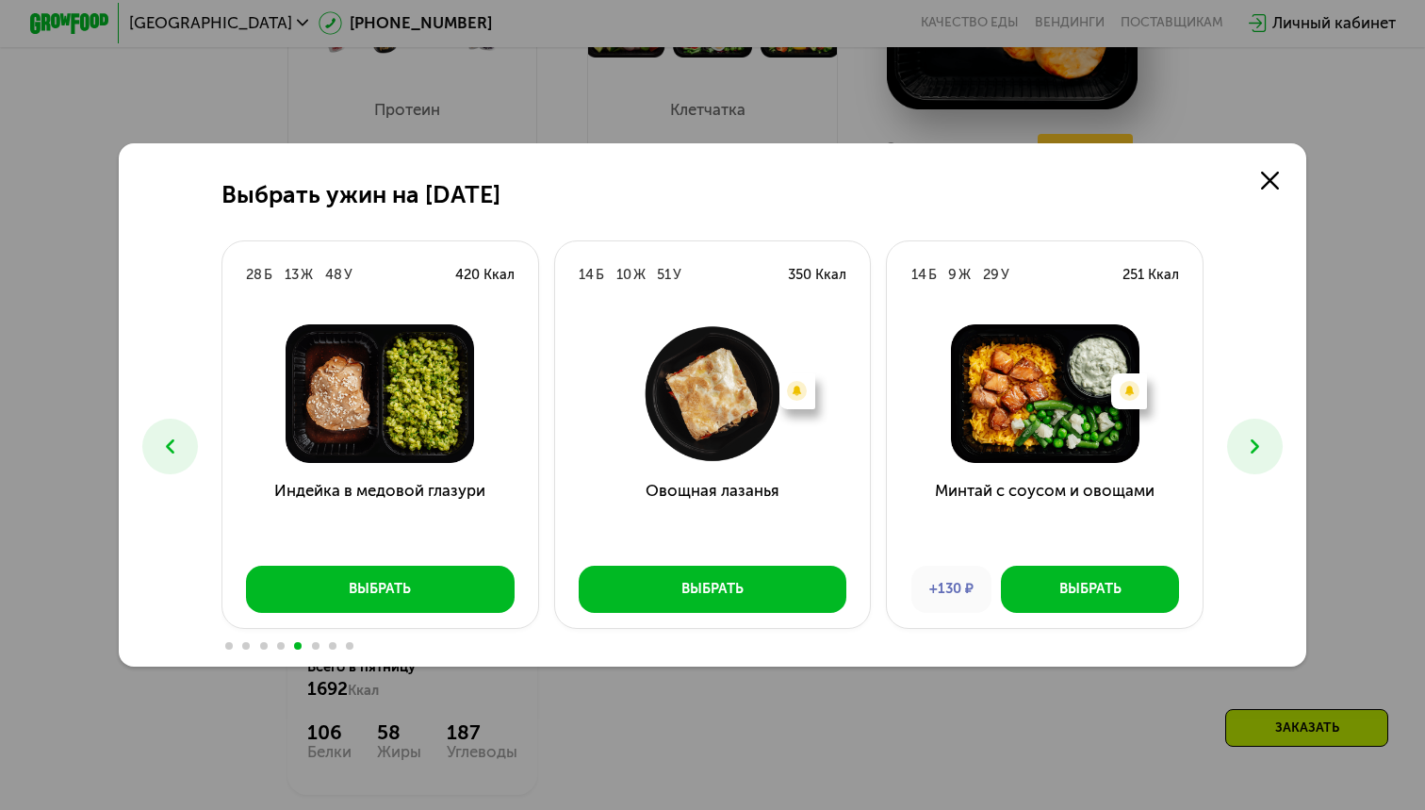
click at [1244, 437] on icon at bounding box center [1256, 447] width 24 height 24
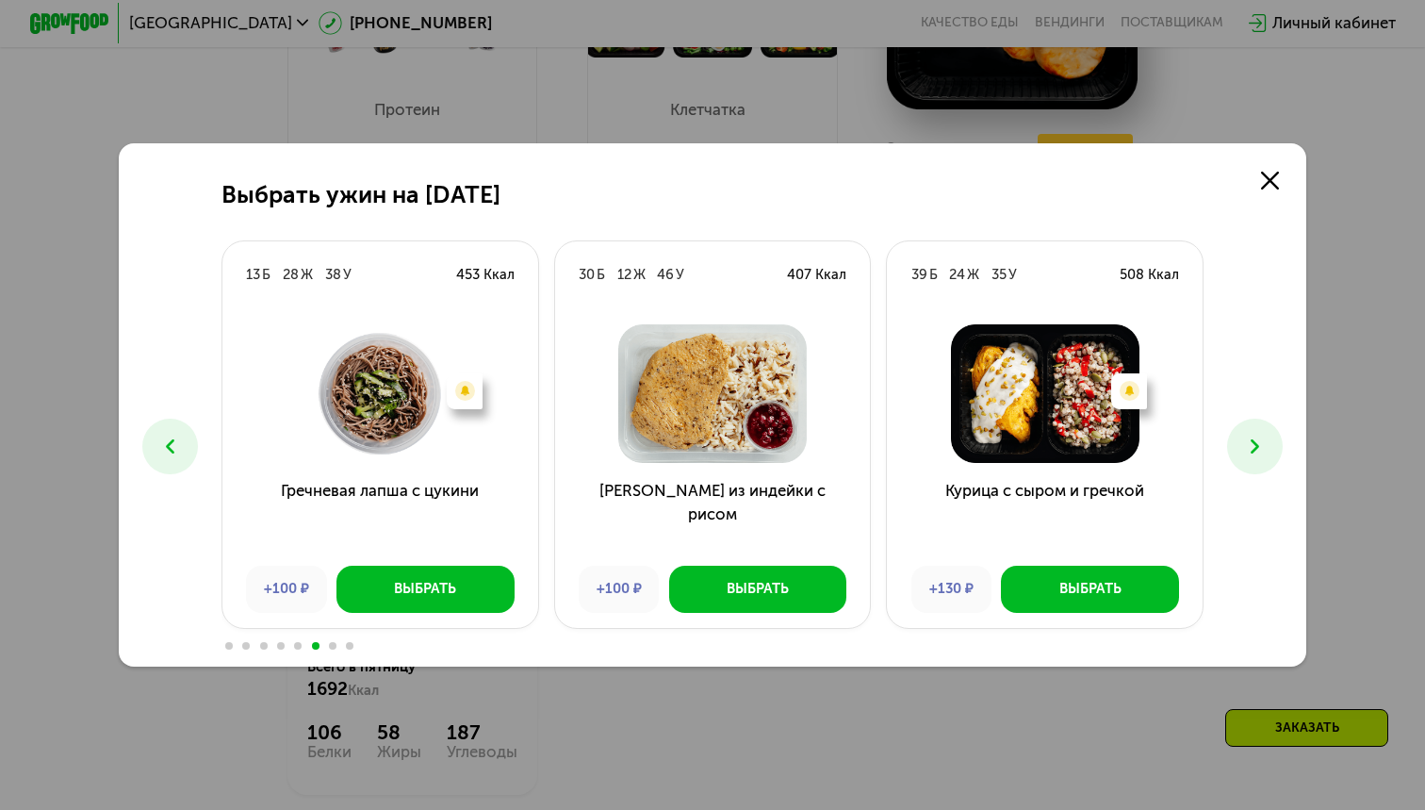
click at [1244, 437] on icon at bounding box center [1256, 447] width 24 height 24
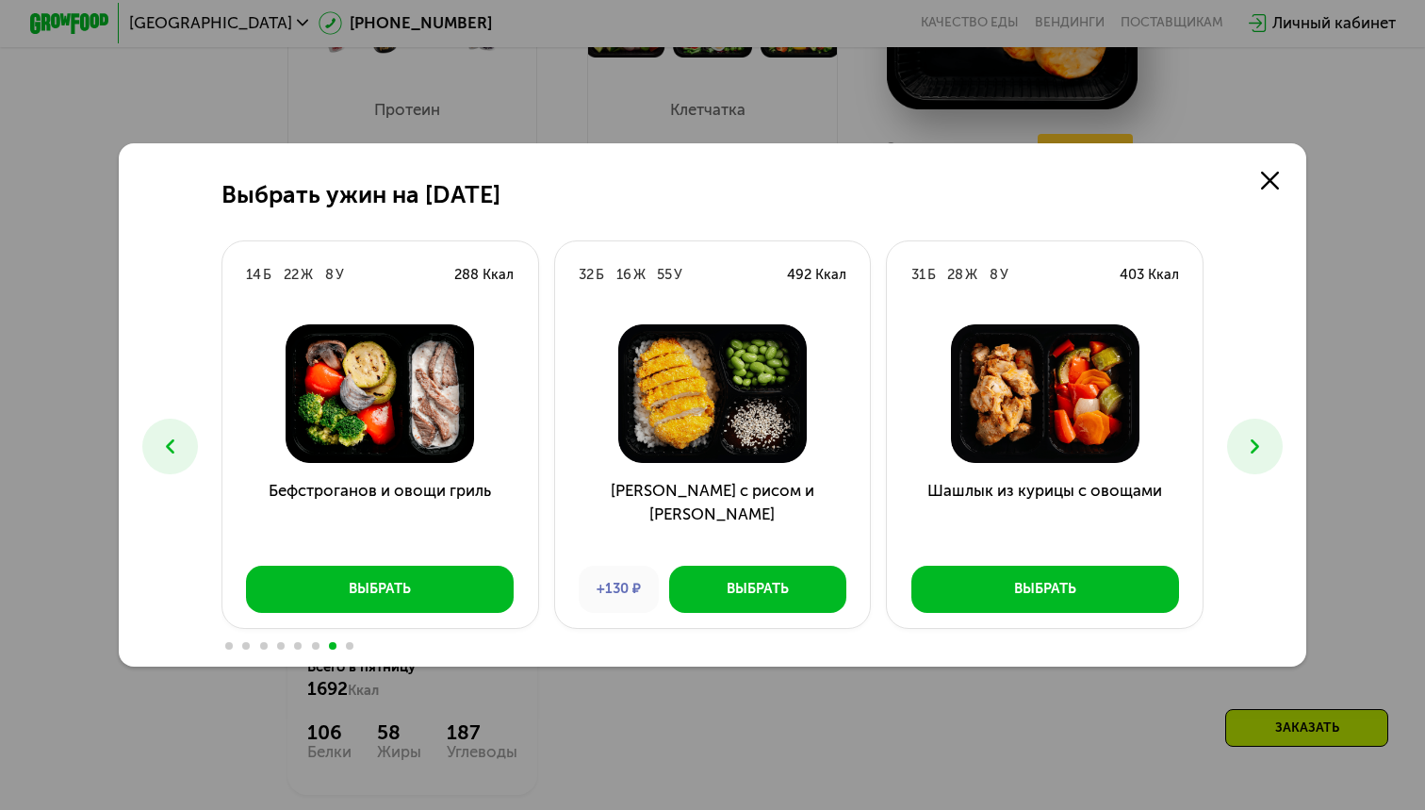
click at [1244, 437] on icon at bounding box center [1256, 447] width 24 height 24
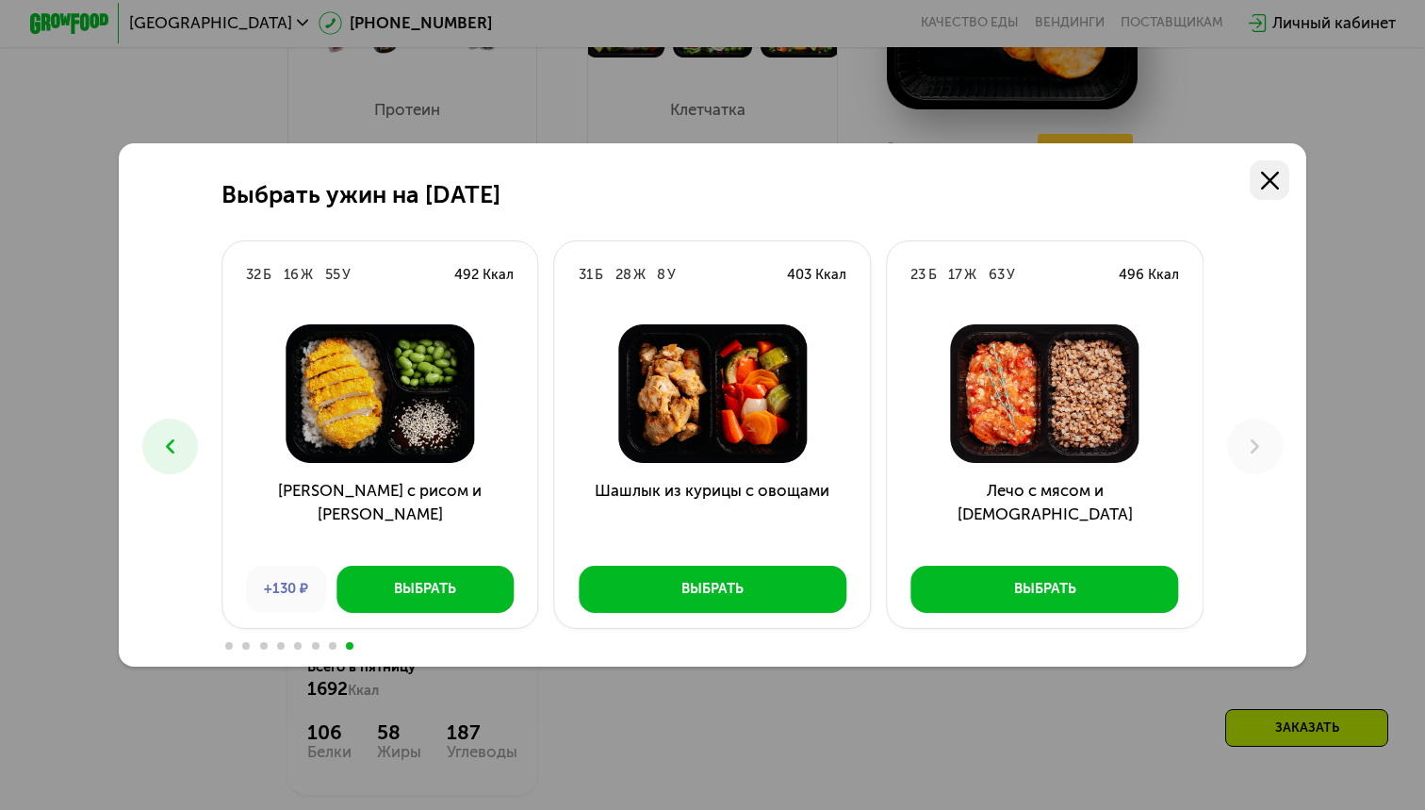
click at [1277, 177] on icon at bounding box center [1270, 181] width 18 height 18
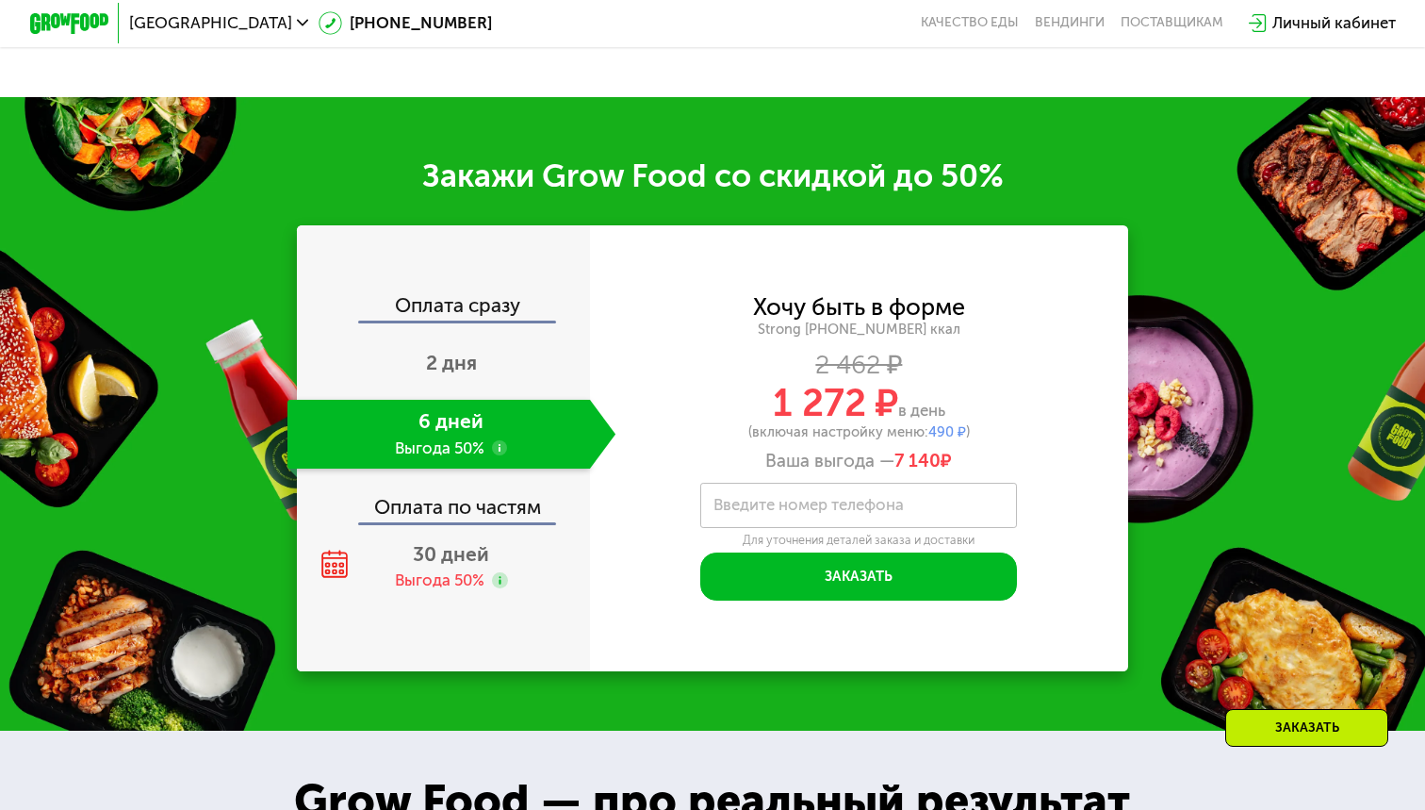
scroll to position [2693, 0]
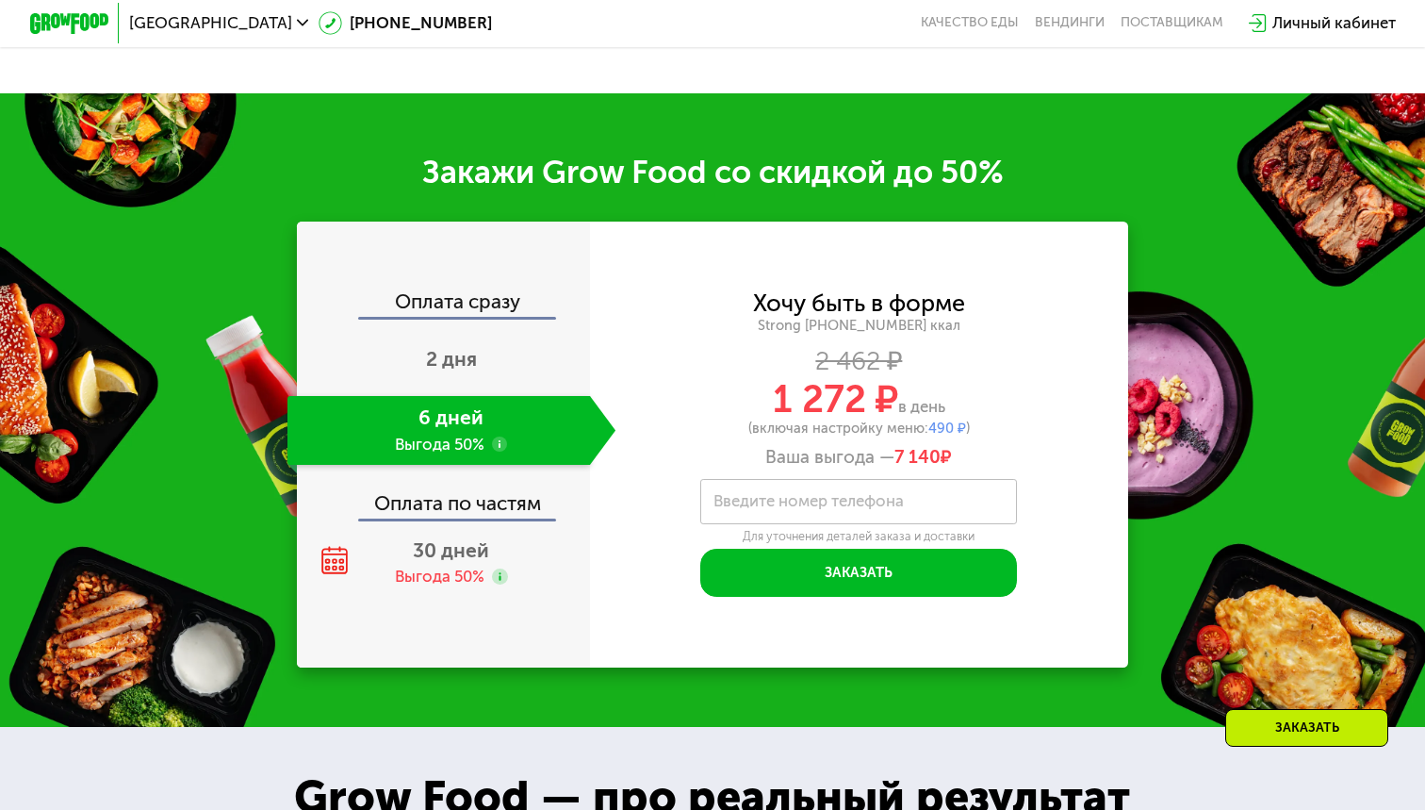
click at [826, 496] on label "Введите номер телефона" at bounding box center [809, 501] width 190 height 11
click at [826, 479] on input "Введите номер телефона" at bounding box center [858, 501] width 317 height 44
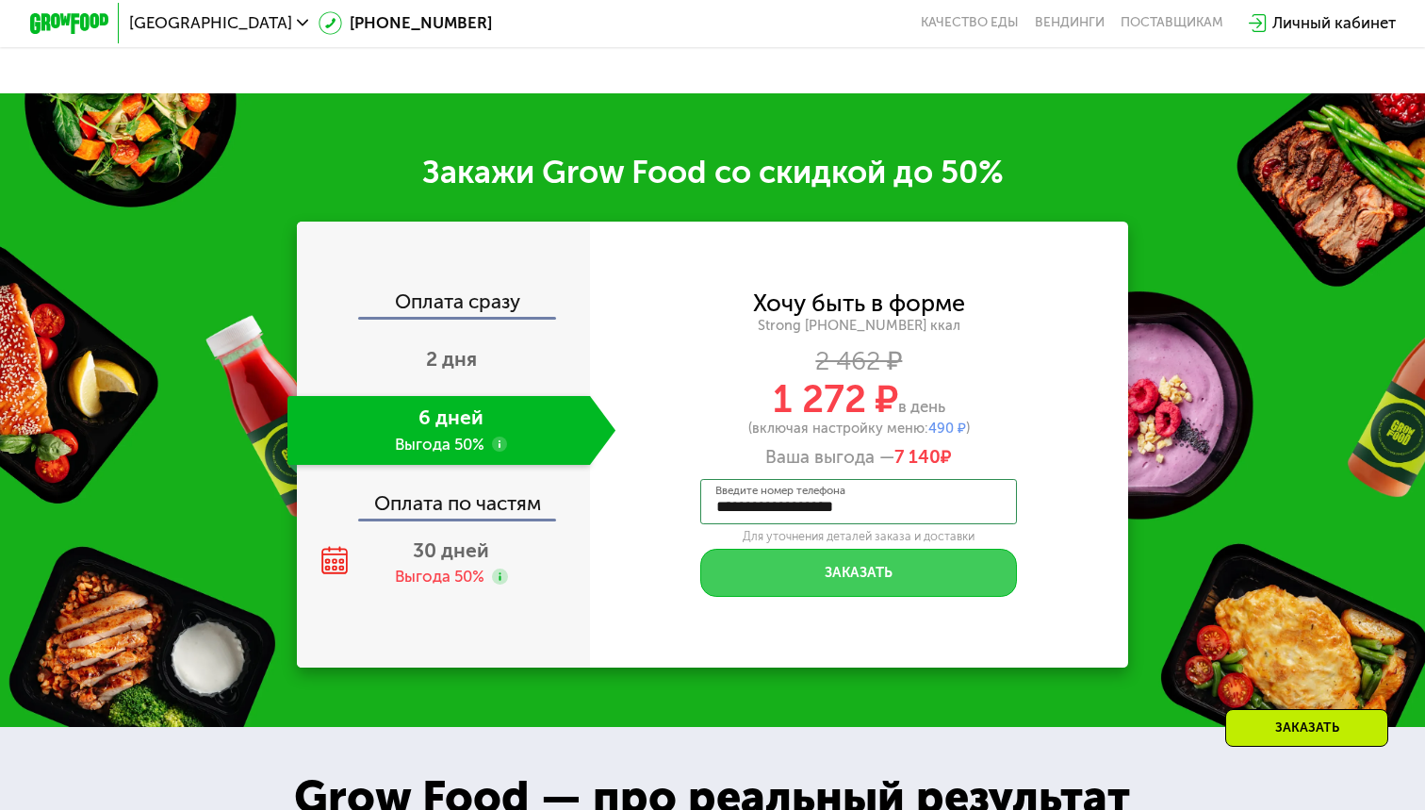
type input "**********"
click at [761, 549] on button "Заказать" at bounding box center [858, 572] width 317 height 47
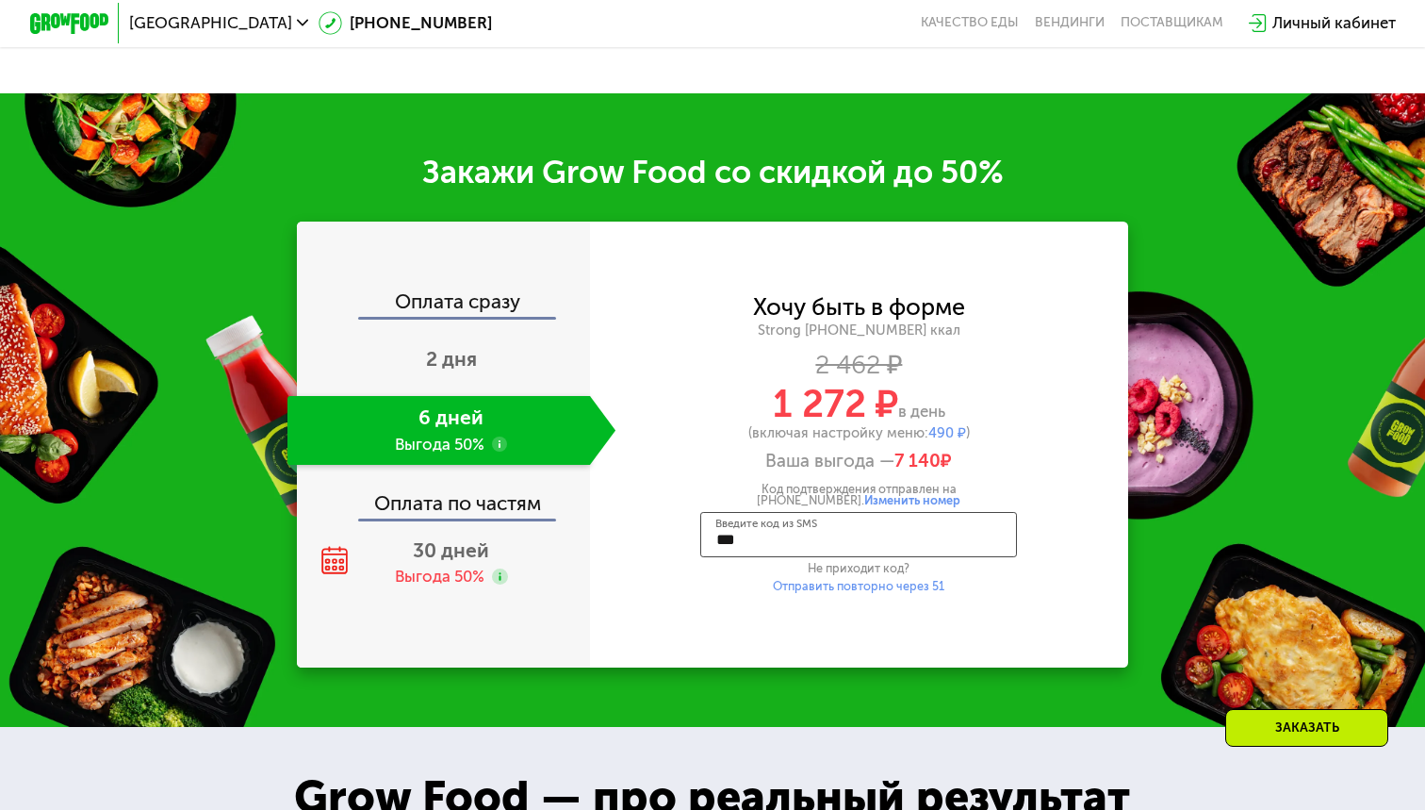
type input "****"
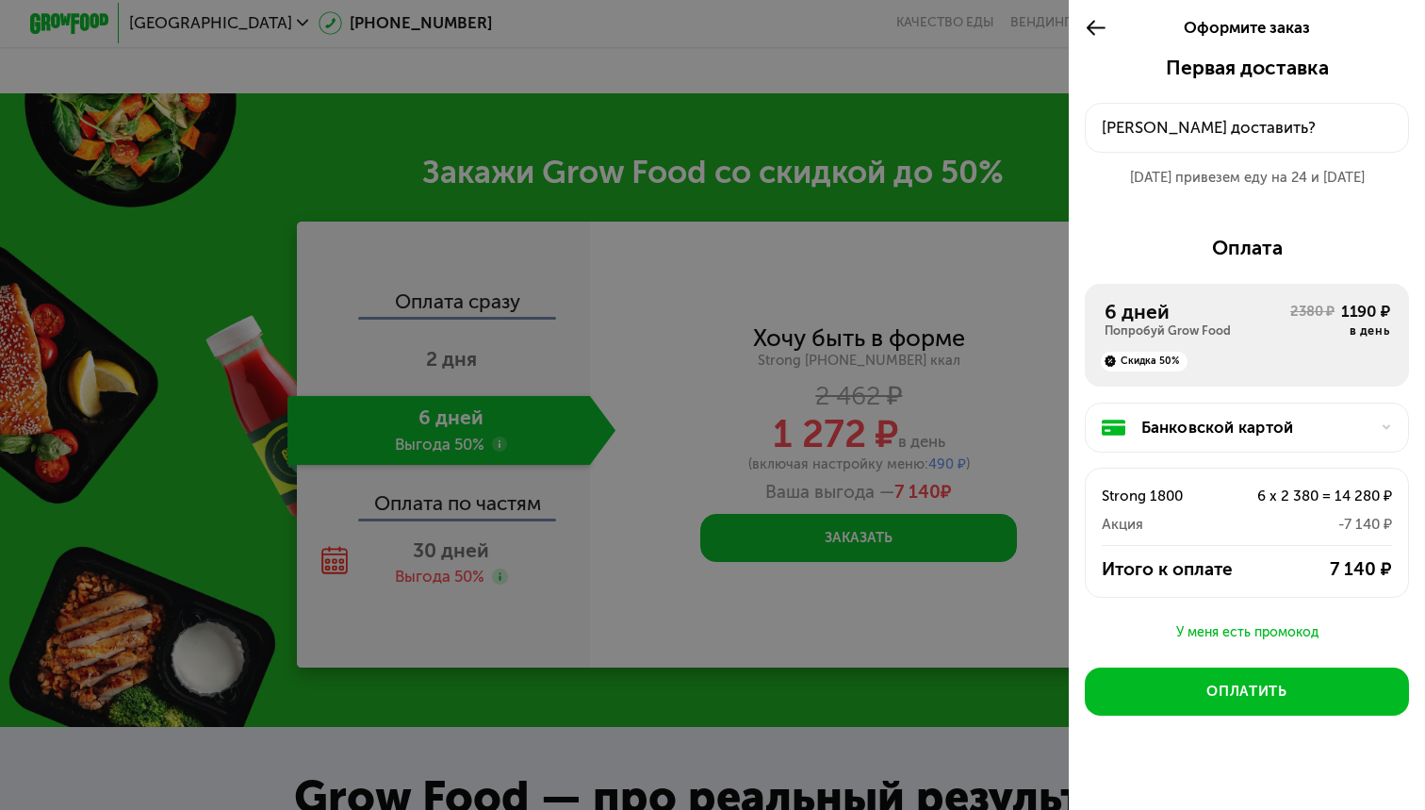
click at [1158, 118] on div "[PERSON_NAME] доставить?" at bounding box center [1247, 128] width 291 height 24
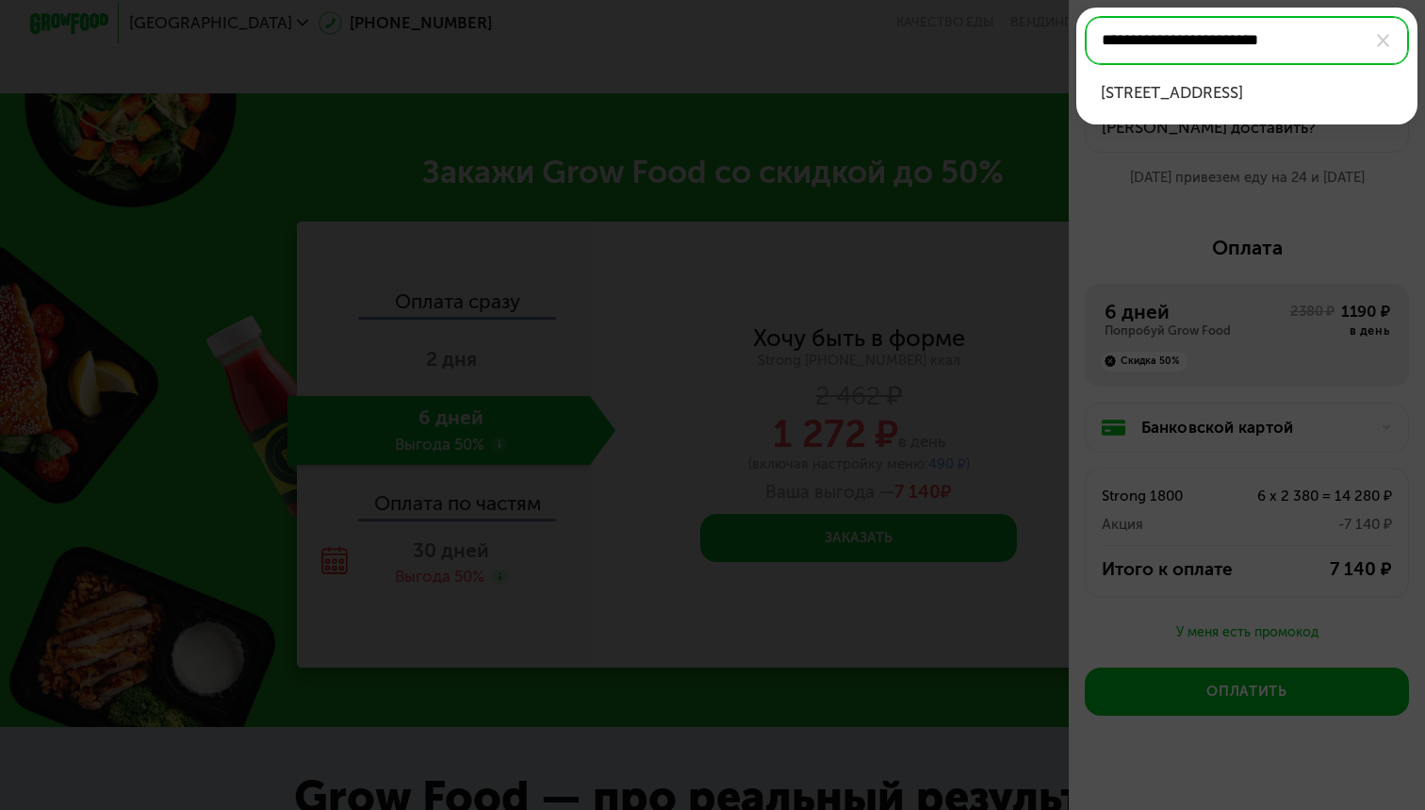
click at [1249, 103] on div "[STREET_ADDRESS]" at bounding box center [1247, 93] width 293 height 24
type input "**********"
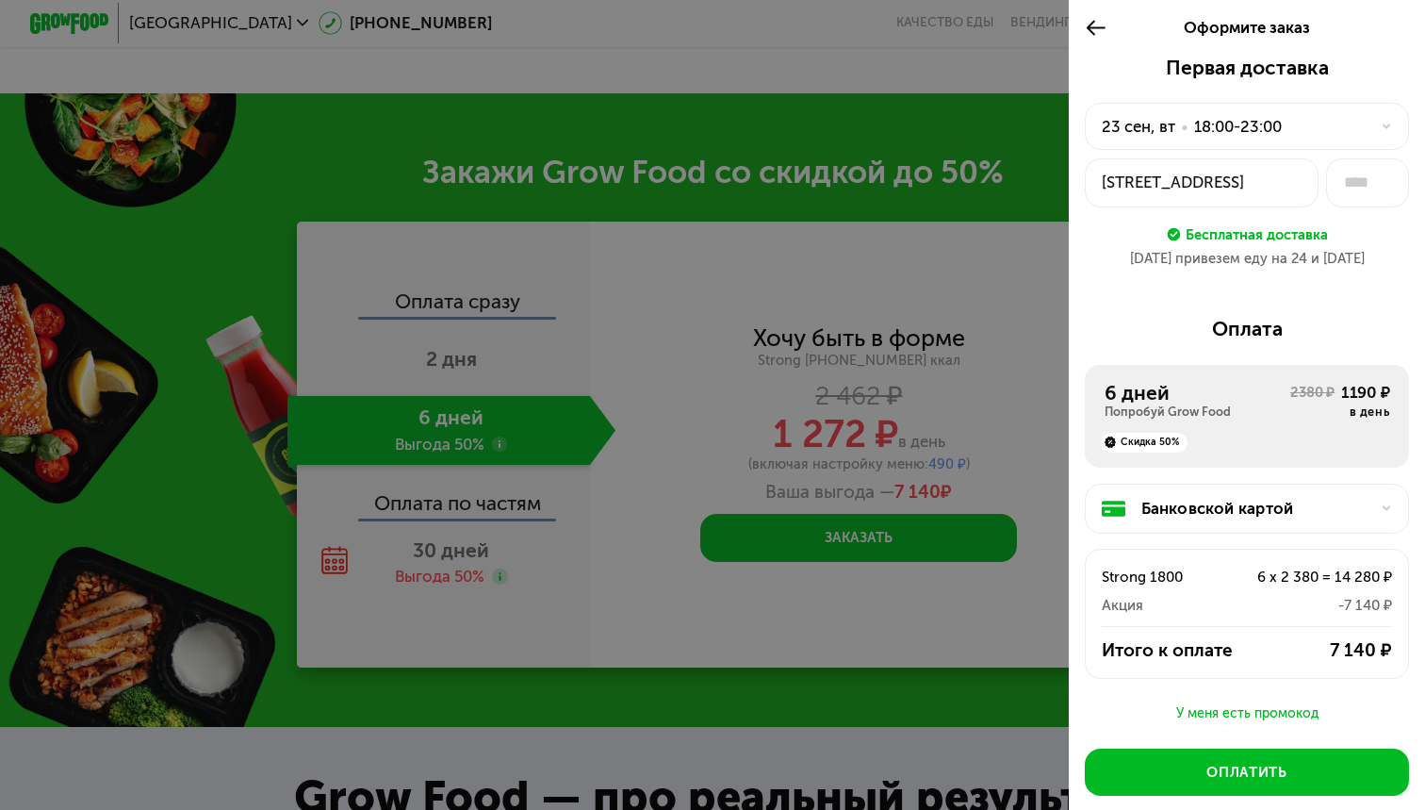
click at [1214, 126] on div "18:00-23:00" at bounding box center [1238, 127] width 88 height 24
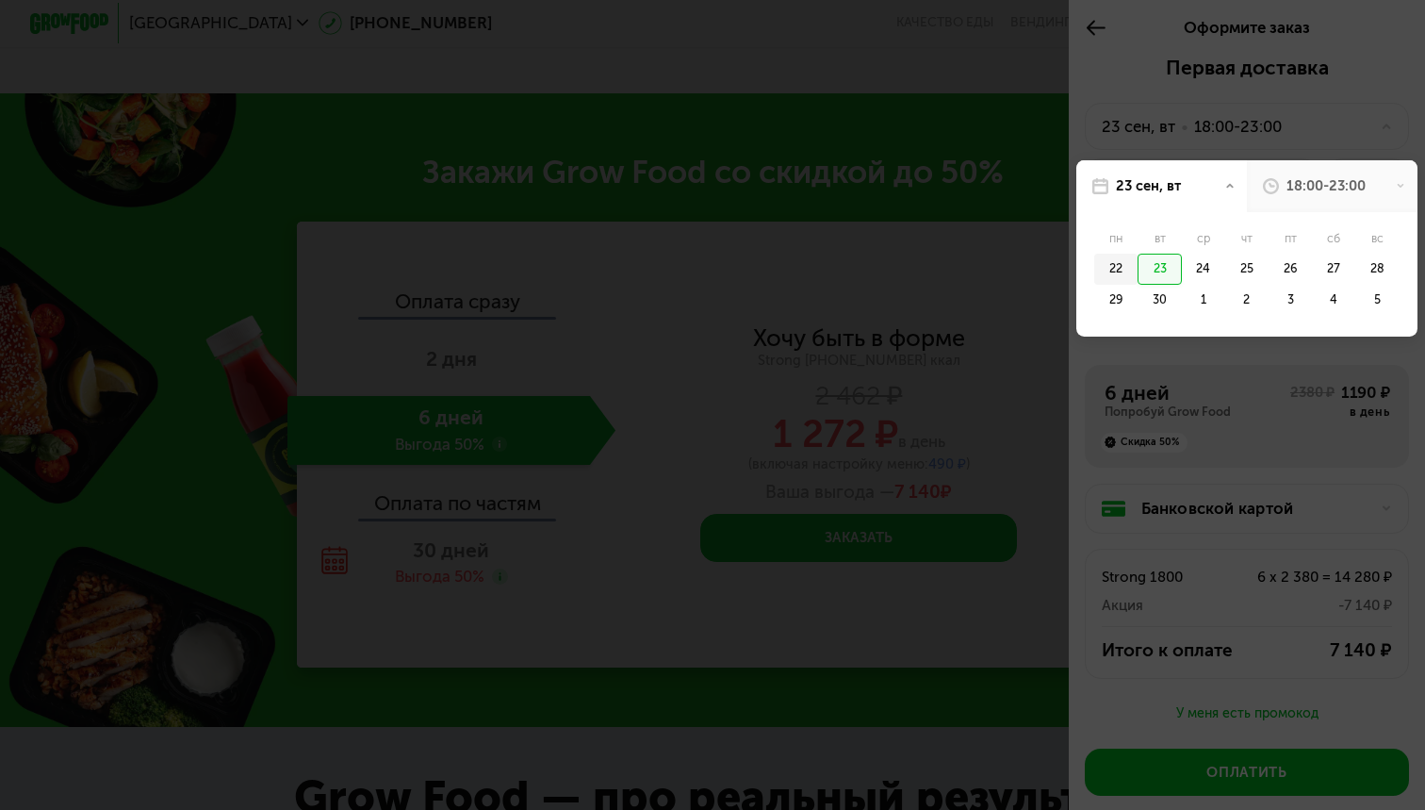
click at [1124, 264] on div "22" at bounding box center [1116, 269] width 43 height 31
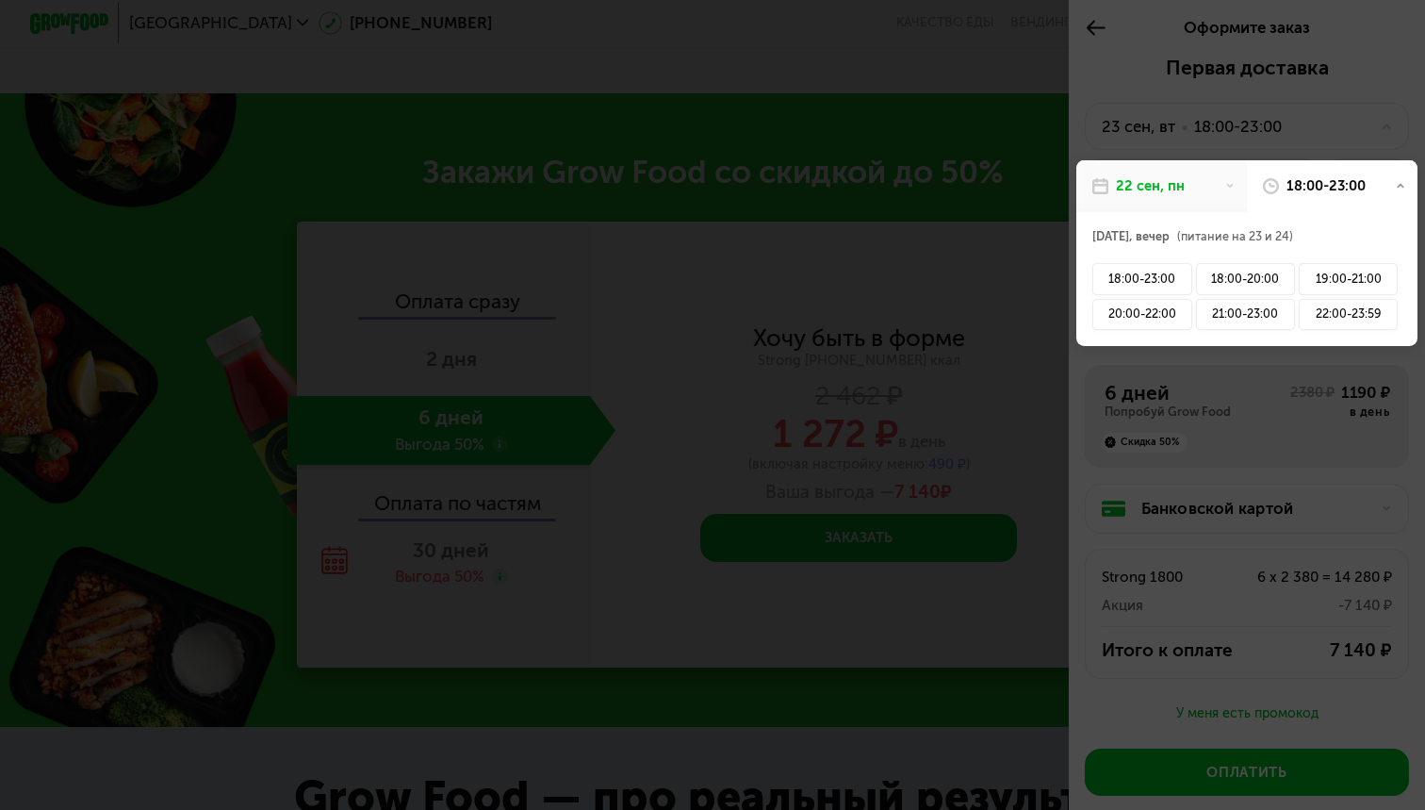
click at [1292, 173] on div "18:00-23:00" at bounding box center [1332, 186] width 171 height 52
click at [1307, 184] on div "18:00-23:00" at bounding box center [1326, 186] width 79 height 20
click at [1290, 118] on div at bounding box center [712, 405] width 1425 height 810
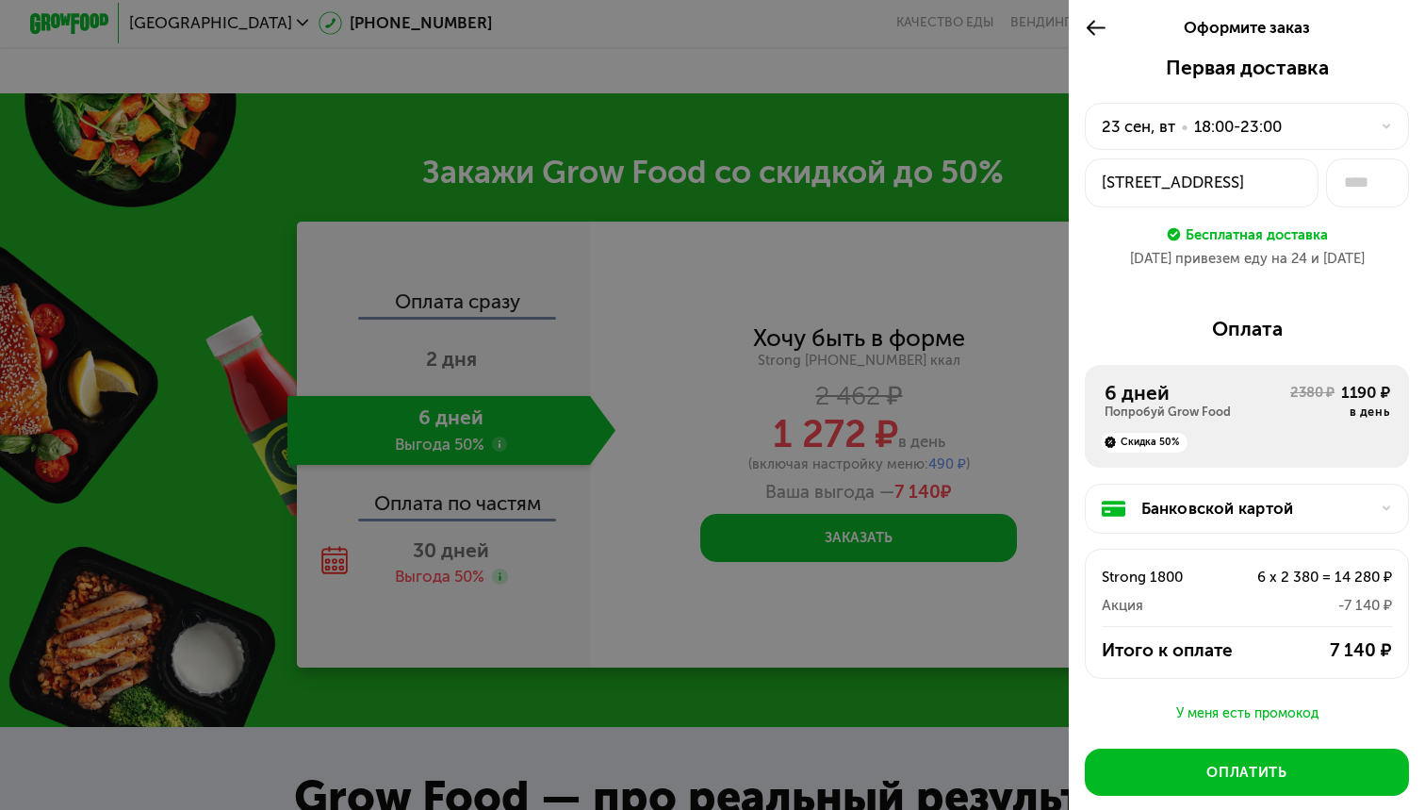
click at [1123, 122] on div "23 сен, вт" at bounding box center [1139, 127] width 74 height 24
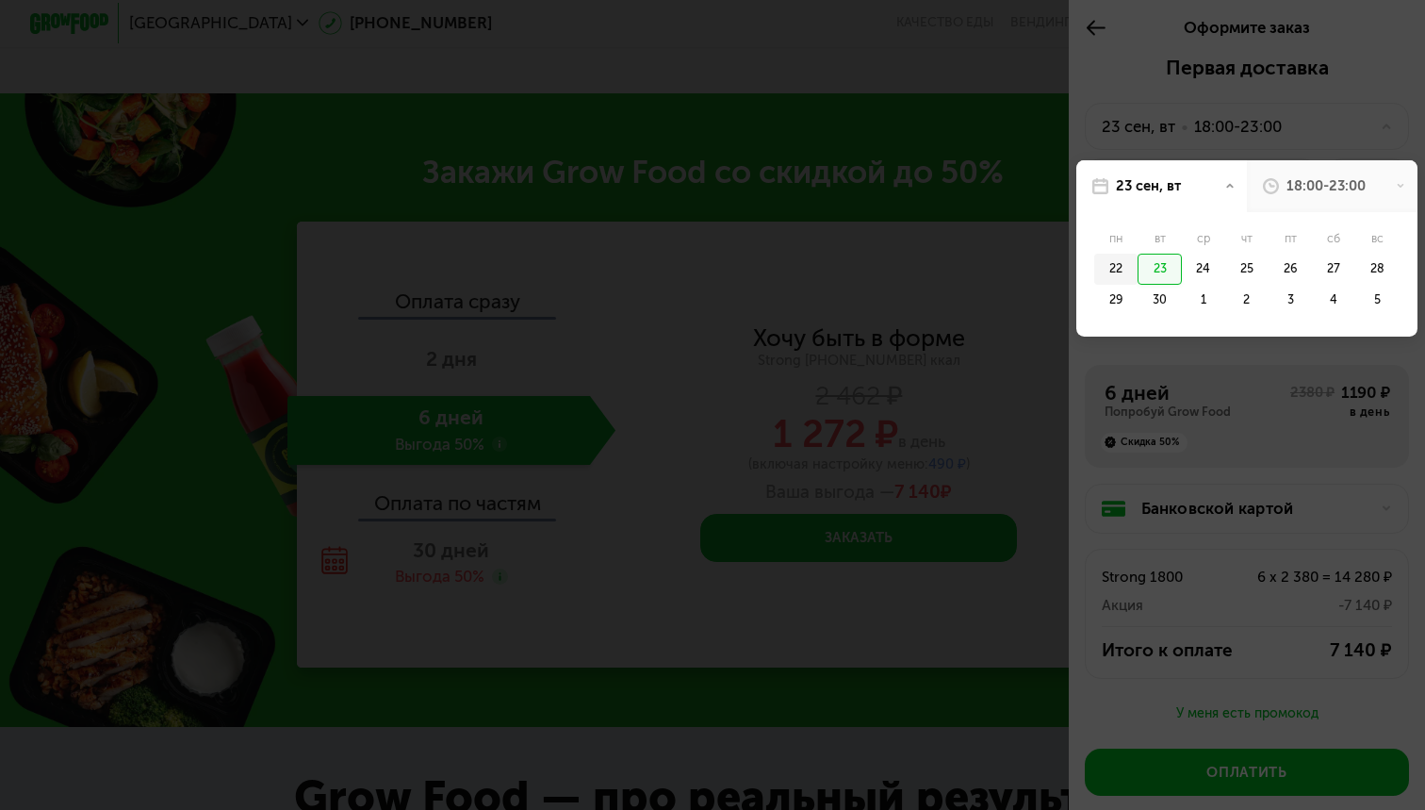
click at [1116, 260] on div "22" at bounding box center [1116, 269] width 43 height 31
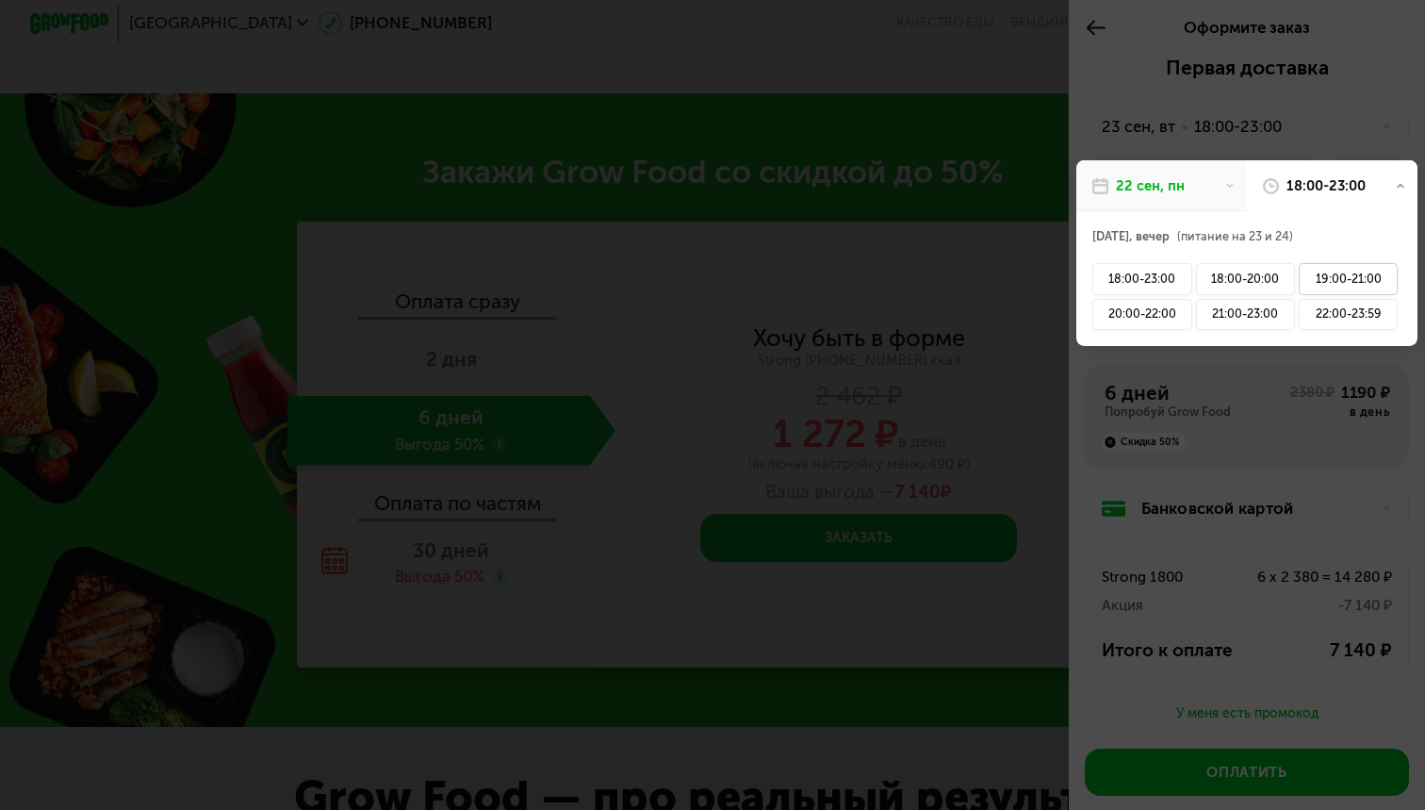
click at [1325, 279] on div "19:00-21:00" at bounding box center [1348, 278] width 99 height 31
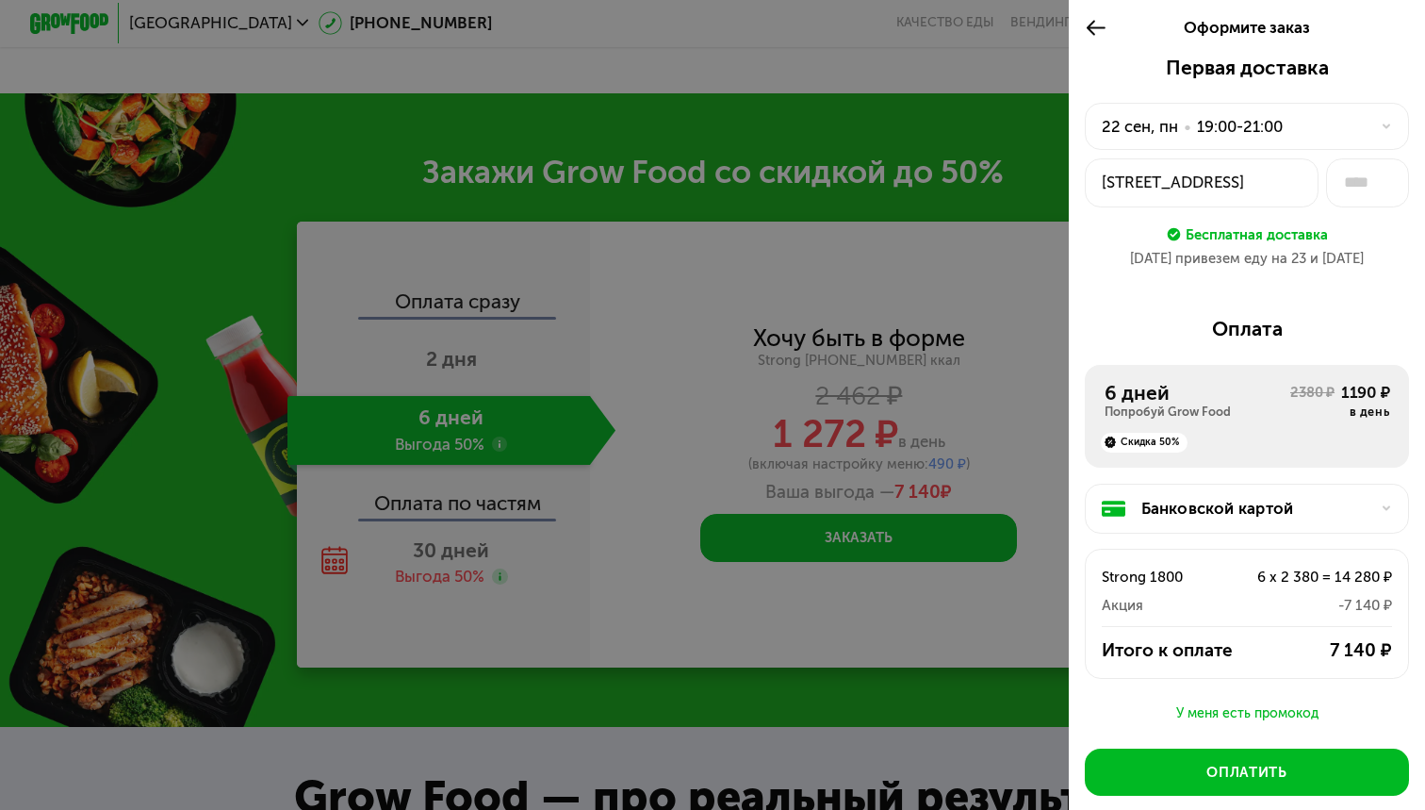
click at [1206, 502] on div "Банковской картой" at bounding box center [1256, 509] width 228 height 24
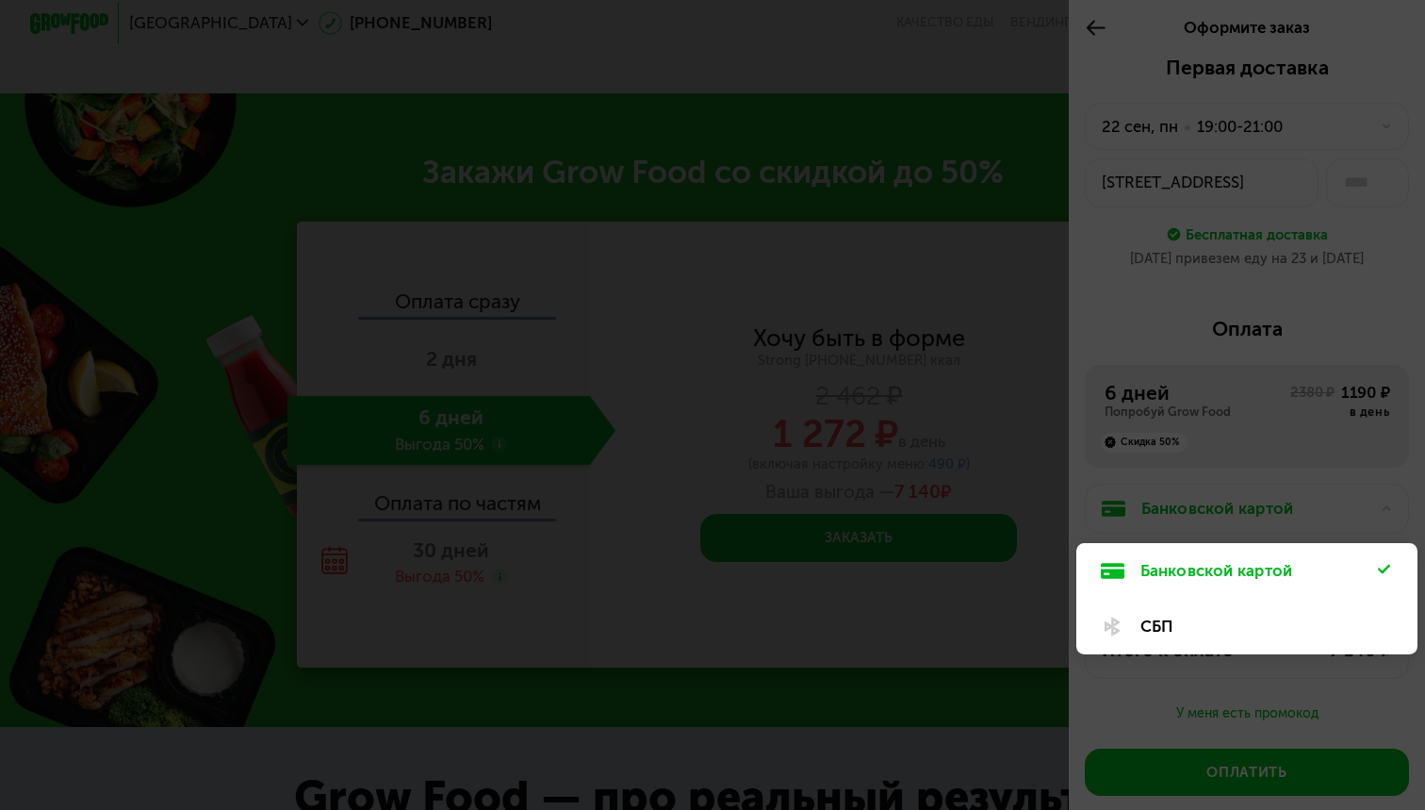
click at [1205, 504] on div at bounding box center [712, 405] width 1425 height 810
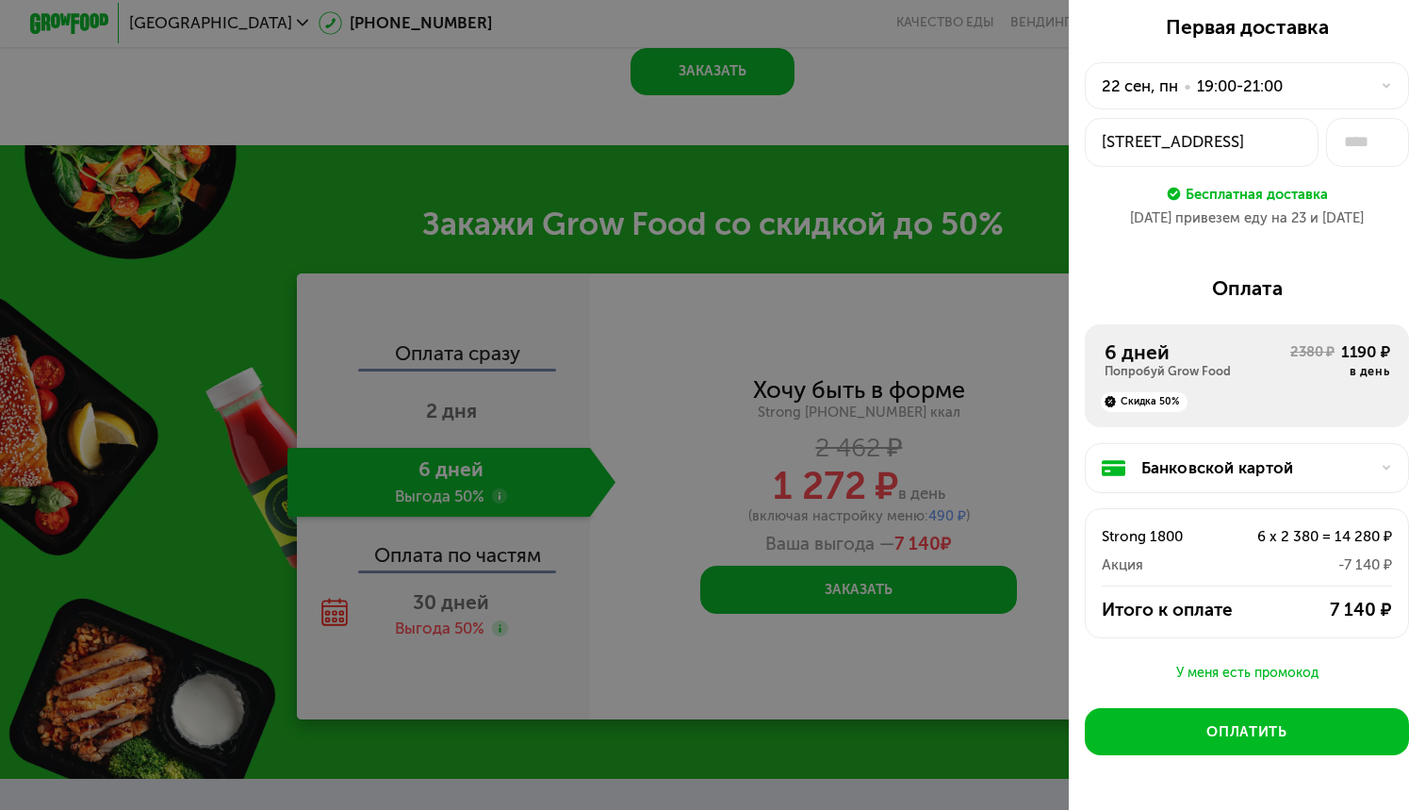
scroll to position [2630, 0]
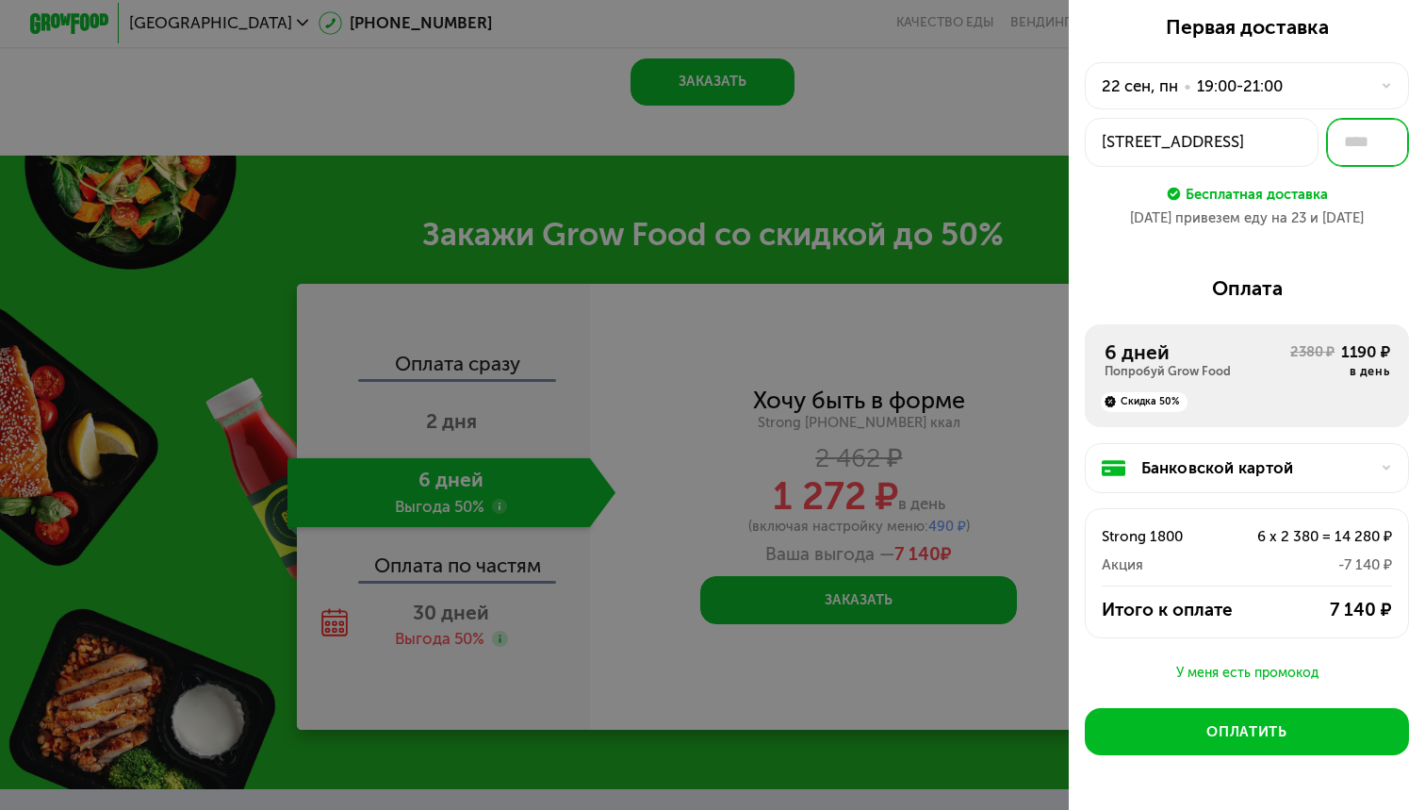
click at [1347, 139] on input "text" at bounding box center [1367, 142] width 83 height 49
type input "**"
click at [1145, 246] on div "Первая доставка [DATE] • 19:00-21:00 [STREET_ADDRESS] ** Бесплатная доставка [D…" at bounding box center [1247, 442] width 356 height 855
click at [1235, 667] on div "У меня есть промокод" at bounding box center [1247, 673] width 324 height 23
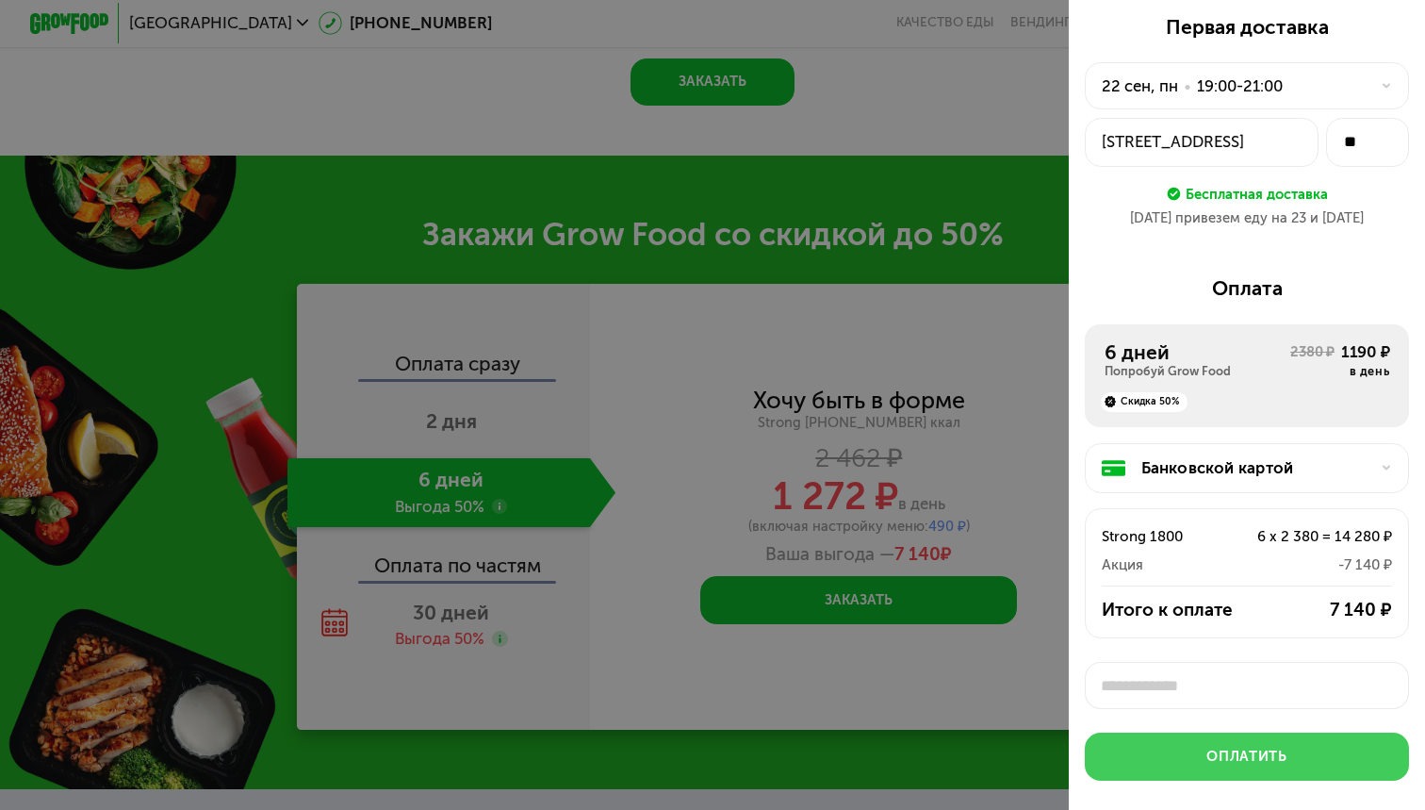
scroll to position [7, 0]
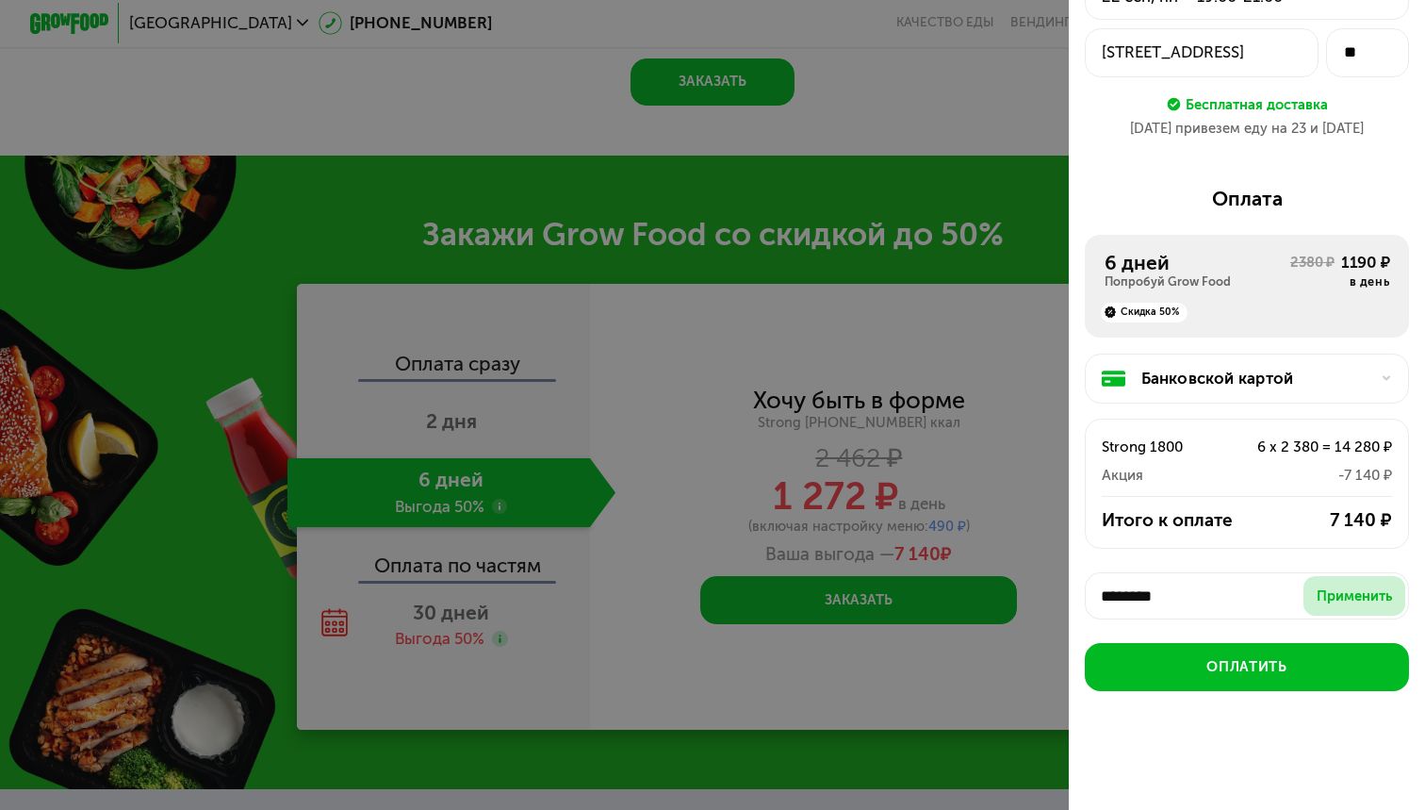
click at [1344, 586] on div "Применить" at bounding box center [1354, 596] width 75 height 20
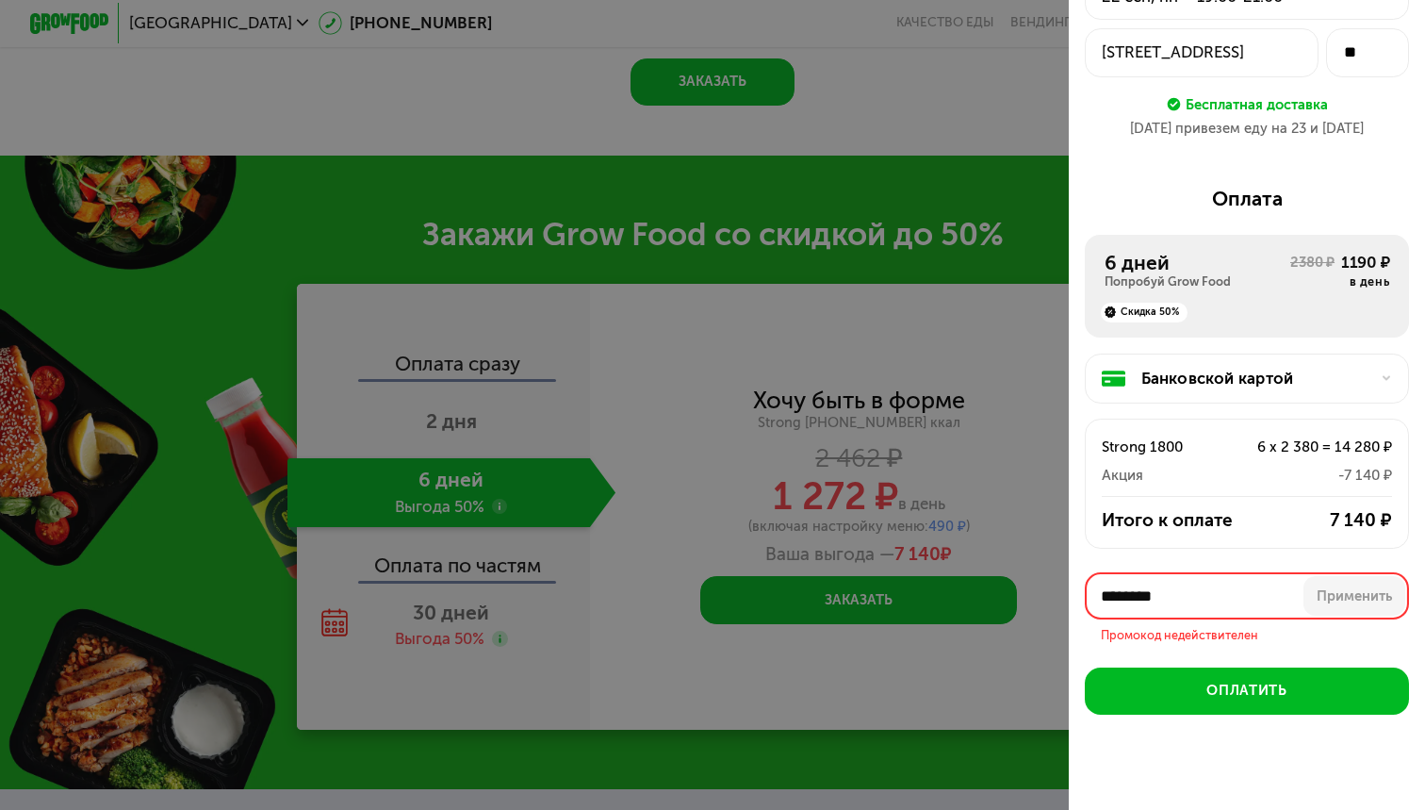
click at [1274, 594] on input "********" at bounding box center [1247, 595] width 324 height 47
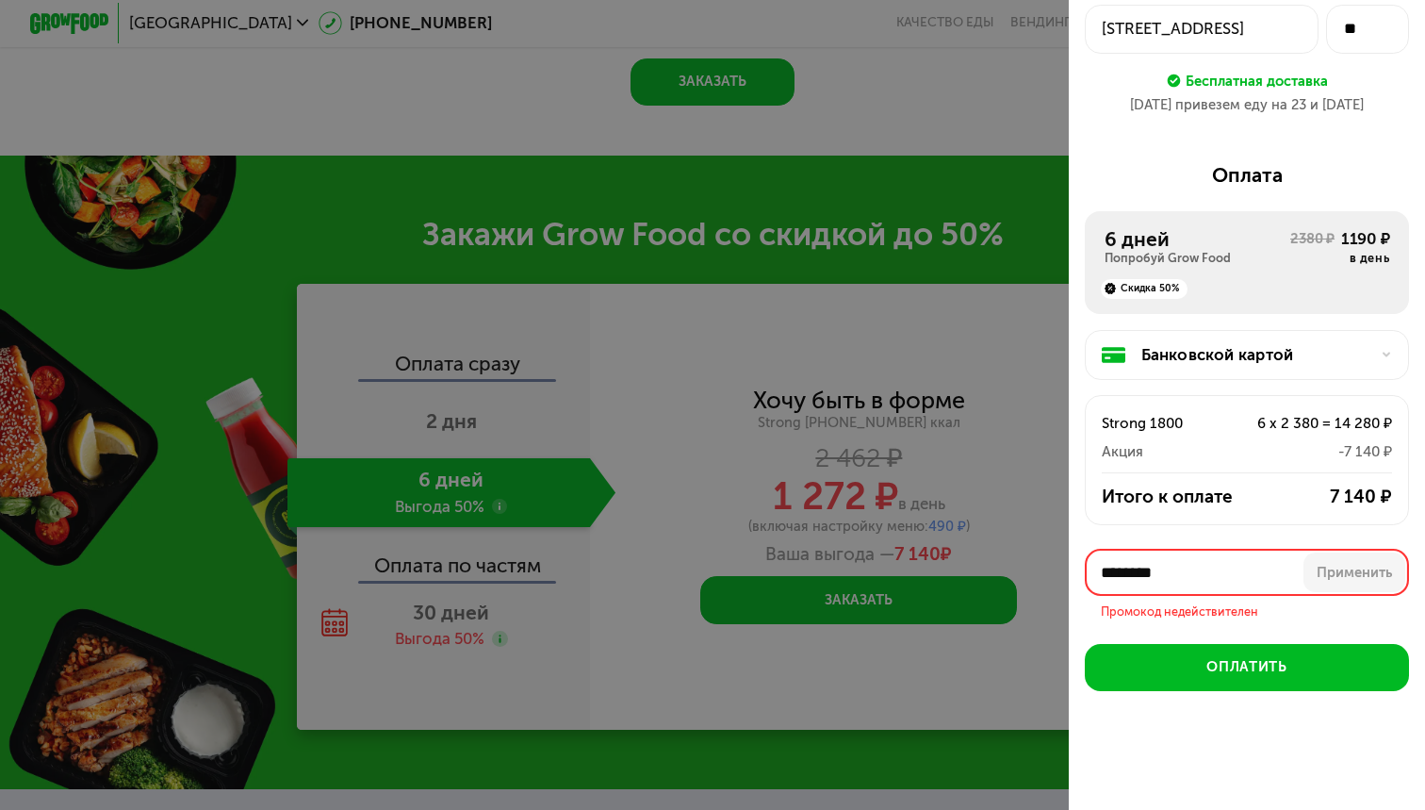
paste input "*"
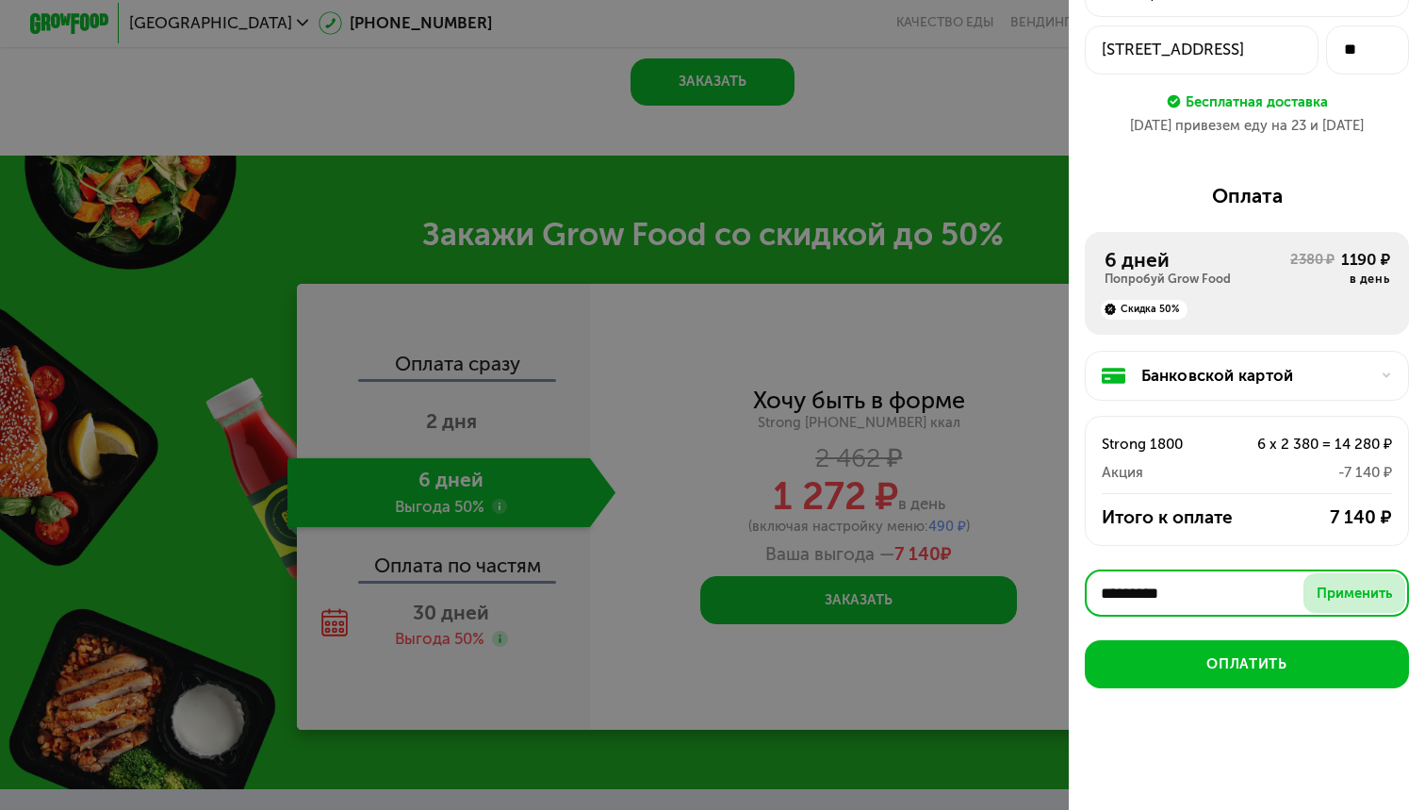
type input "*********"
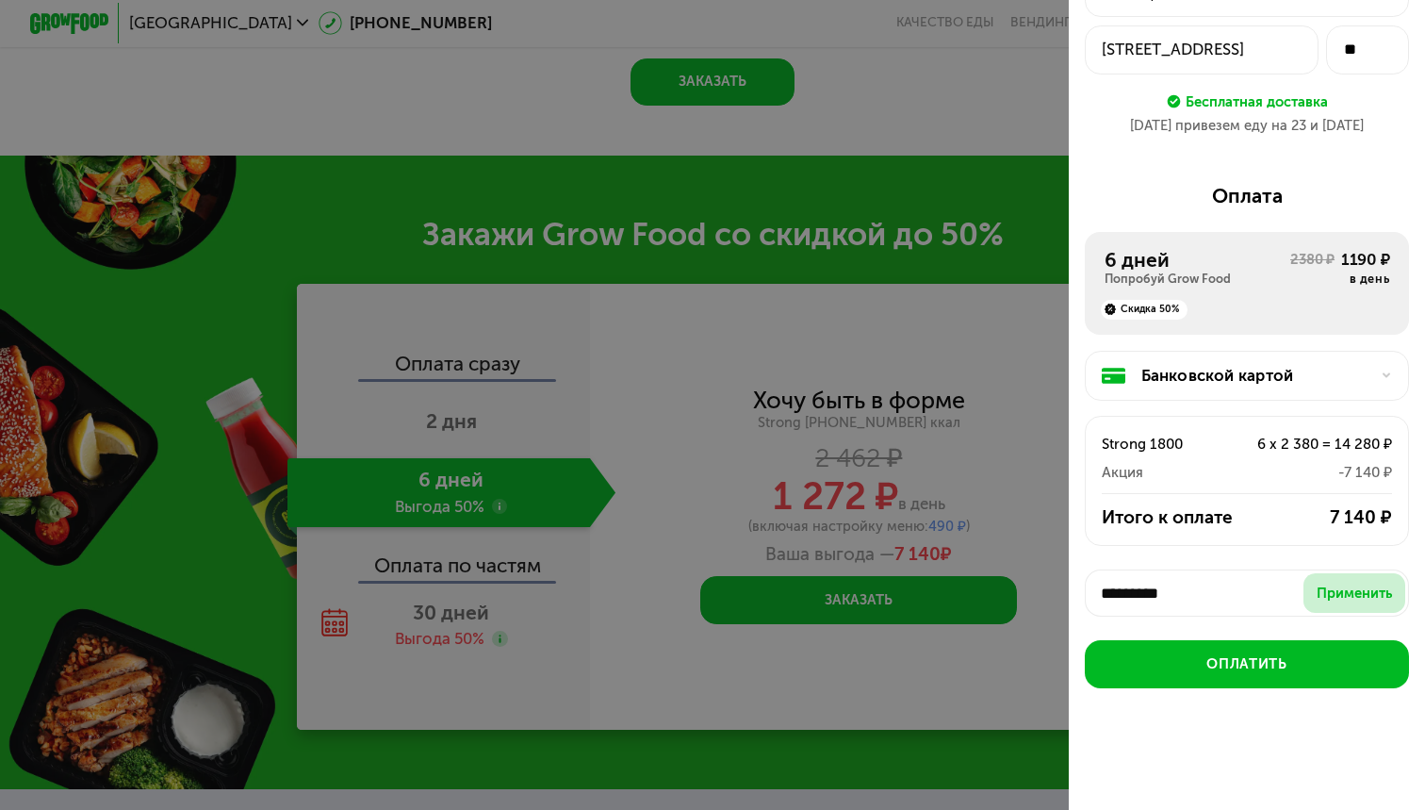
click at [1327, 584] on div "Применить" at bounding box center [1354, 594] width 75 height 20
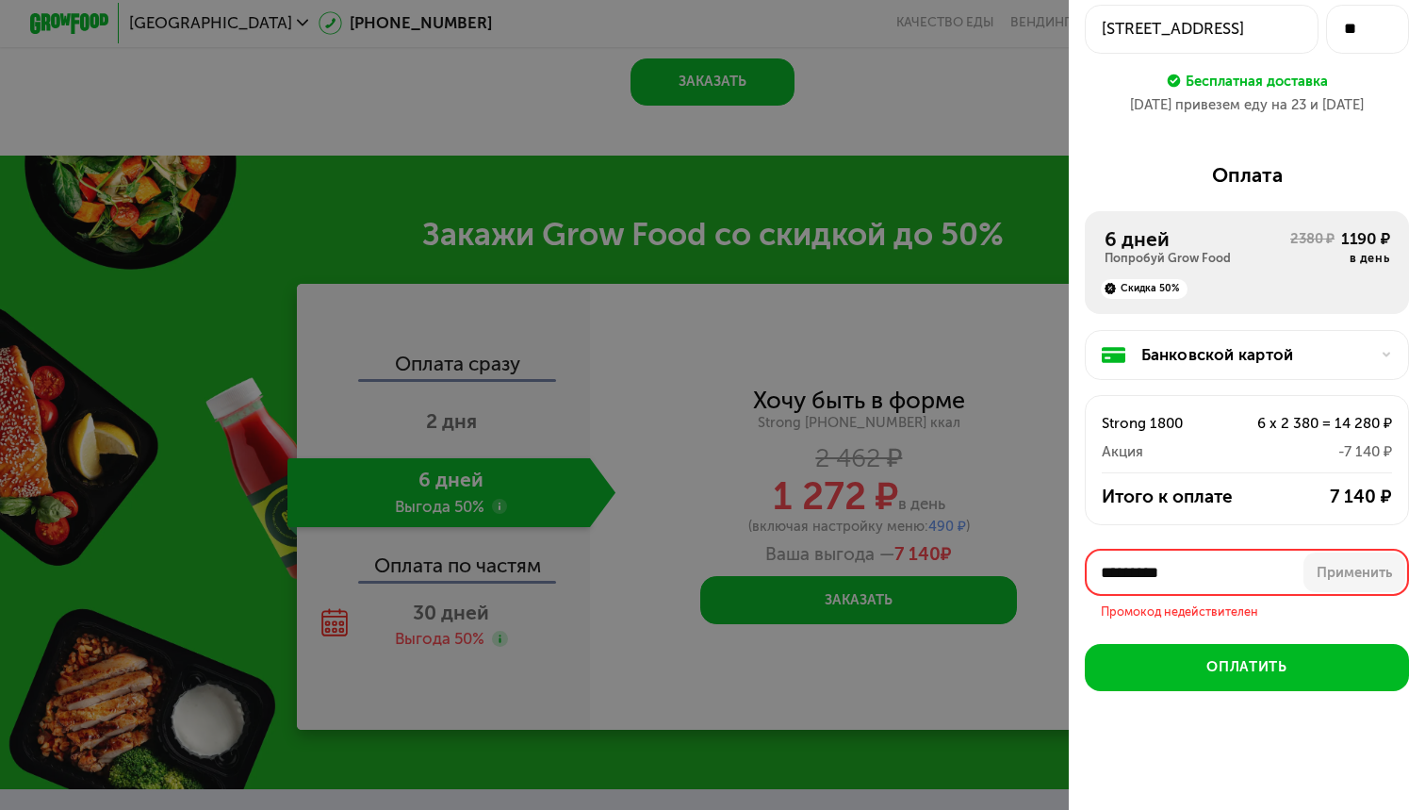
drag, startPoint x: 1233, startPoint y: 559, endPoint x: 821, endPoint y: 509, distance: 415.0
click at [821, 509] on div "Оформите заказ Первая доставка [DATE] • 19:00-21:00 [STREET_ADDRESS] ** Бесплат…" at bounding box center [712, 405] width 1425 height 810
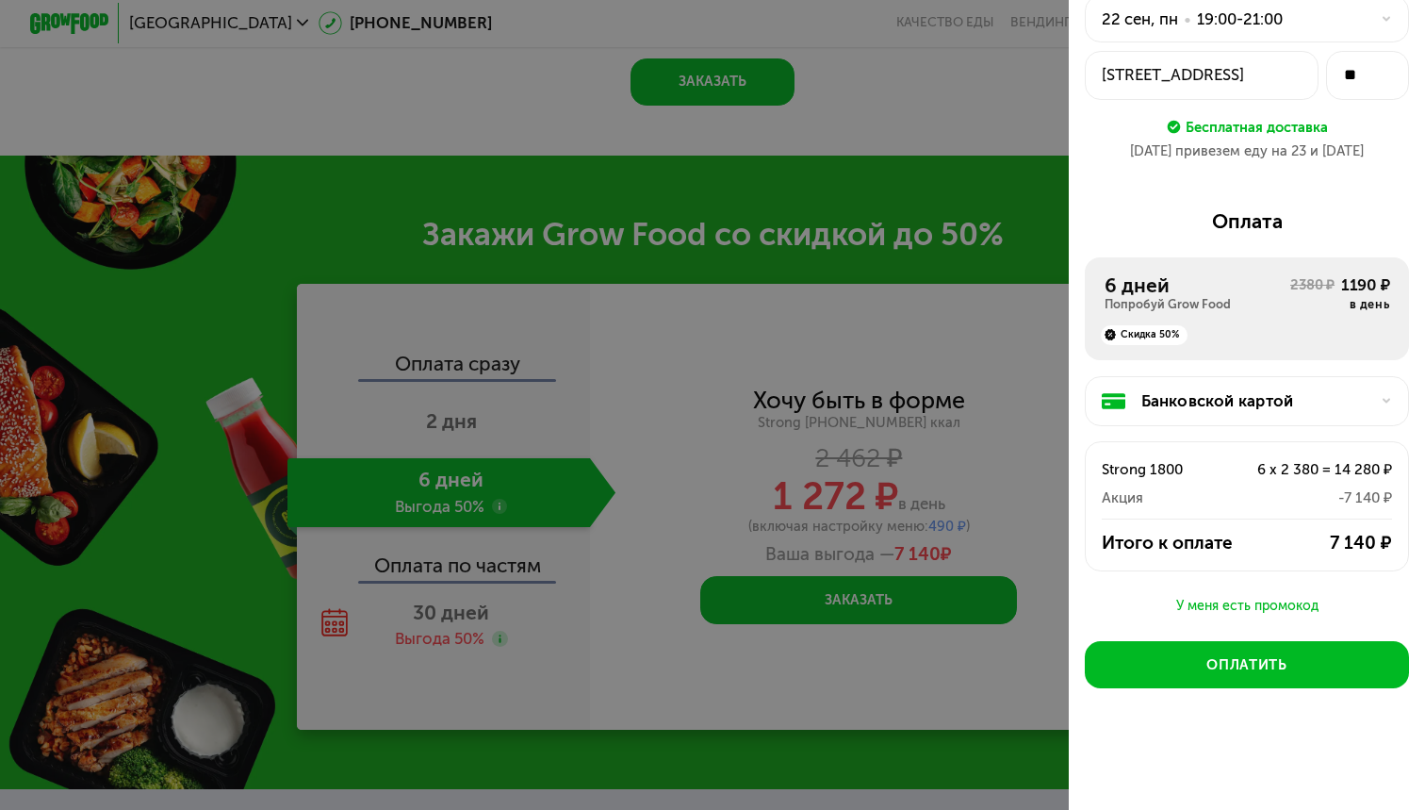
scroll to position [58, 0]
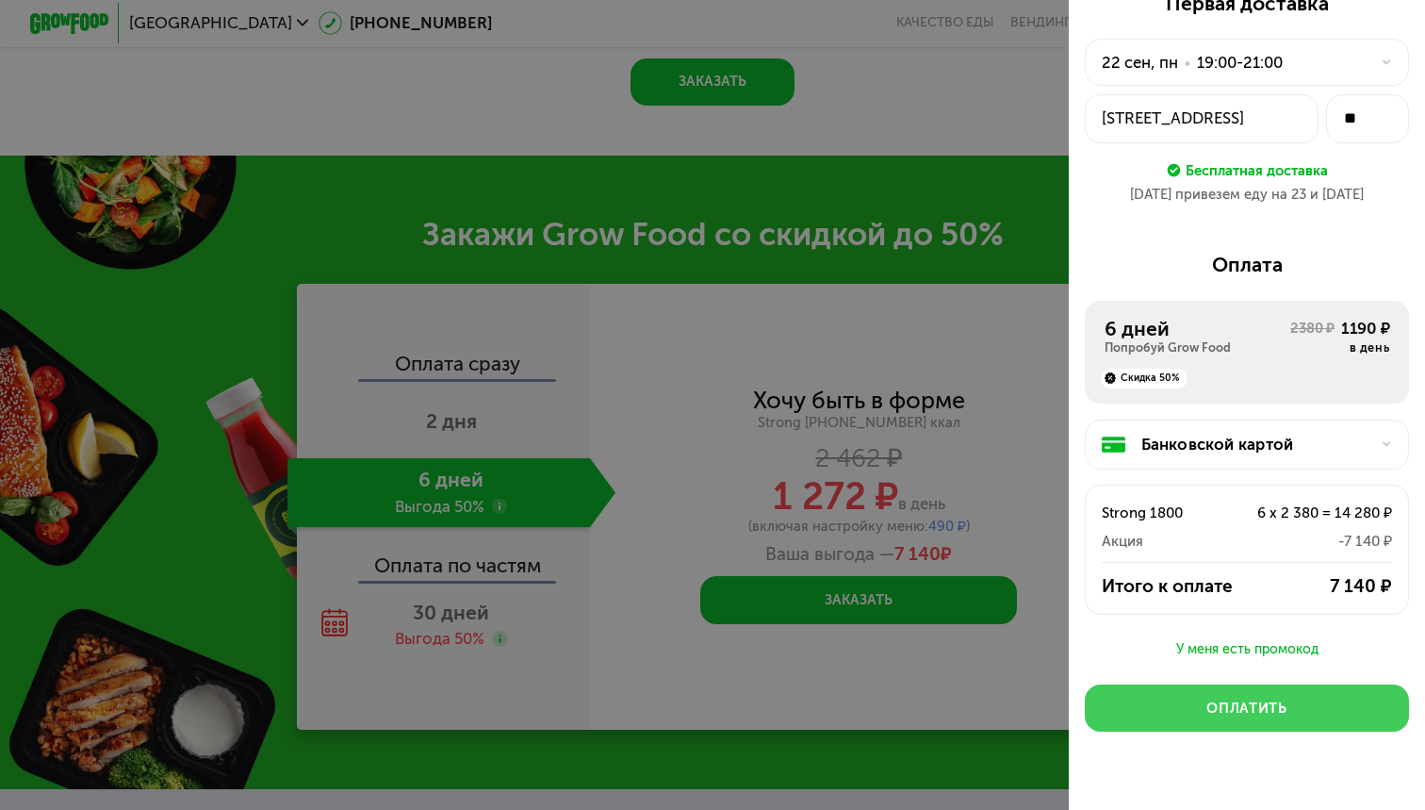
click at [1155, 711] on button "Оплатить" at bounding box center [1247, 707] width 324 height 47
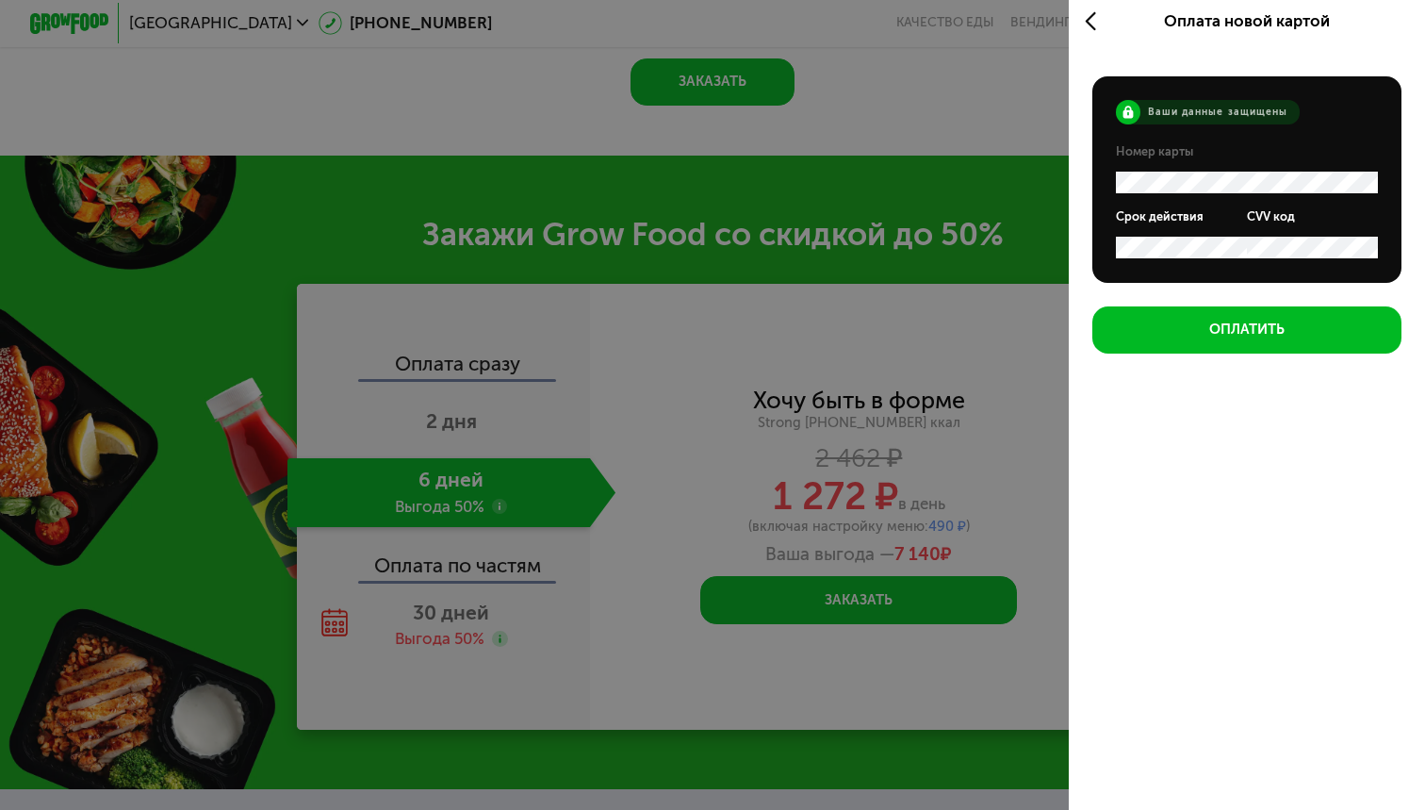
scroll to position [7, 0]
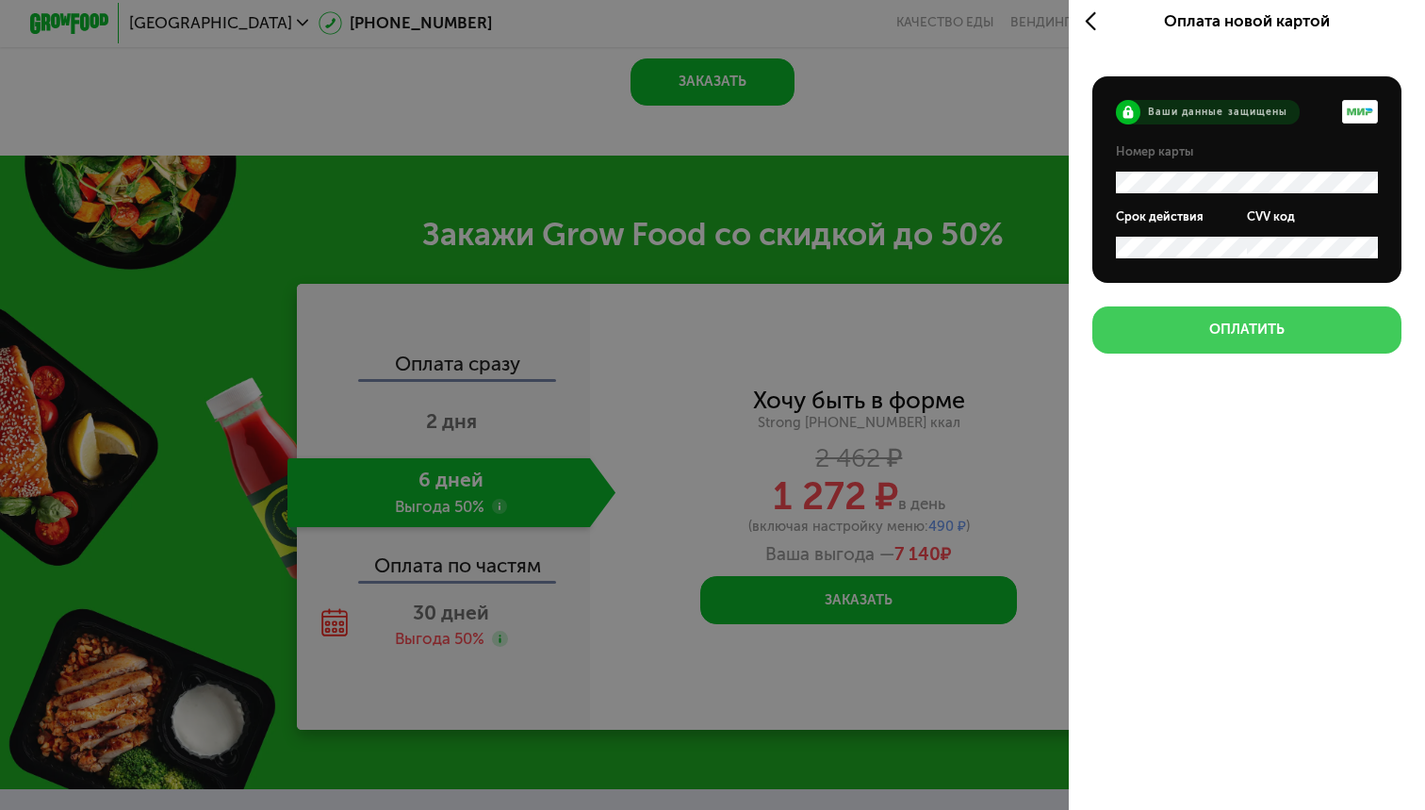
click at [1160, 343] on button "Оплатить" at bounding box center [1247, 329] width 309 height 47
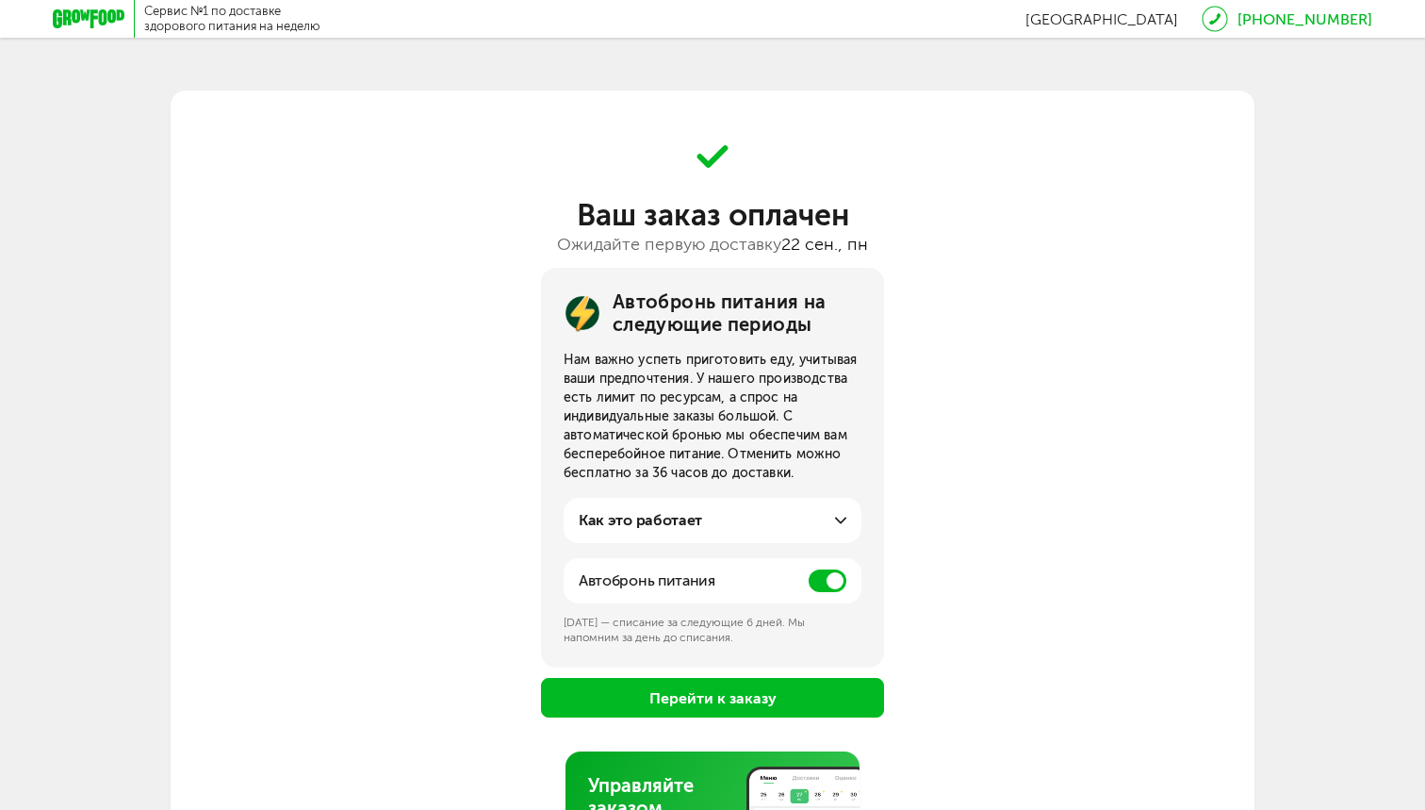
click at [829, 586] on span at bounding box center [828, 580] width 38 height 23
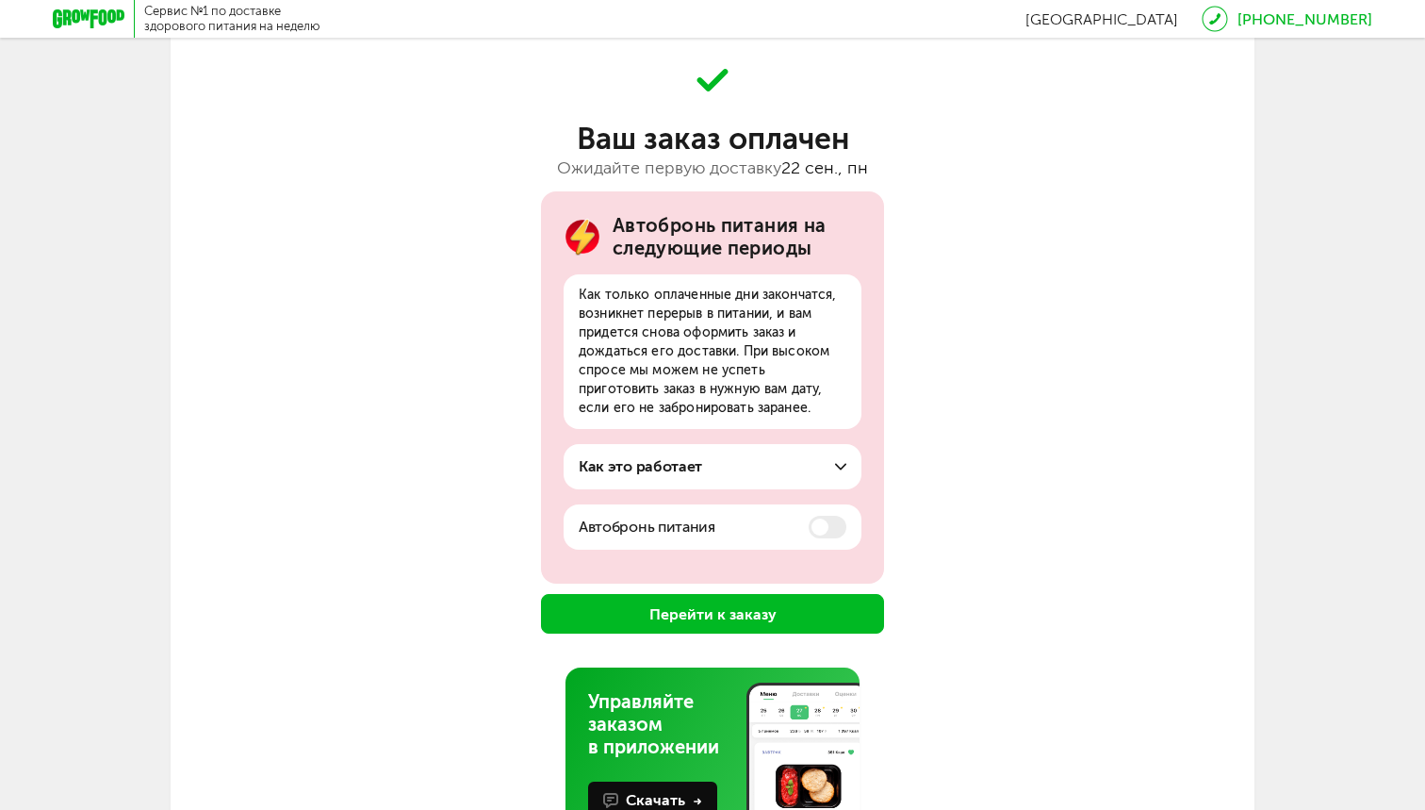
scroll to position [77, 0]
click at [683, 614] on button "Перейти к заказу" at bounding box center [712, 613] width 343 height 40
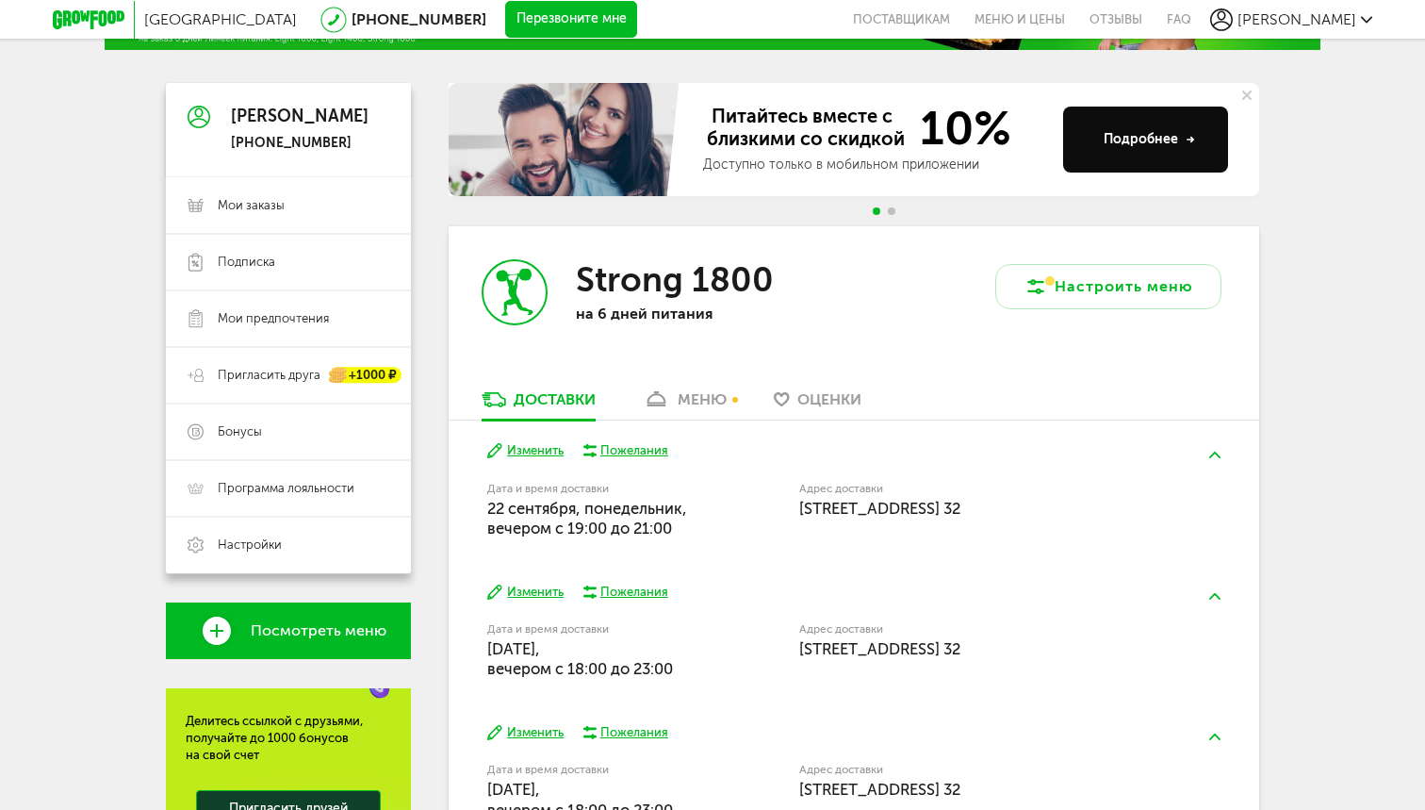
scroll to position [127, 0]
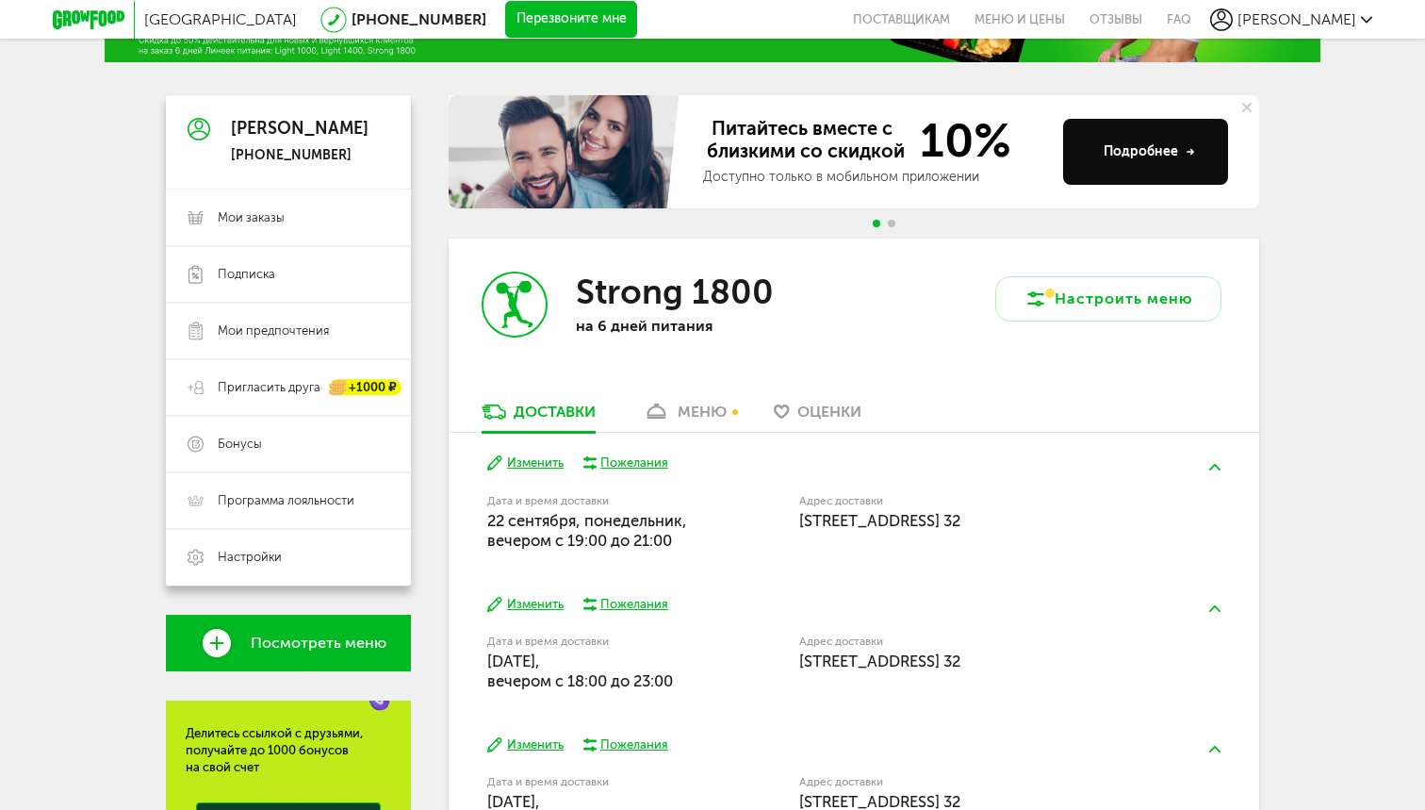
click at [629, 465] on div "Пожелания" at bounding box center [635, 462] width 68 height 17
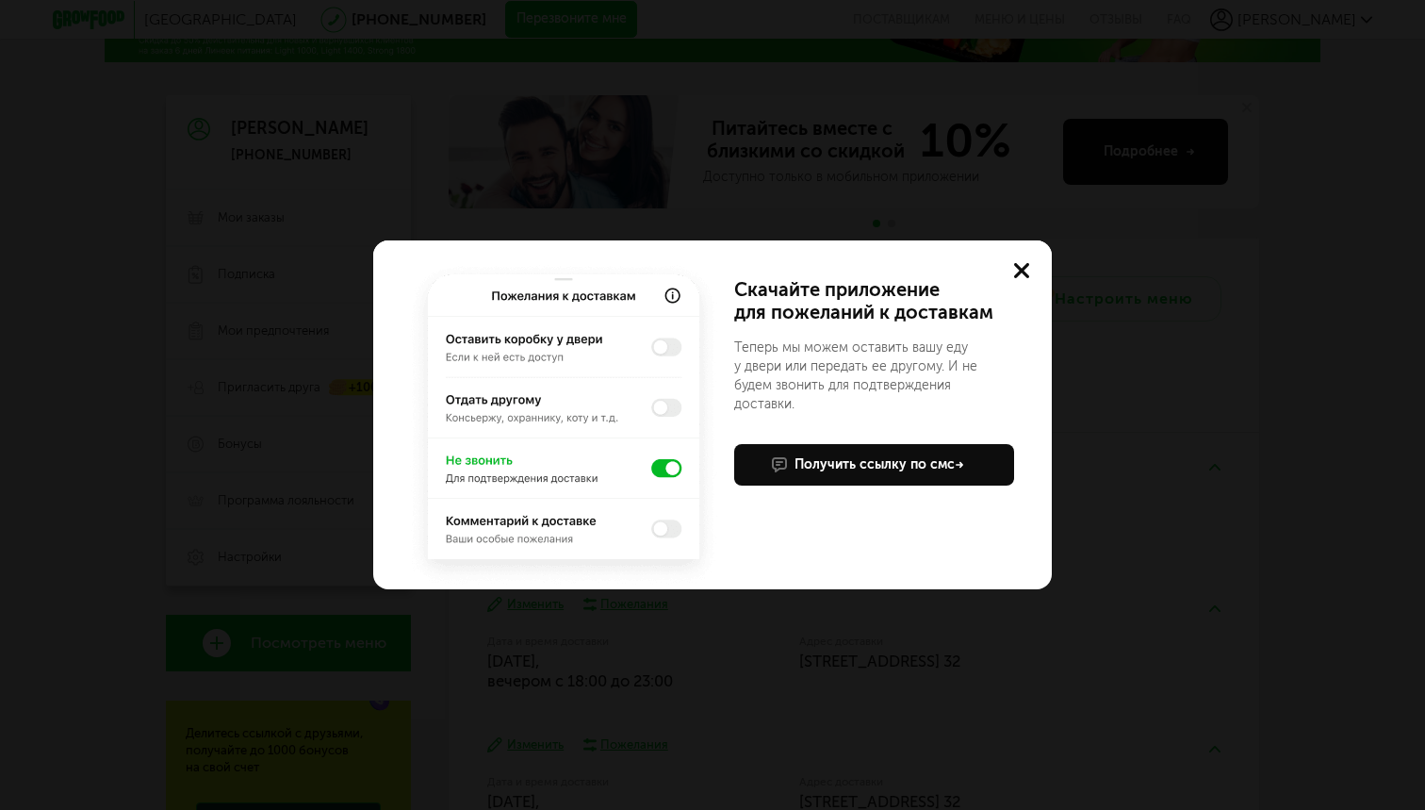
click at [1028, 266] on use at bounding box center [1021, 270] width 15 height 15
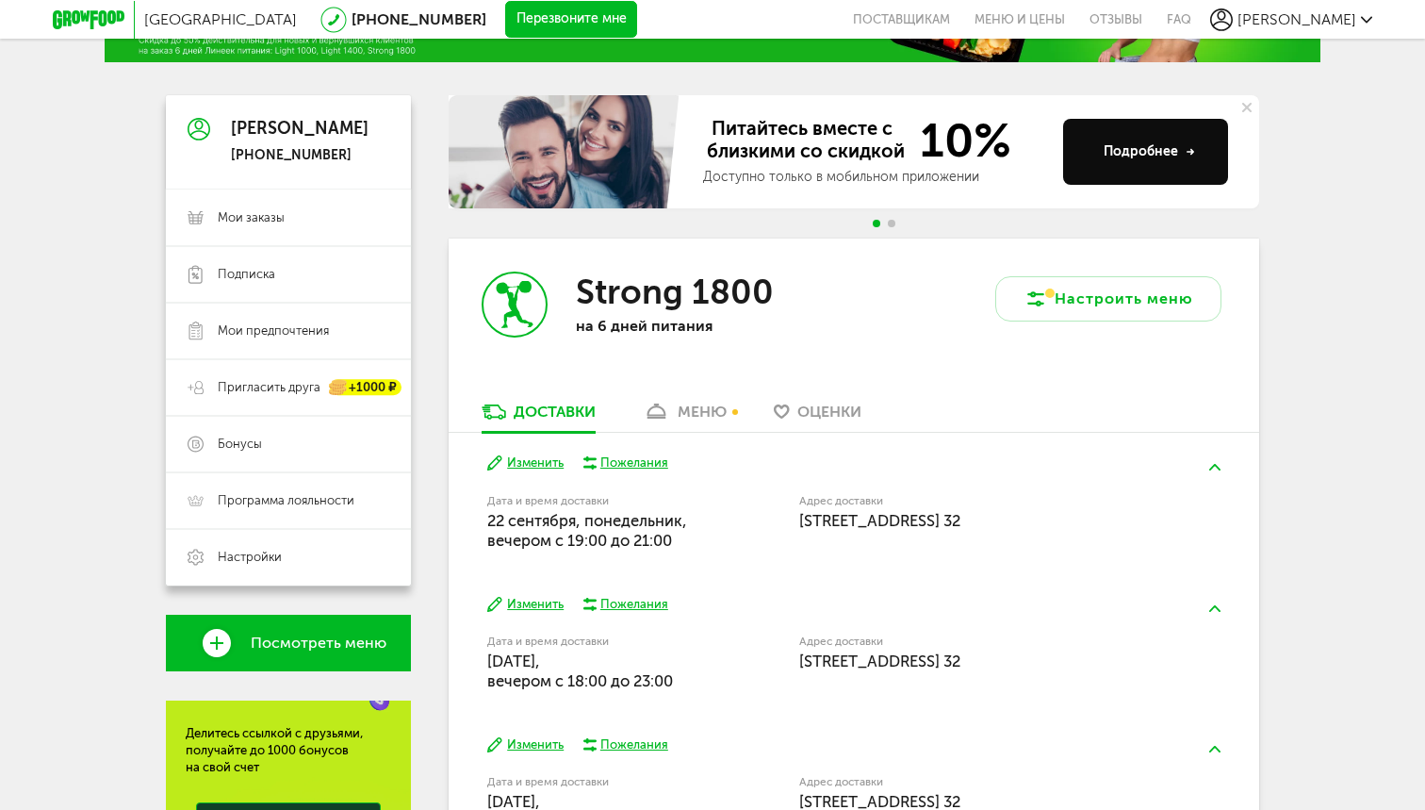
click at [656, 458] on div "Пожелания" at bounding box center [635, 462] width 68 height 17
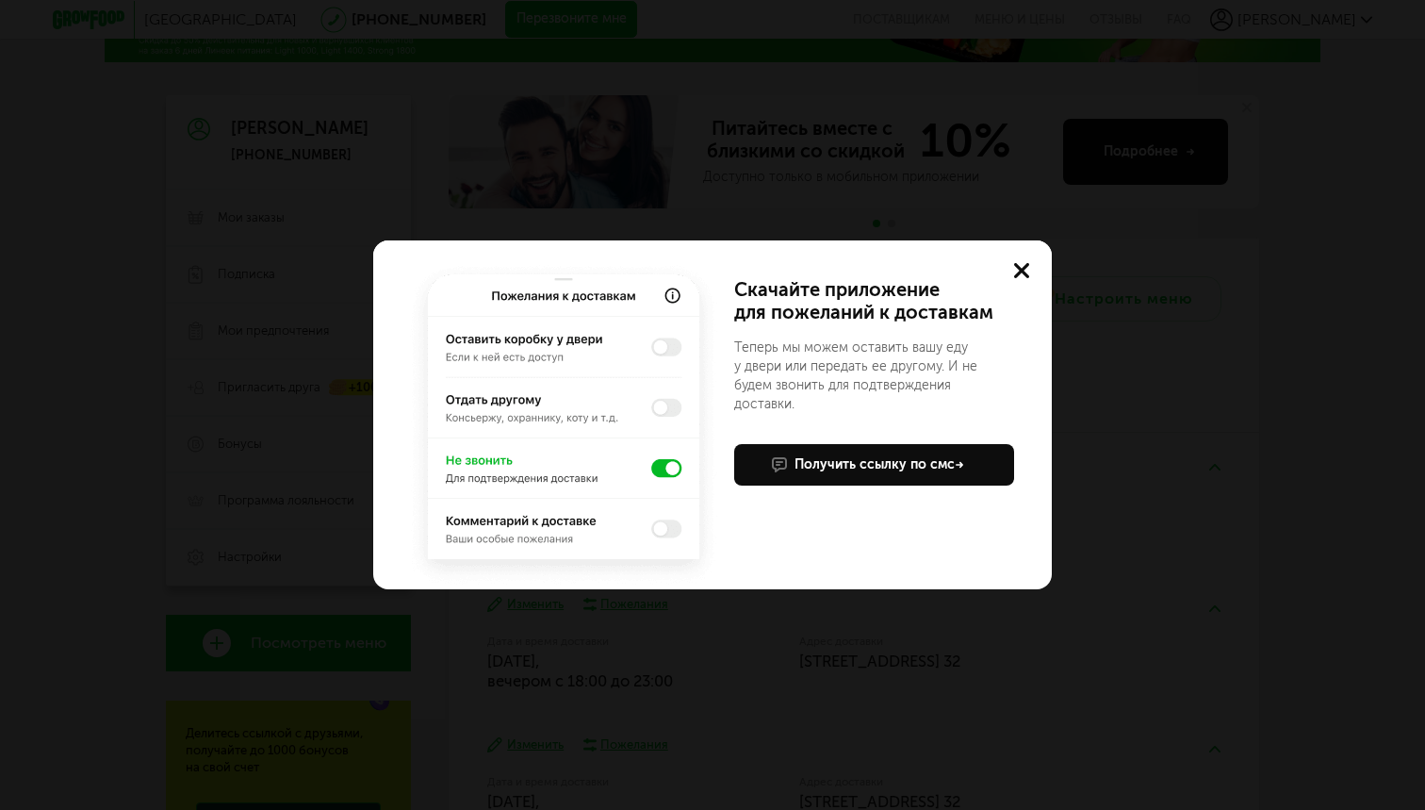
click at [656, 458] on img at bounding box center [563, 424] width 317 height 330
click at [808, 455] on div "Получить ссылку по смс" at bounding box center [880, 464] width 170 height 19
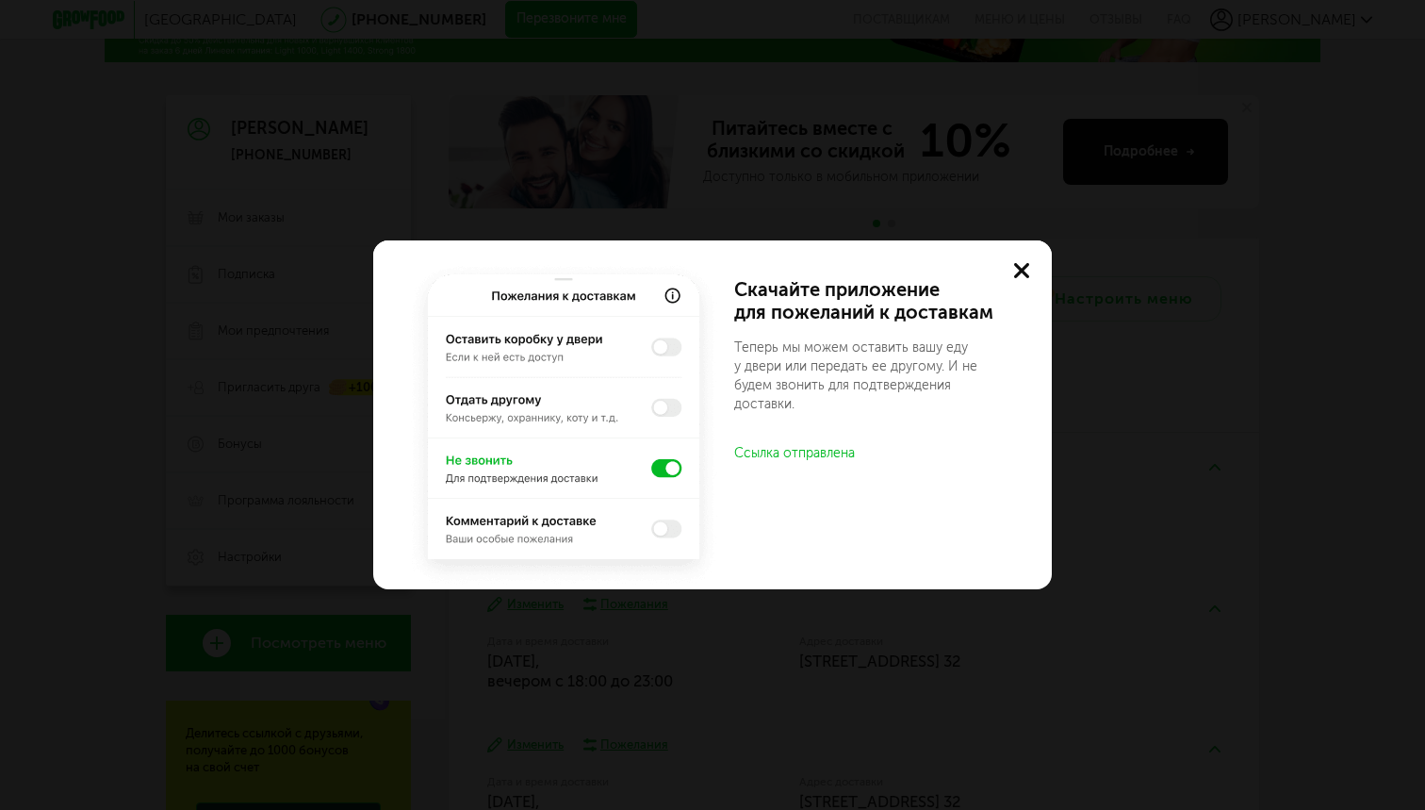
click at [1022, 272] on use at bounding box center [1021, 270] width 15 height 15
